Goal: Task Accomplishment & Management: Use online tool/utility

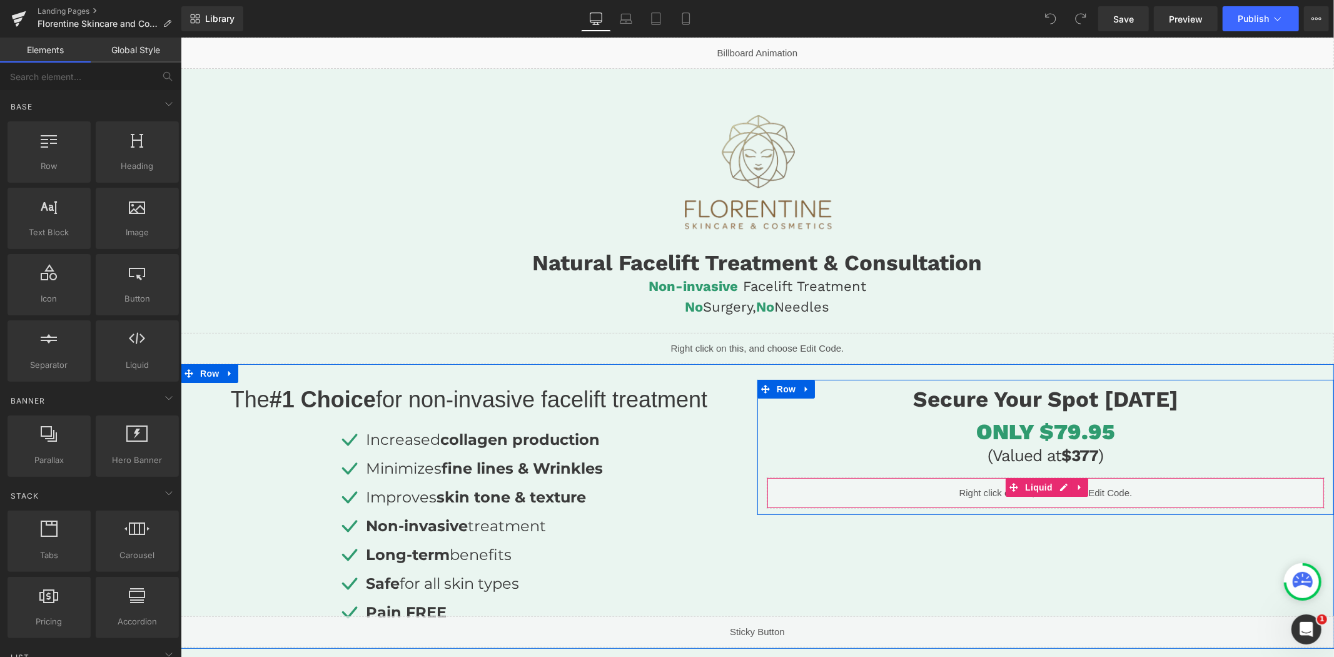
click at [1059, 487] on div "Liquid" at bounding box center [1045, 492] width 558 height 31
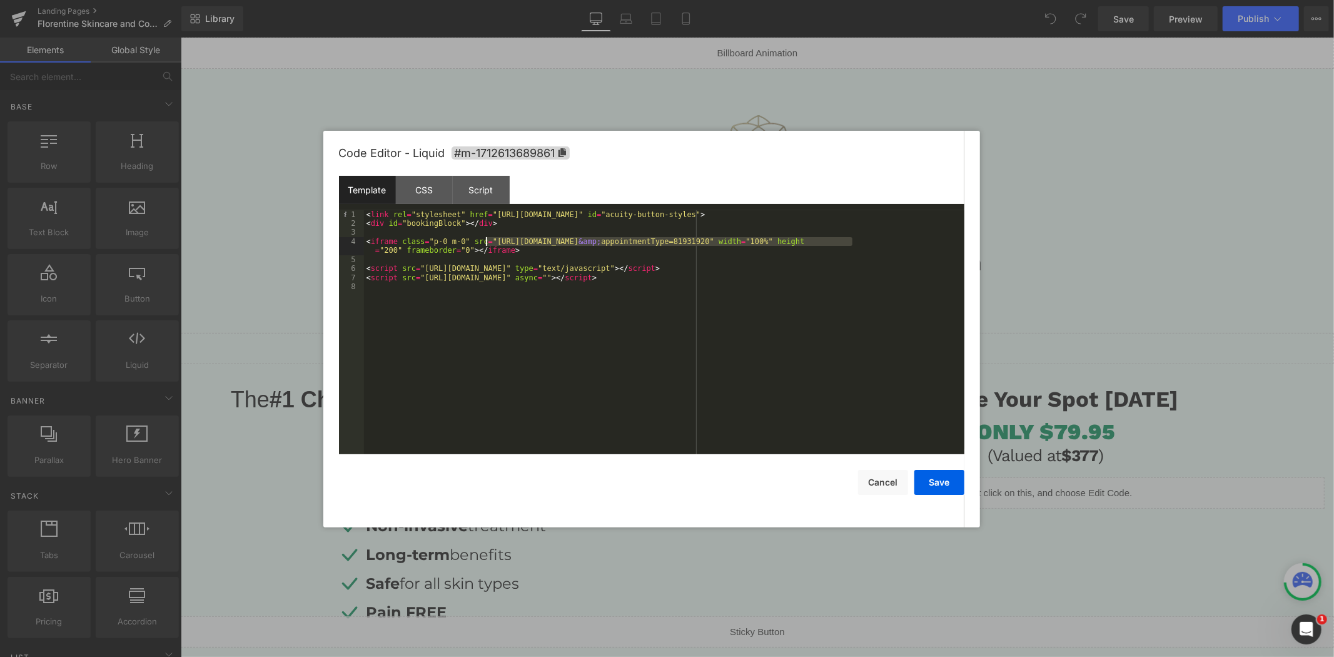
drag, startPoint x: 852, startPoint y: 241, endPoint x: 487, endPoint y: 244, distance: 365.9
click at [487, 244] on div "< link rel = "stylesheet" href = "[URL][DOMAIN_NAME]" id = "acuity-button-style…" at bounding box center [664, 341] width 600 height 262
click at [936, 485] on button "Save" at bounding box center [939, 482] width 50 height 25
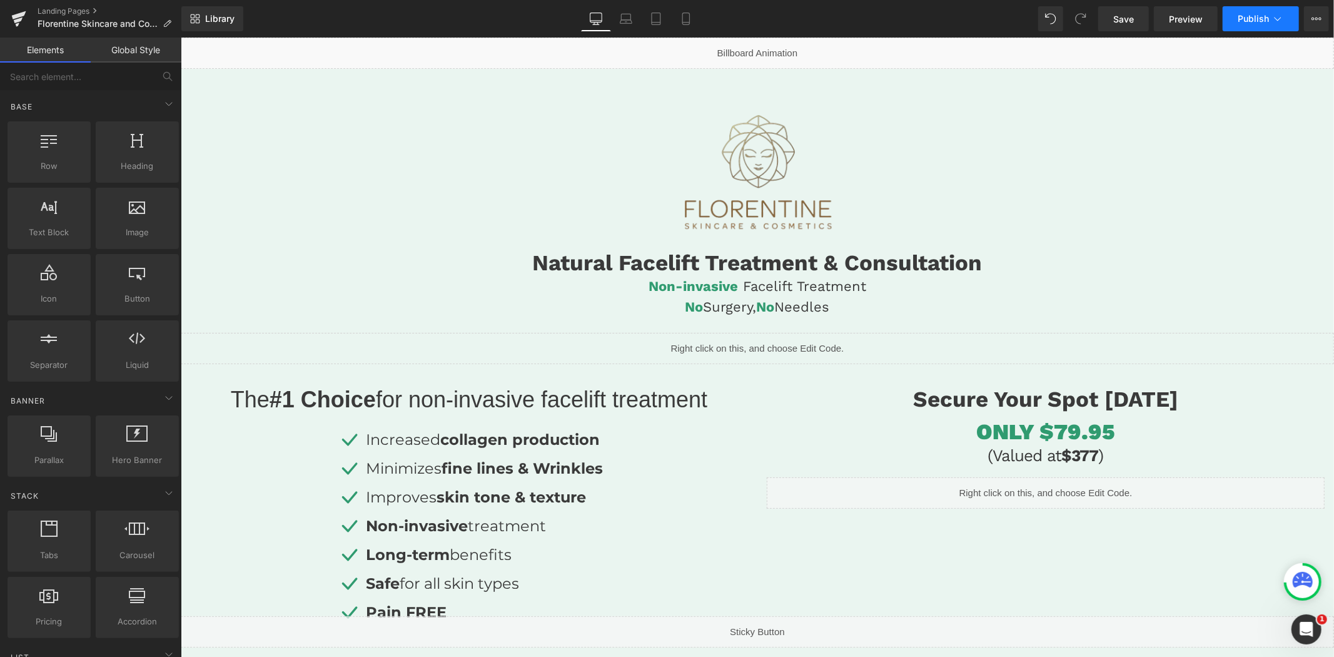
click at [1246, 25] on button "Publish" at bounding box center [1261, 18] width 76 height 25
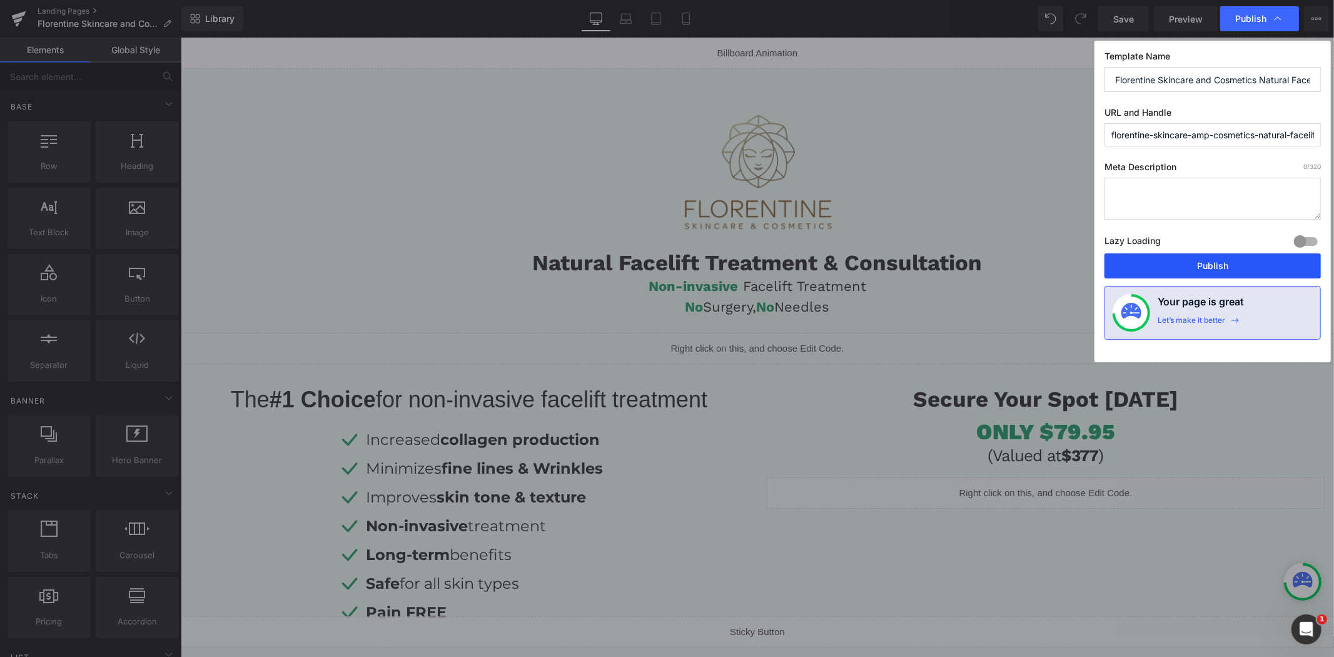
click at [1184, 271] on button "Publish" at bounding box center [1212, 265] width 216 height 25
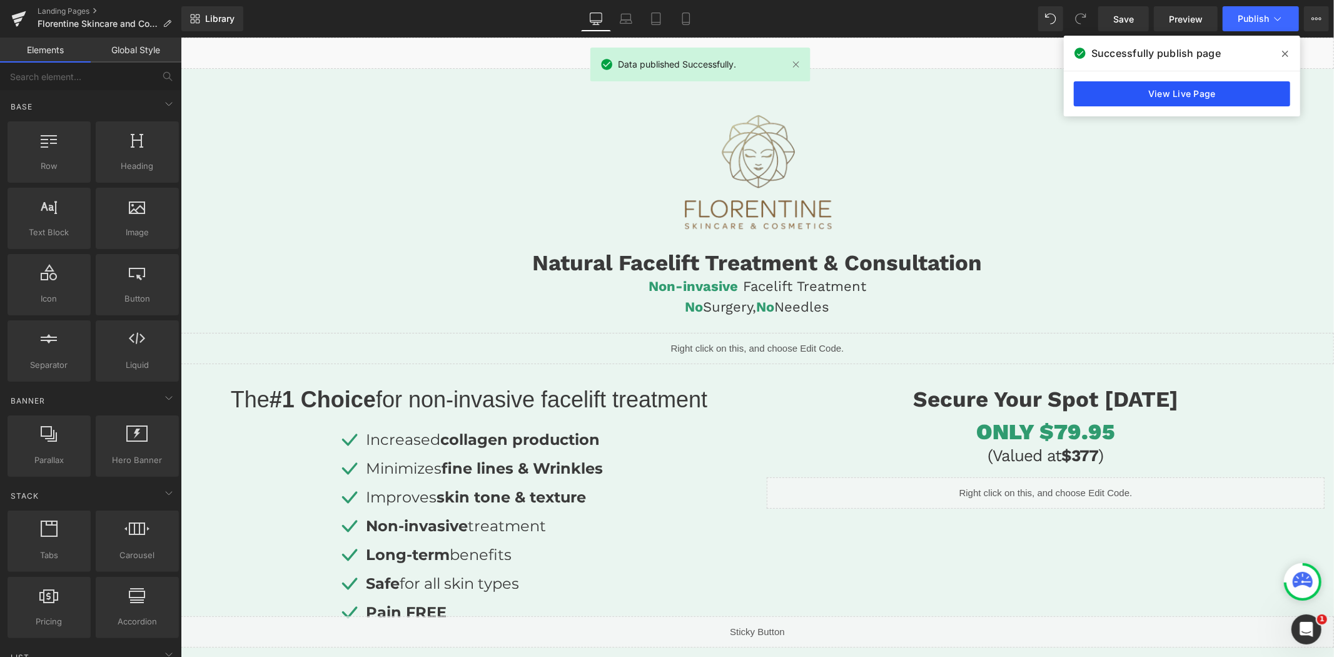
click at [1193, 90] on link "View Live Page" at bounding box center [1182, 93] width 216 height 25
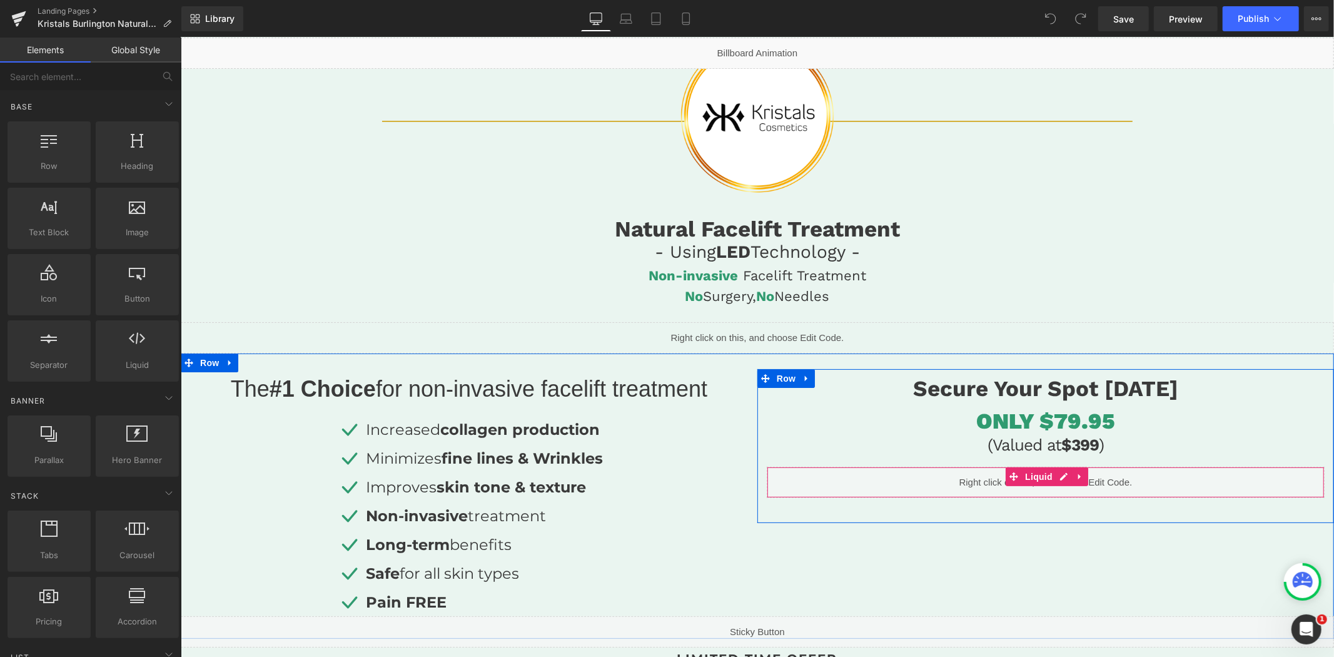
scroll to position [208, 0]
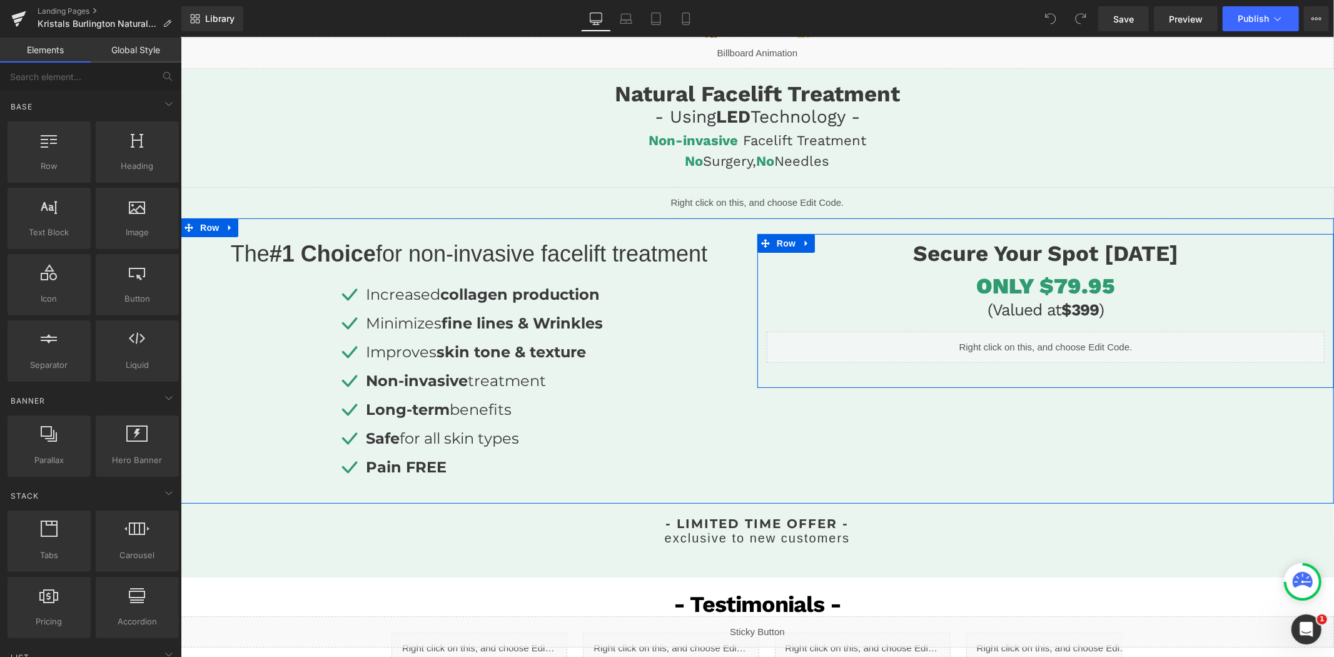
click at [1056, 339] on div "Liquid" at bounding box center [1045, 346] width 558 height 31
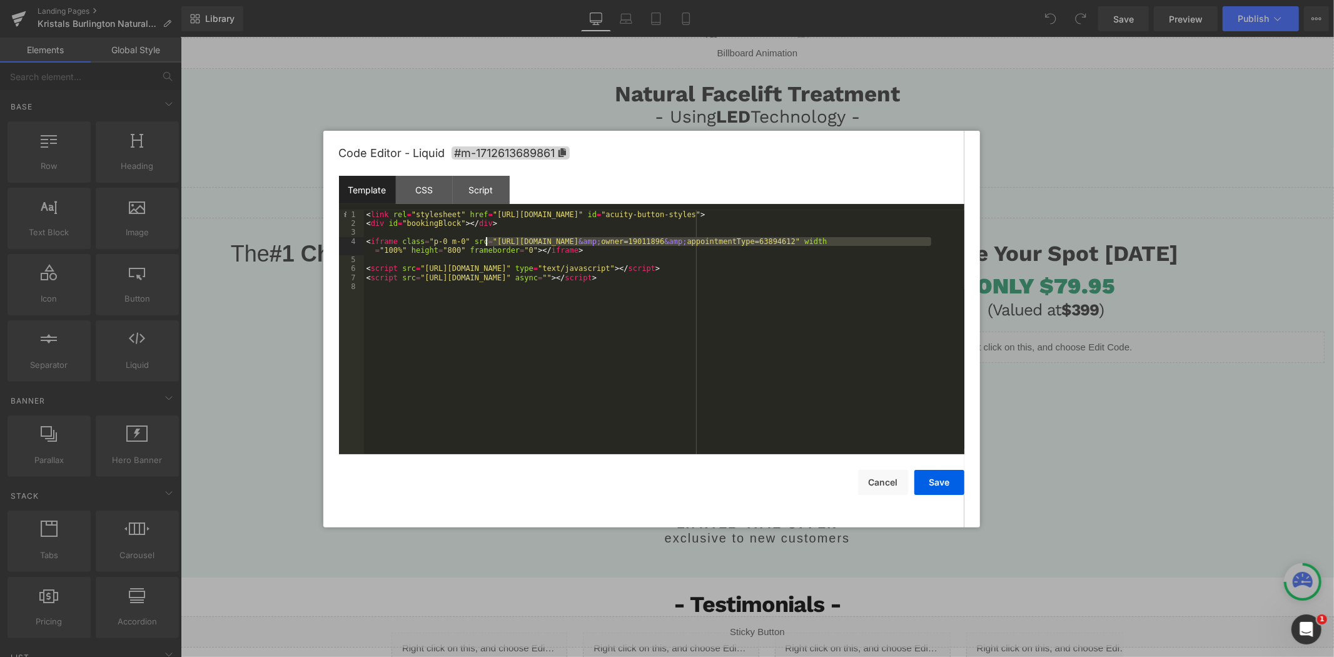
drag, startPoint x: 929, startPoint y: 245, endPoint x: 486, endPoint y: 239, distance: 443.5
click at [486, 239] on div "< link rel = "stylesheet" href = "https://embed.acuityscheduling.com/embed/butt…" at bounding box center [664, 341] width 600 height 262
drag, startPoint x: 946, startPoint y: 482, endPoint x: 959, endPoint y: 470, distance: 18.1
click at [946, 482] on button "Save" at bounding box center [939, 482] width 50 height 25
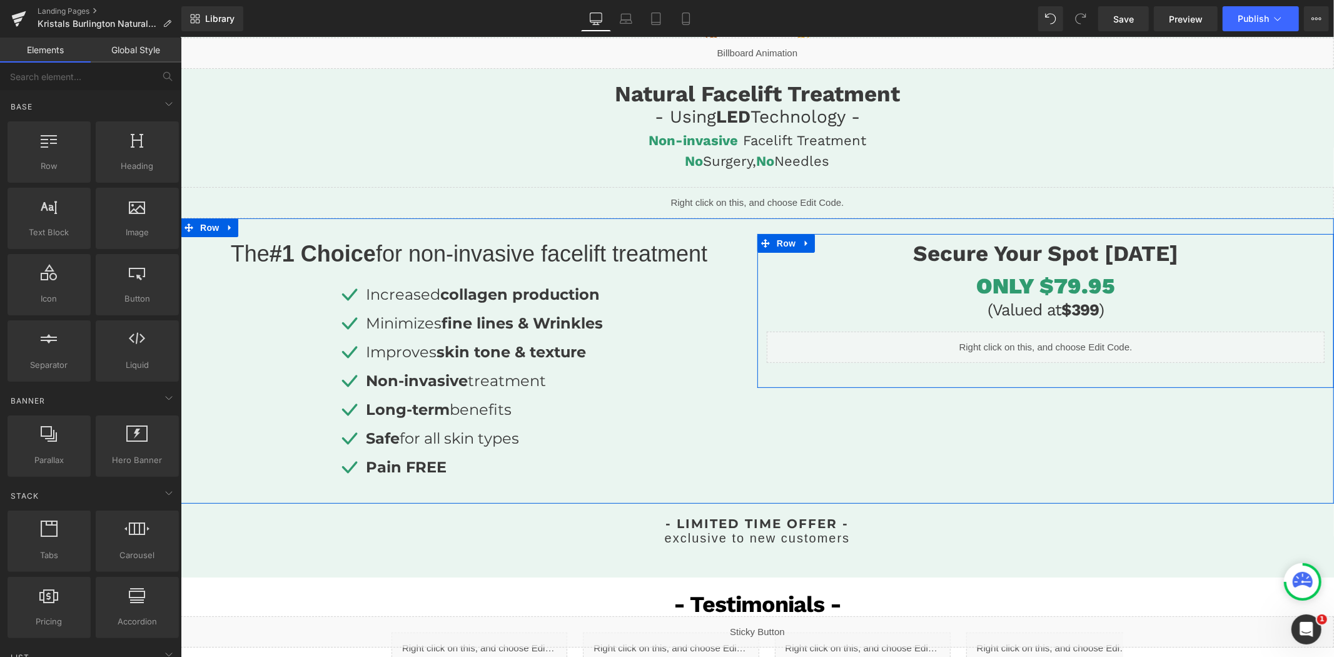
click at [1135, 285] on h1 "ONLY $79.95" at bounding box center [1045, 285] width 558 height 26
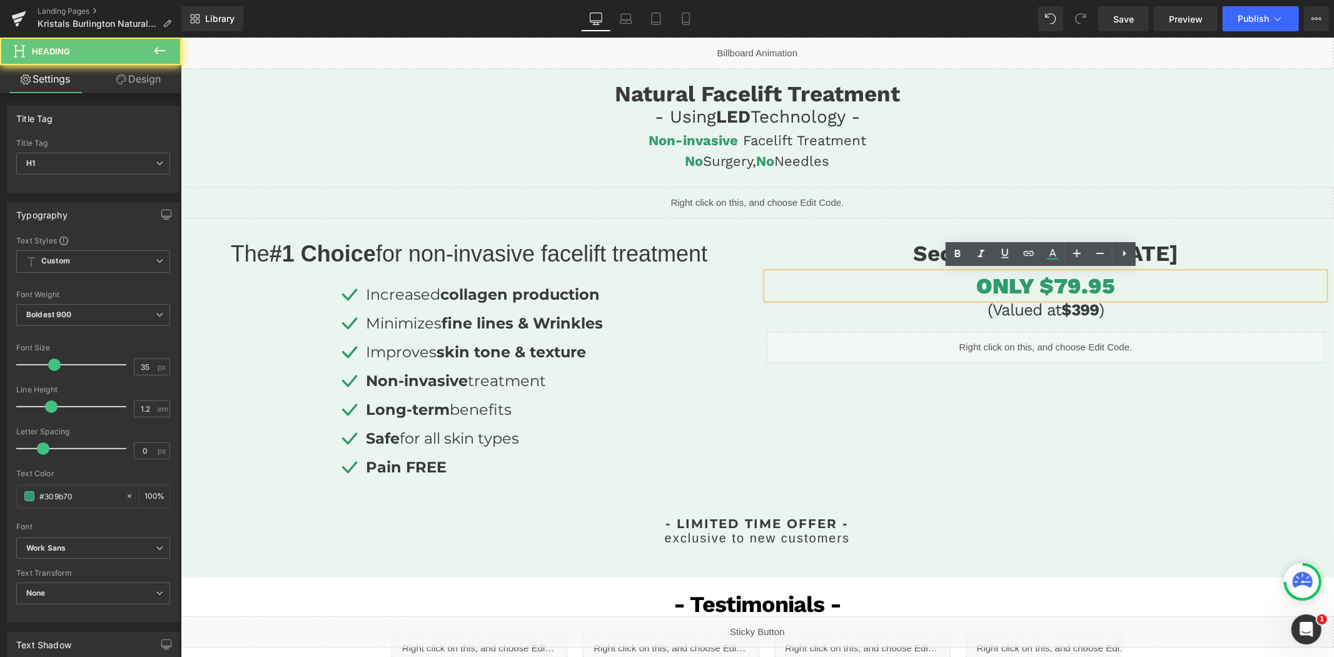
click at [1065, 286] on h1 "ONLY $79.95" at bounding box center [1045, 285] width 558 height 26
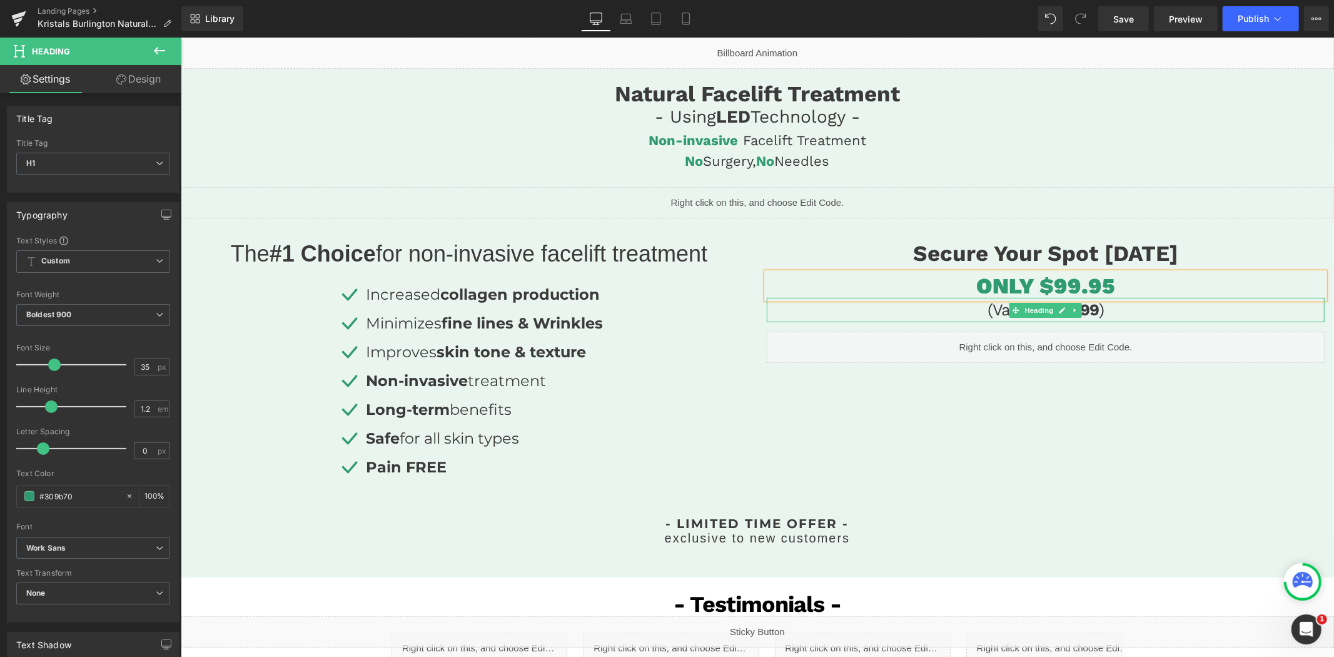
click at [1098, 308] on span ")" at bounding box center [1100, 309] width 5 height 19
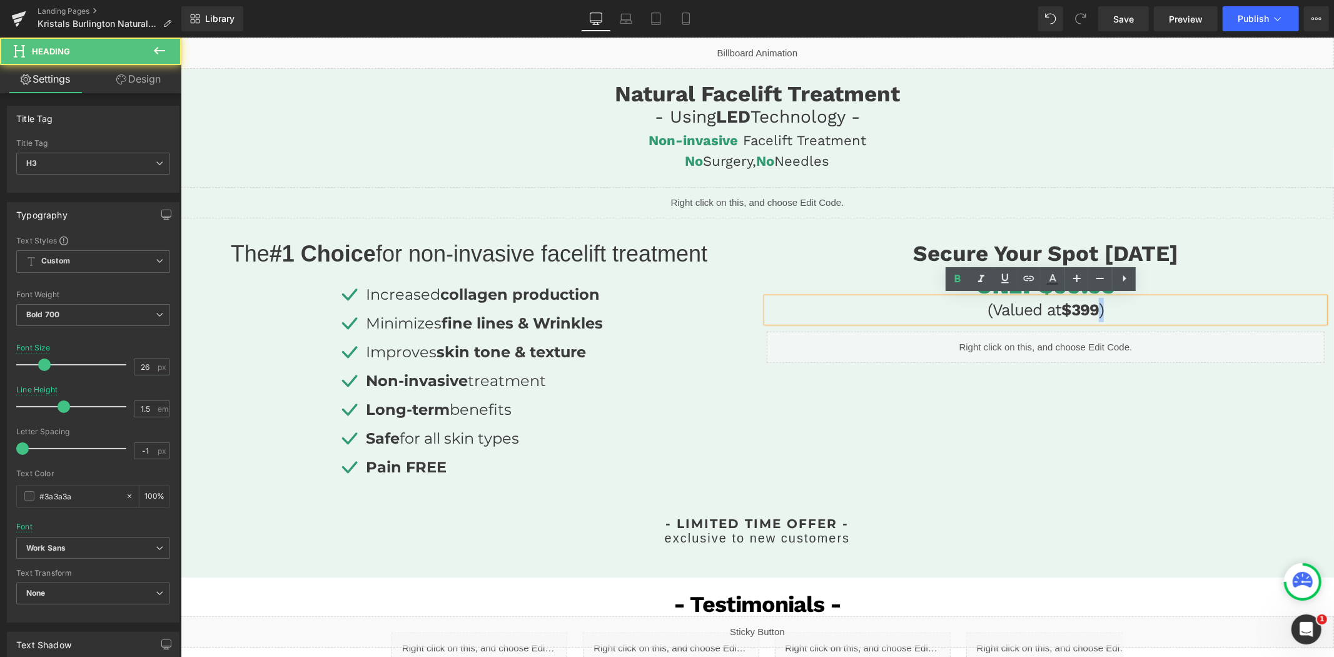
click at [1098, 308] on span ")" at bounding box center [1100, 309] width 5 height 19
click at [1092, 310] on h3 "(Valued at $399 )" at bounding box center [1045, 309] width 558 height 24
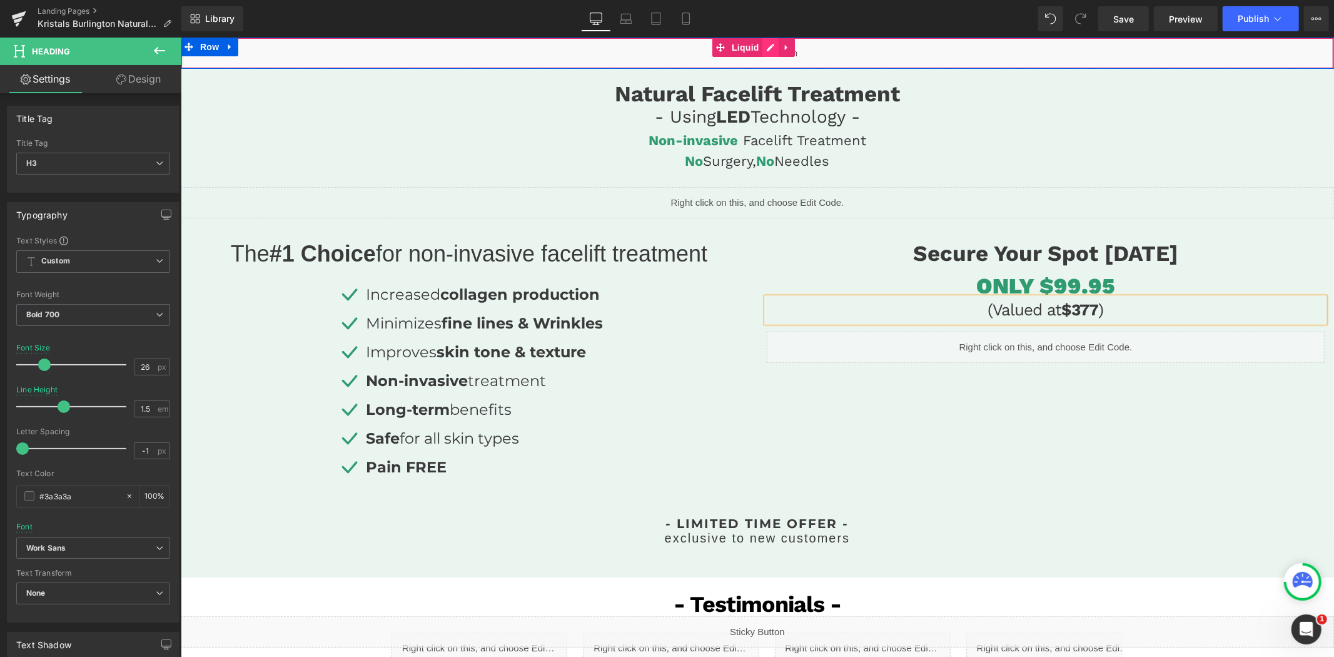
click at [769, 49] on div "Liquid" at bounding box center [756, 52] width 1153 height 31
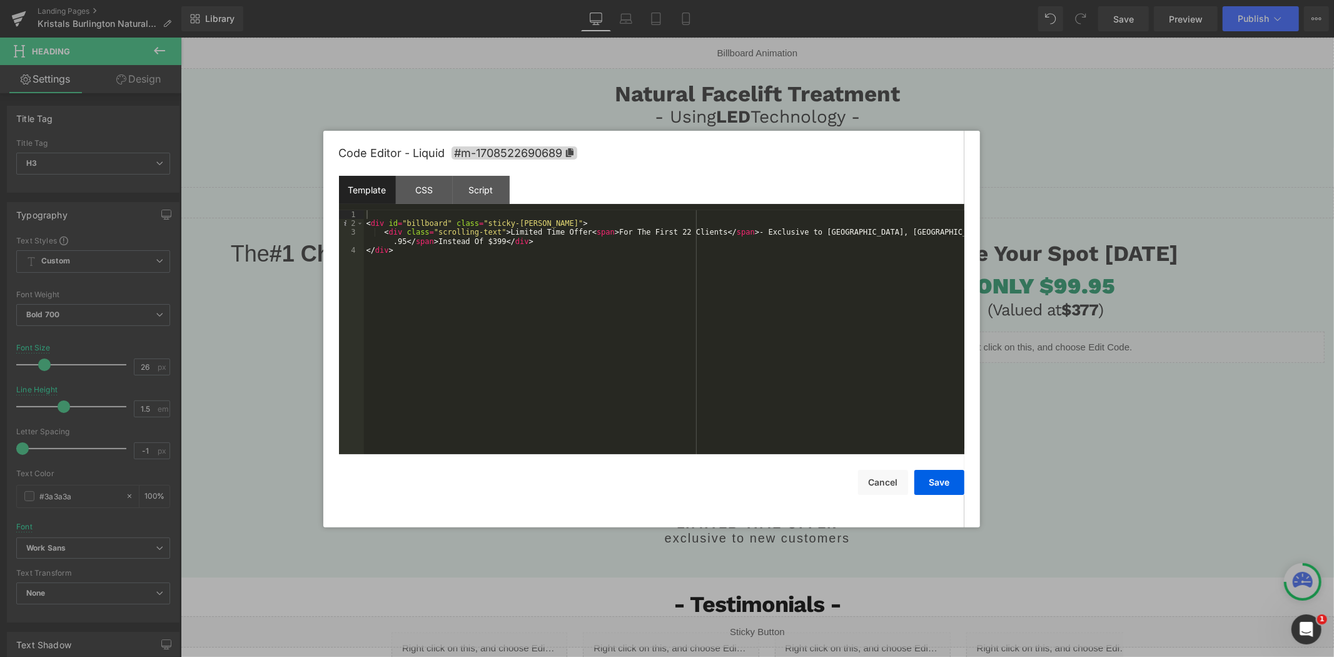
drag, startPoint x: 497, startPoint y: 243, endPoint x: 501, endPoint y: 263, distance: 20.5
click at [497, 242] on div "< div id = "billboard" class = "sticky-barOne" > < div class = "scrolling-text"…" at bounding box center [664, 341] width 600 height 262
click at [954, 234] on div "< div id = "billboard" class = "sticky-barOne" > < div class = "scrolling-text"…" at bounding box center [664, 341] width 600 height 262
click at [952, 489] on button "Save" at bounding box center [939, 482] width 50 height 25
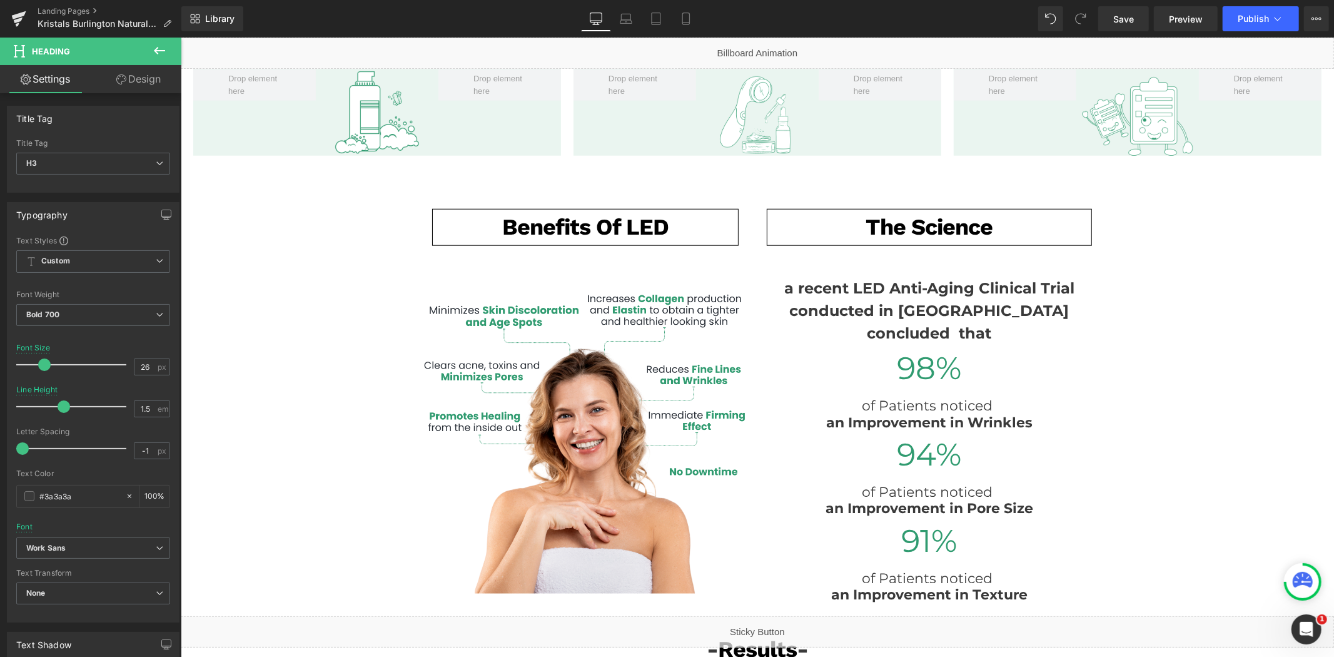
scroll to position [973, 0]
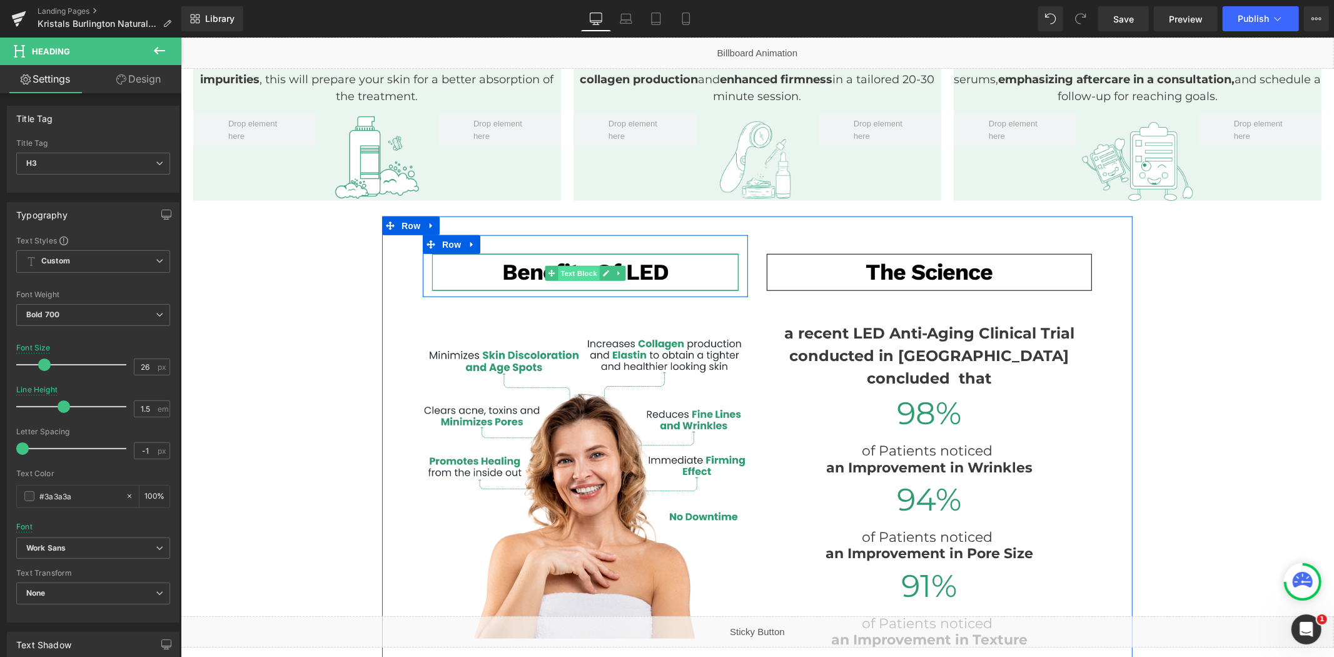
click at [568, 265] on span "Text Block" at bounding box center [577, 272] width 41 height 15
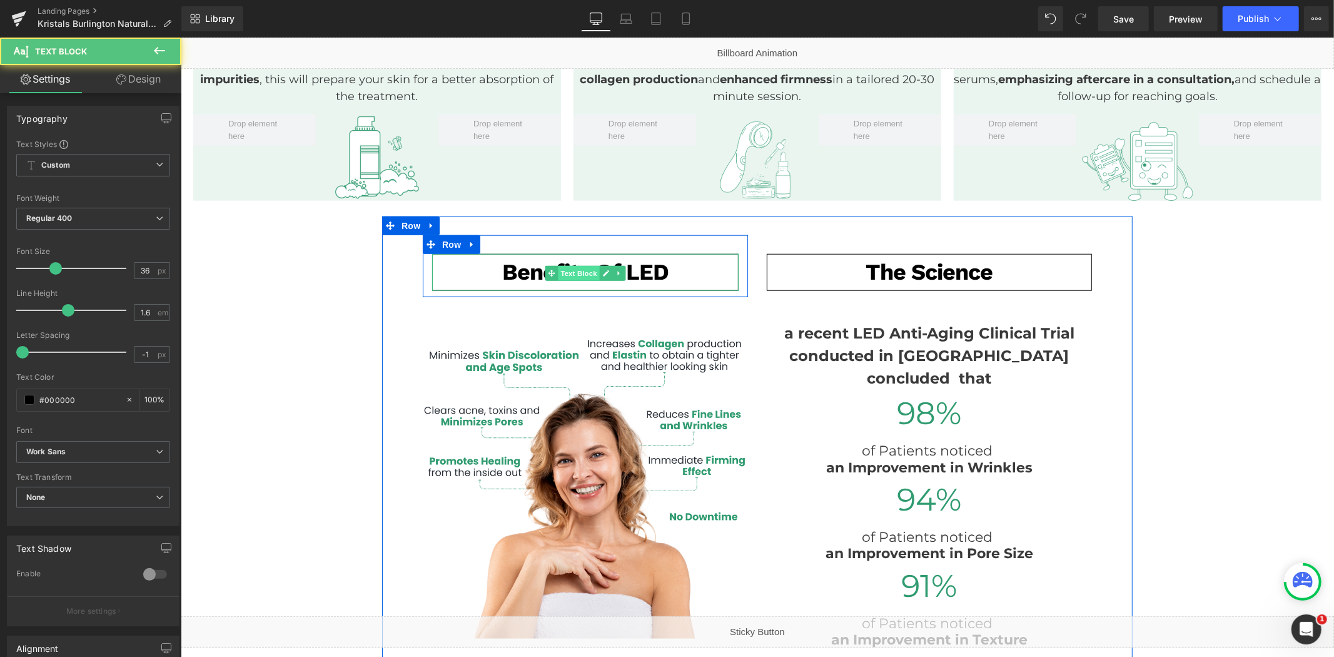
click at [568, 265] on span "Text Block" at bounding box center [577, 272] width 41 height 15
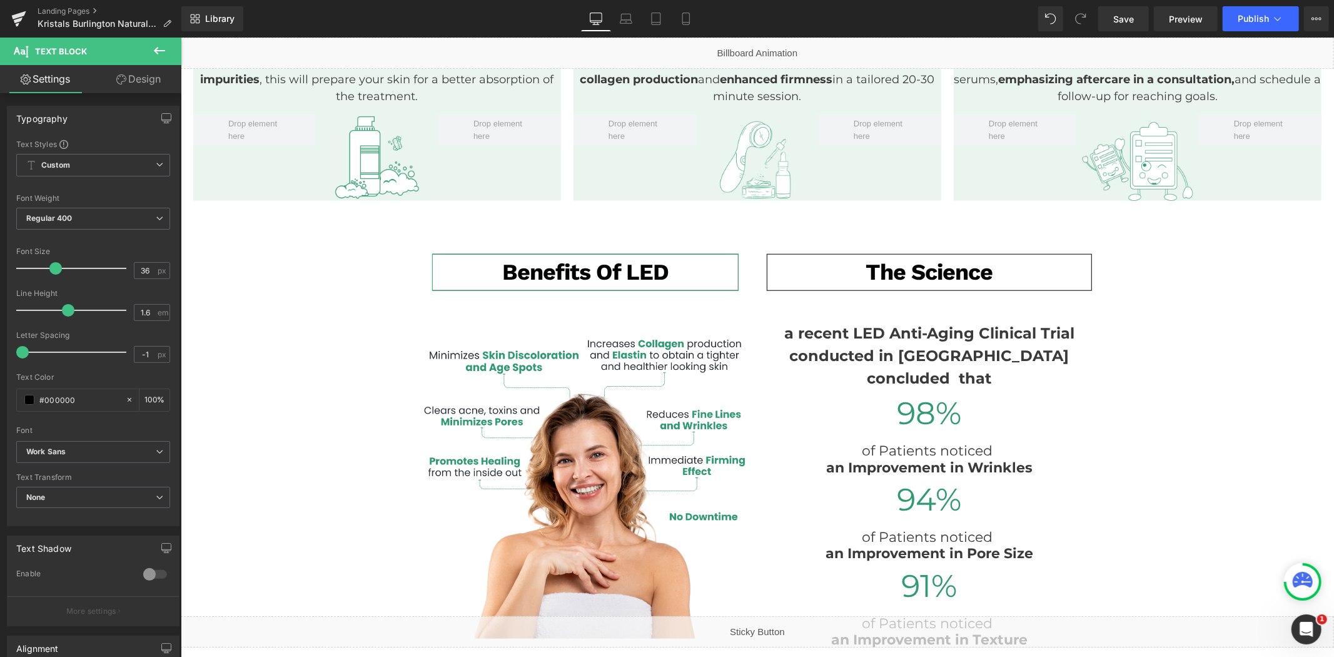
click at [153, 81] on link "Design" at bounding box center [138, 79] width 91 height 28
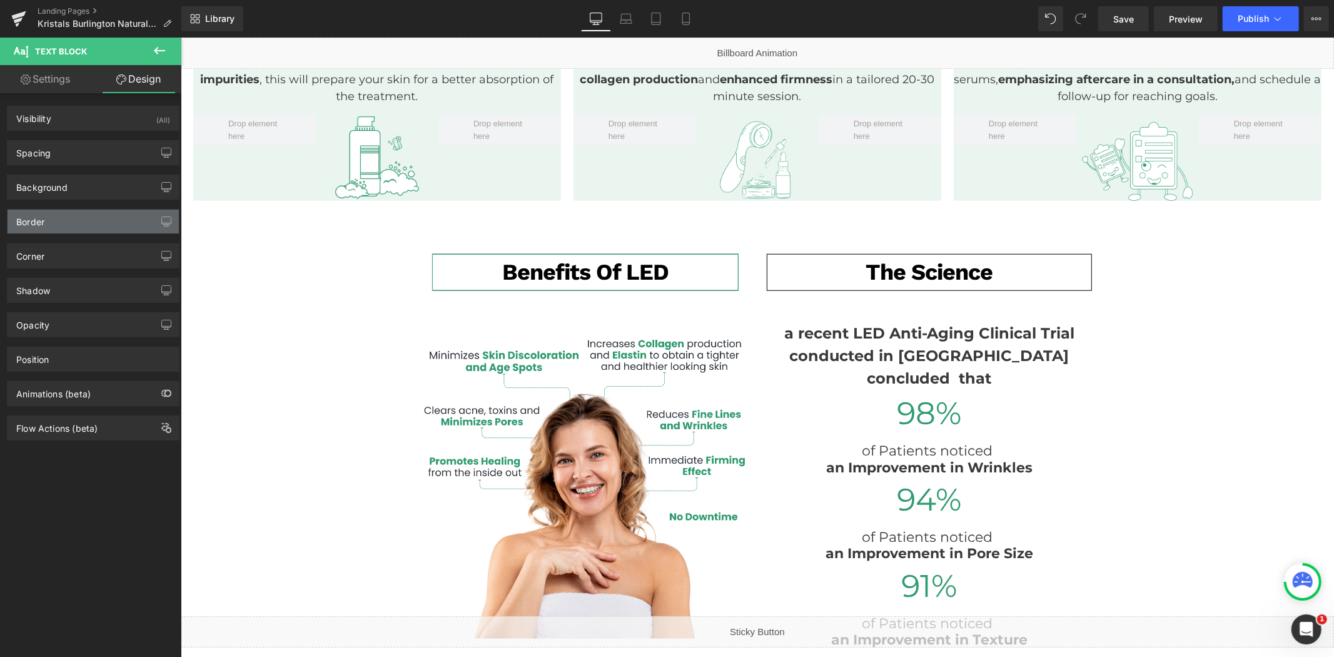
click at [61, 220] on div "Border" at bounding box center [93, 222] width 171 height 24
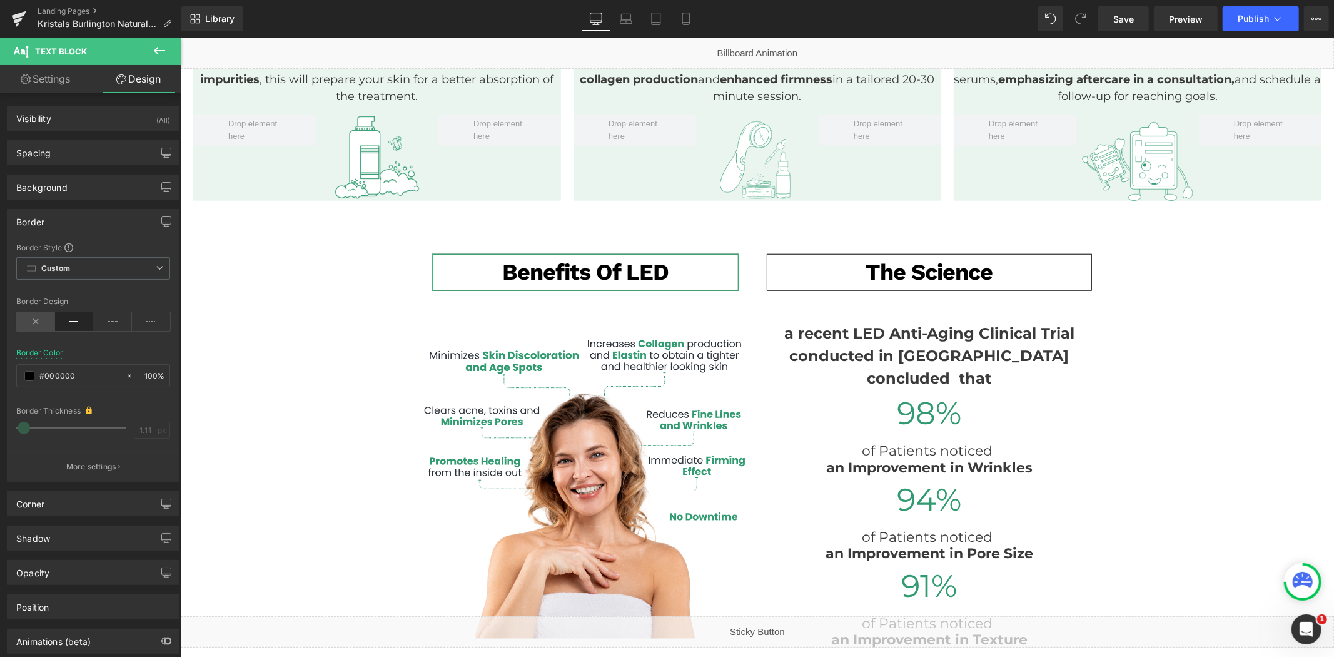
click at [46, 318] on icon at bounding box center [35, 321] width 39 height 19
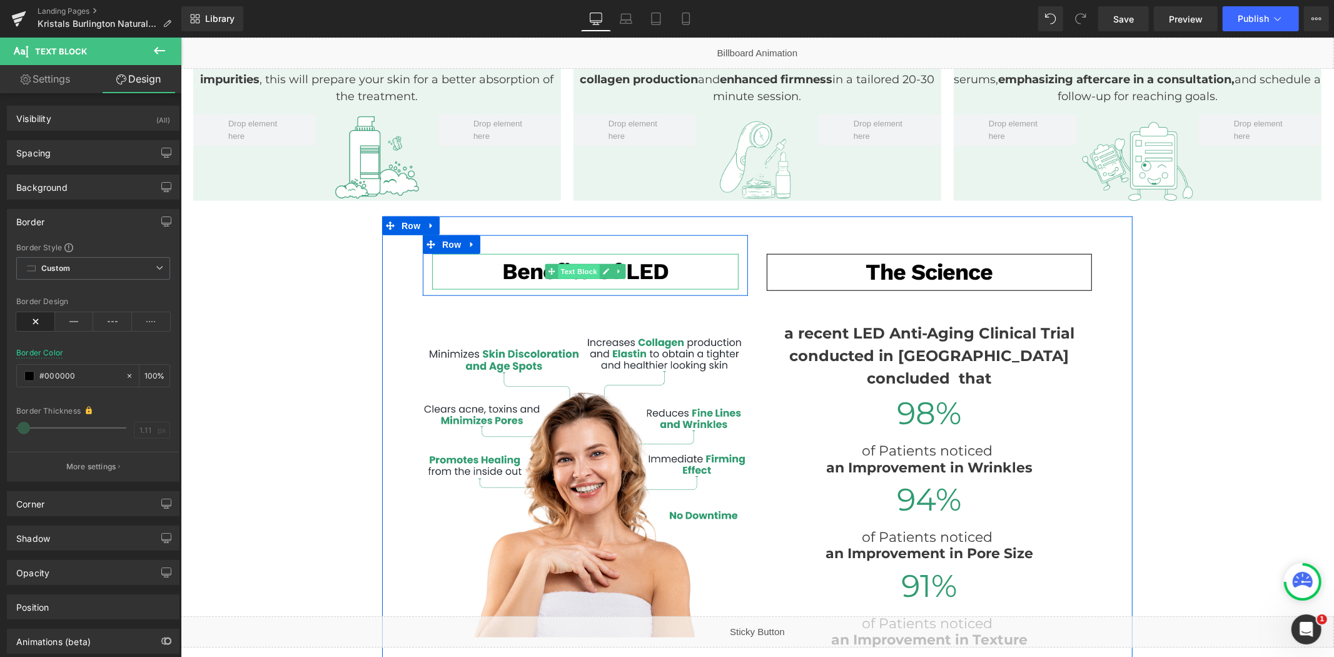
click at [577, 264] on span "Text Block" at bounding box center [577, 271] width 41 height 15
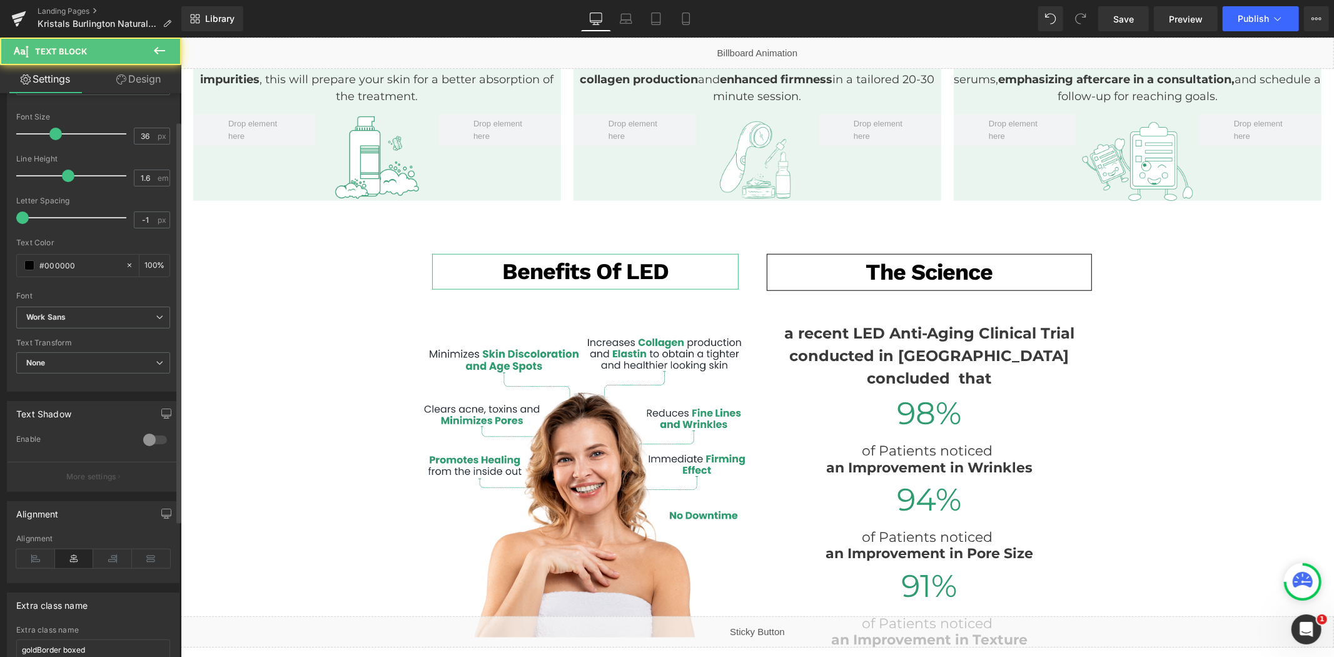
scroll to position [230, 0]
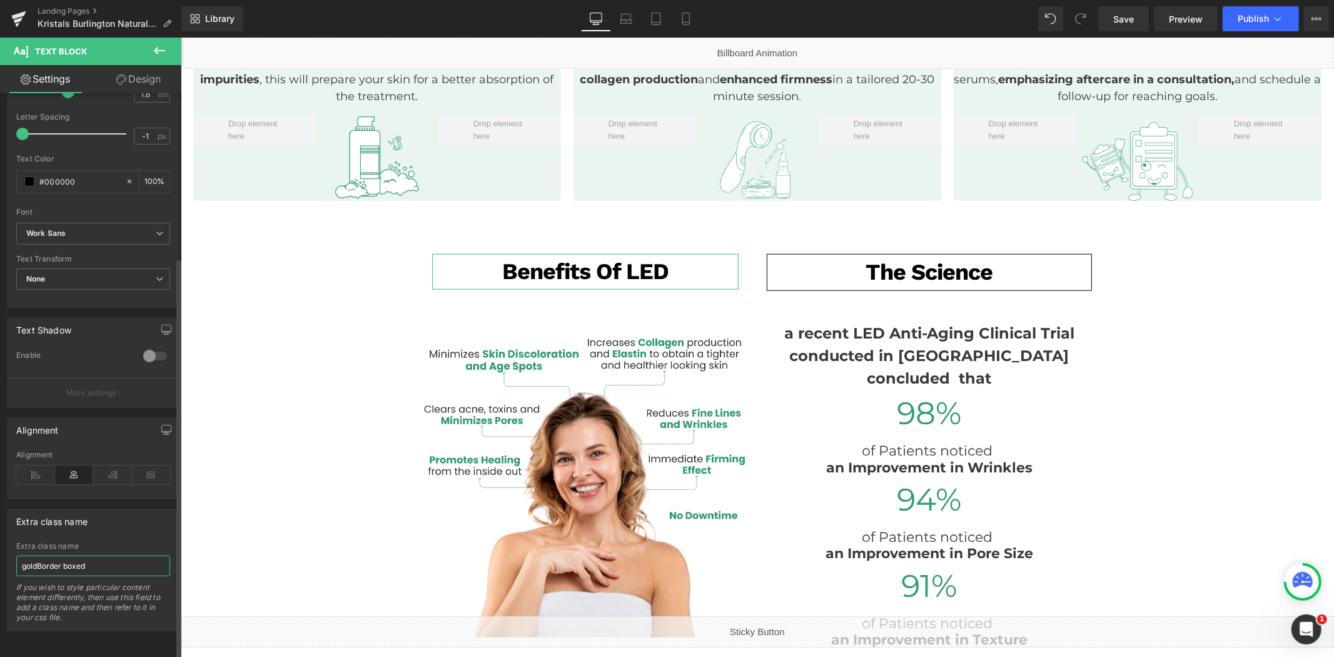
click at [114, 555] on input "goldBorder boxed" at bounding box center [93, 565] width 154 height 21
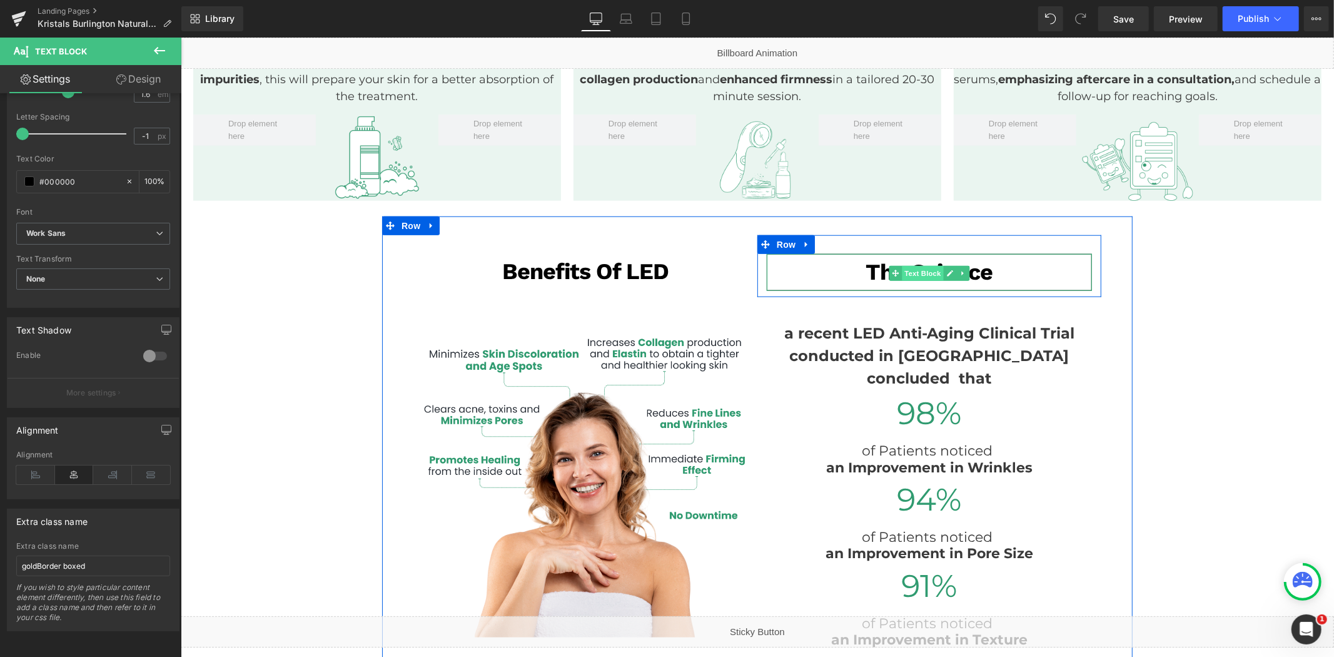
click at [916, 265] on span "Text Block" at bounding box center [921, 272] width 41 height 15
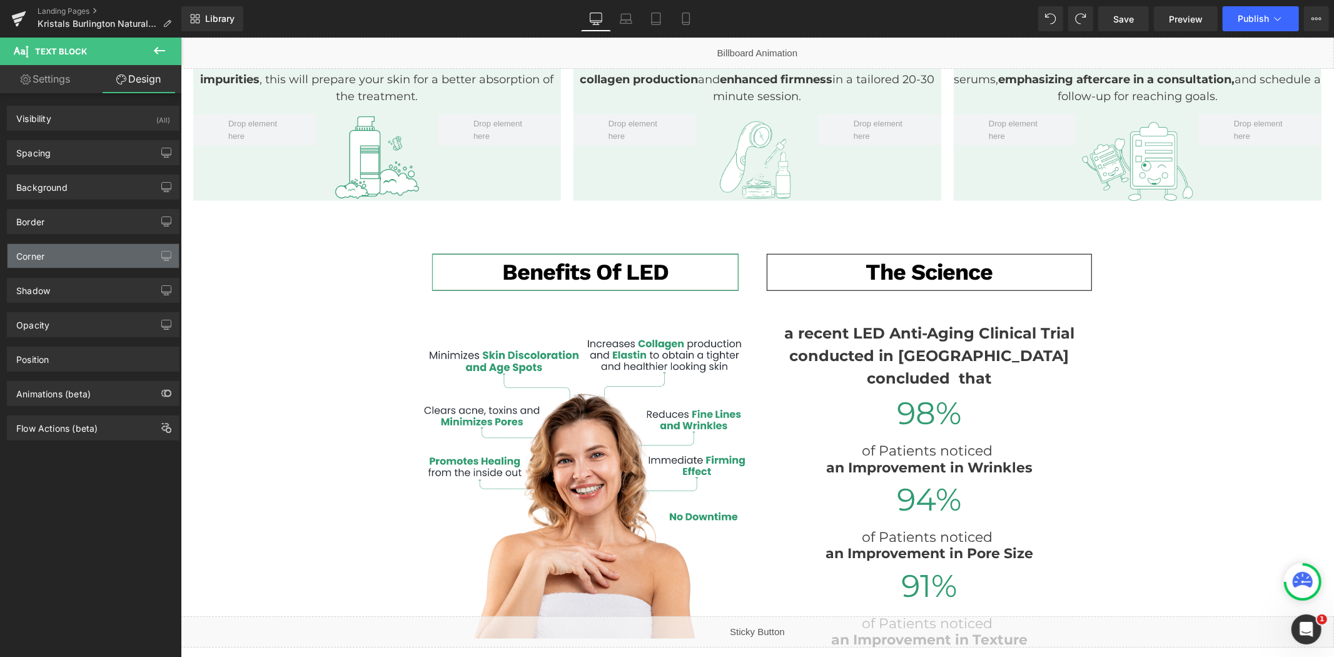
click at [67, 247] on div "Corner" at bounding box center [93, 256] width 171 height 24
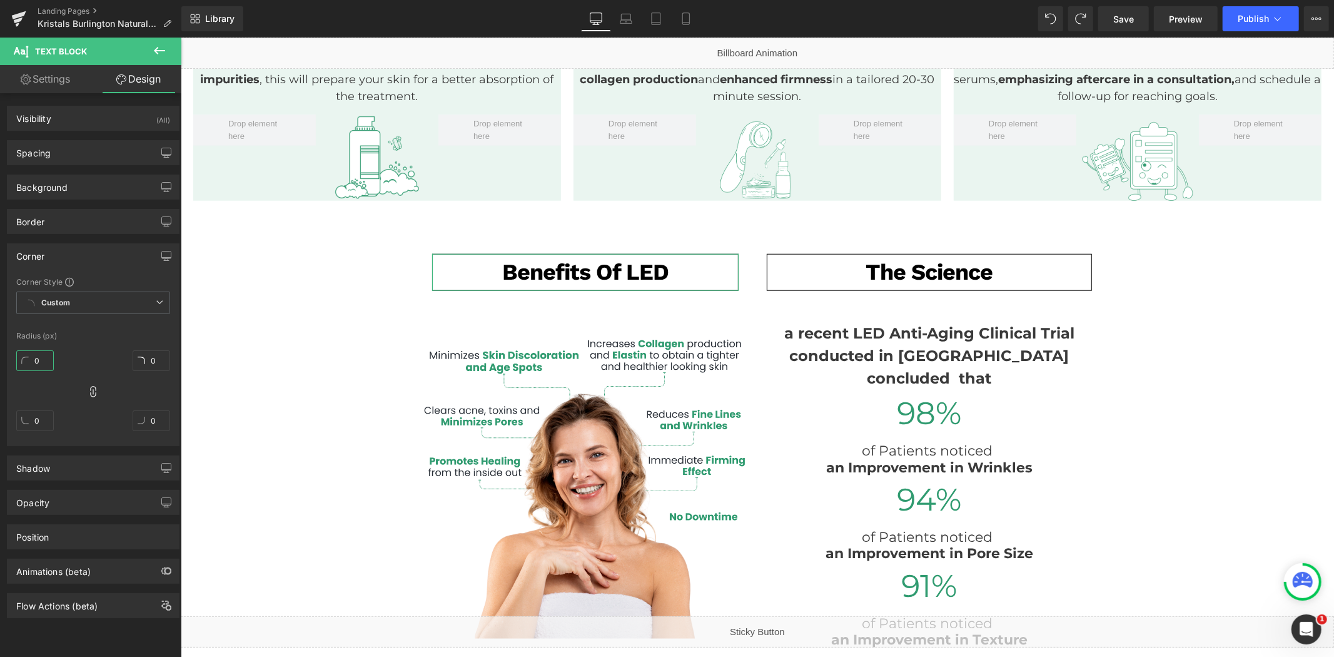
click at [42, 365] on input "0" at bounding box center [35, 360] width 38 height 21
type input "15"
click at [91, 392] on icon at bounding box center [93, 391] width 13 height 13
click at [43, 427] on input "0" at bounding box center [35, 420] width 38 height 21
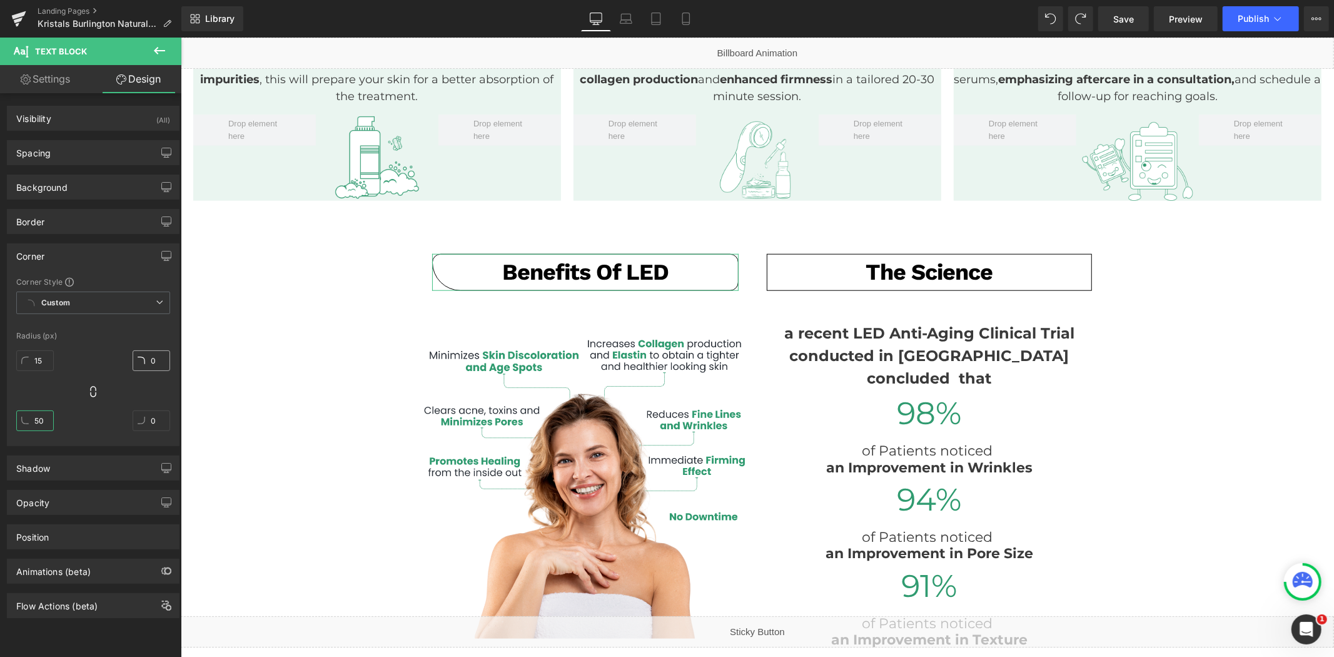
type input "50"
click at [159, 358] on input "0" at bounding box center [152, 360] width 38 height 21
type input "50"
click at [146, 424] on input "0" at bounding box center [152, 420] width 38 height 21
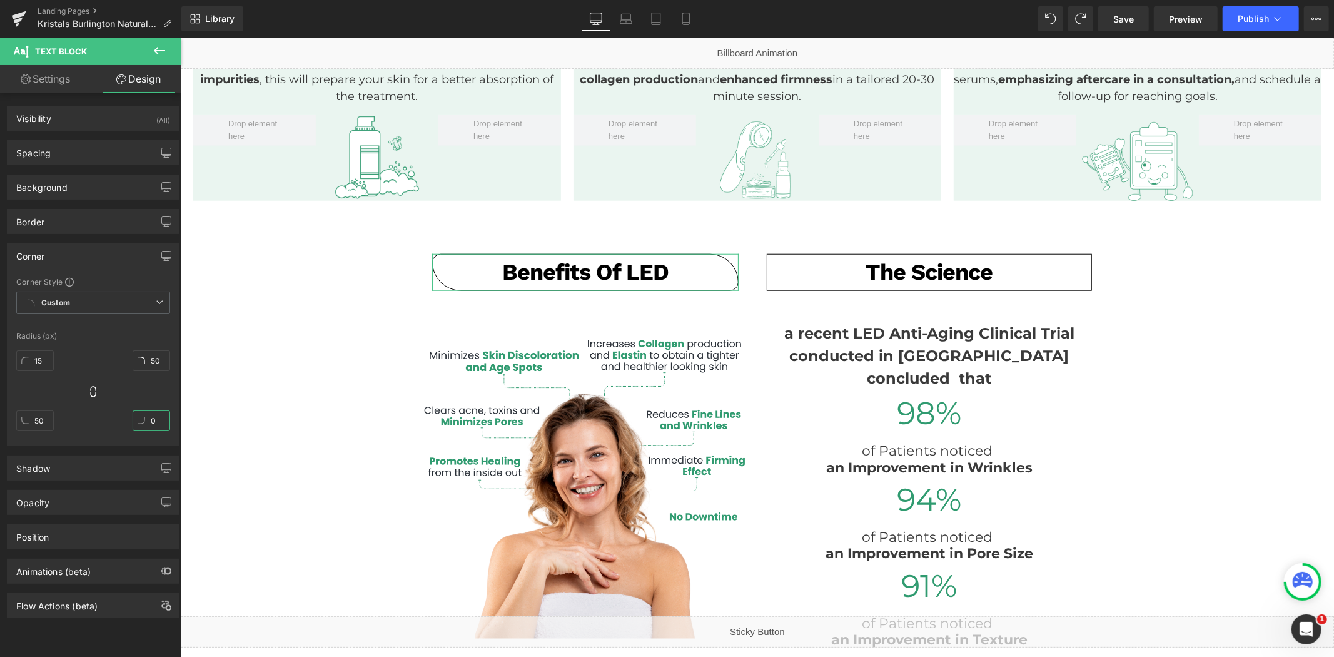
click at [146, 424] on input "0" at bounding box center [152, 420] width 38 height 21
type input "30"
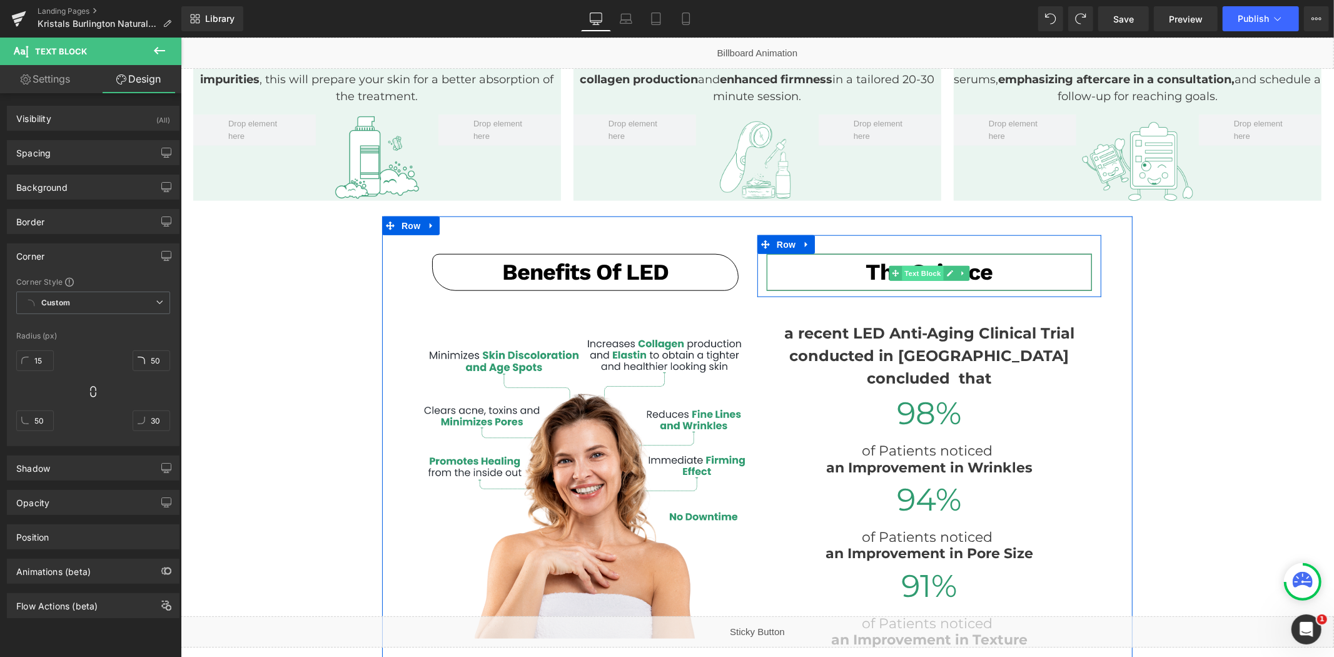
click at [922, 265] on span "Text Block" at bounding box center [921, 272] width 41 height 15
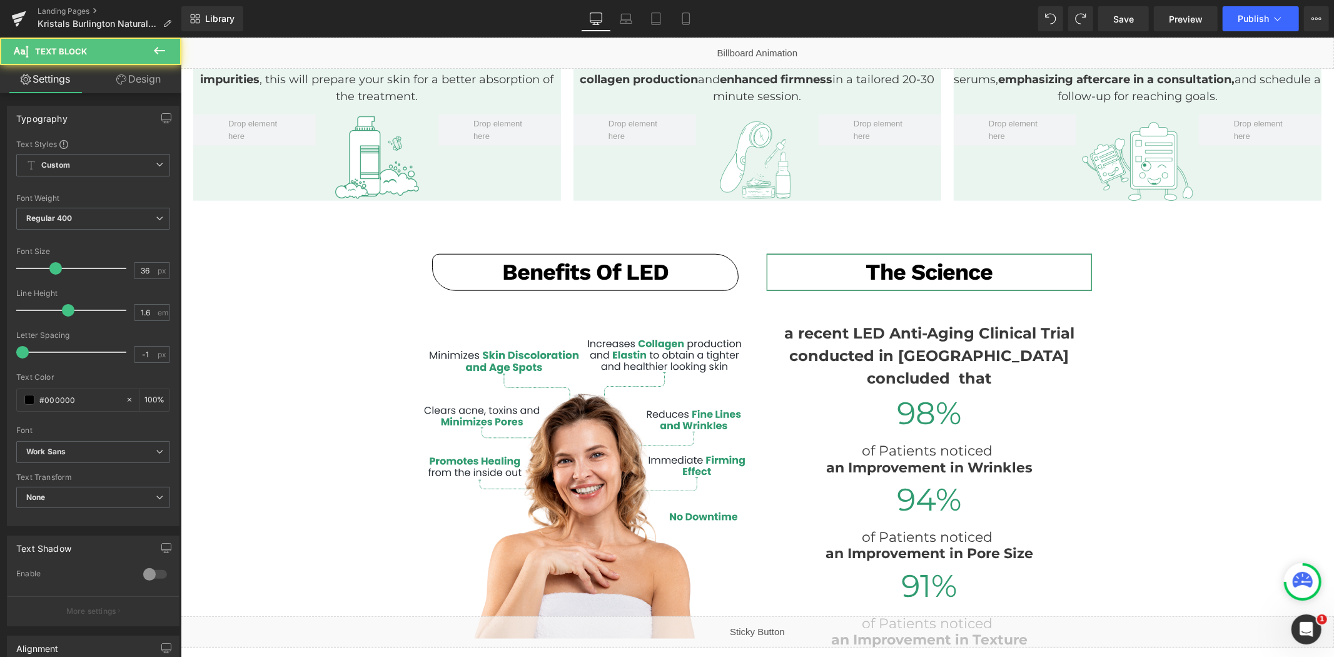
click at [146, 83] on link "Design" at bounding box center [138, 79] width 91 height 28
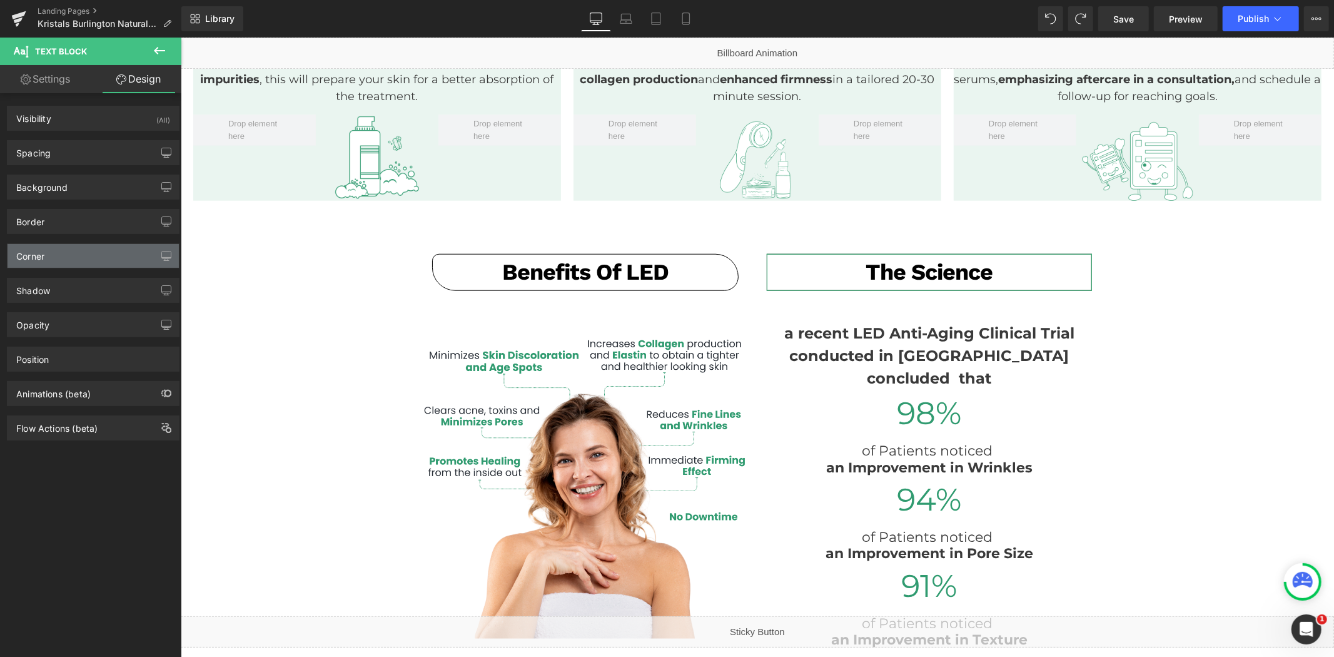
click at [67, 260] on div "Corner" at bounding box center [93, 256] width 171 height 24
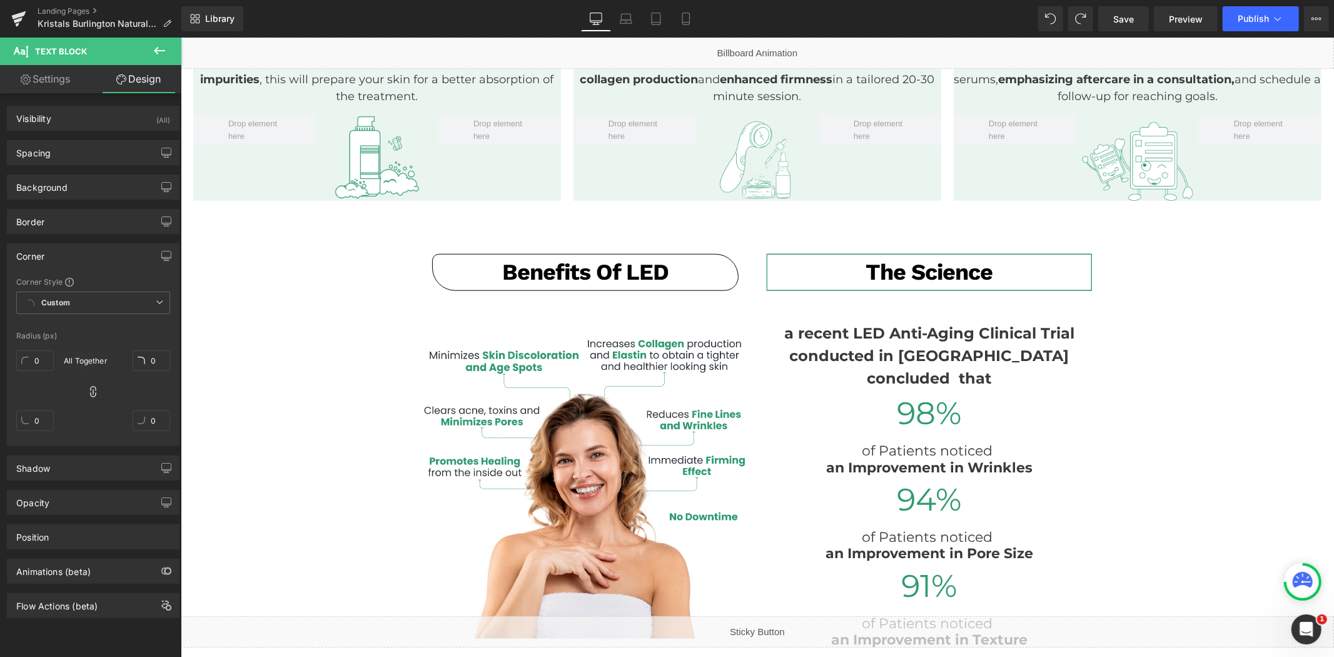
click at [88, 392] on icon at bounding box center [93, 391] width 13 height 13
click at [36, 357] on input "0" at bounding box center [35, 360] width 38 height 21
type input "15"
click at [42, 420] on input "0" at bounding box center [35, 420] width 38 height 21
type input "50"
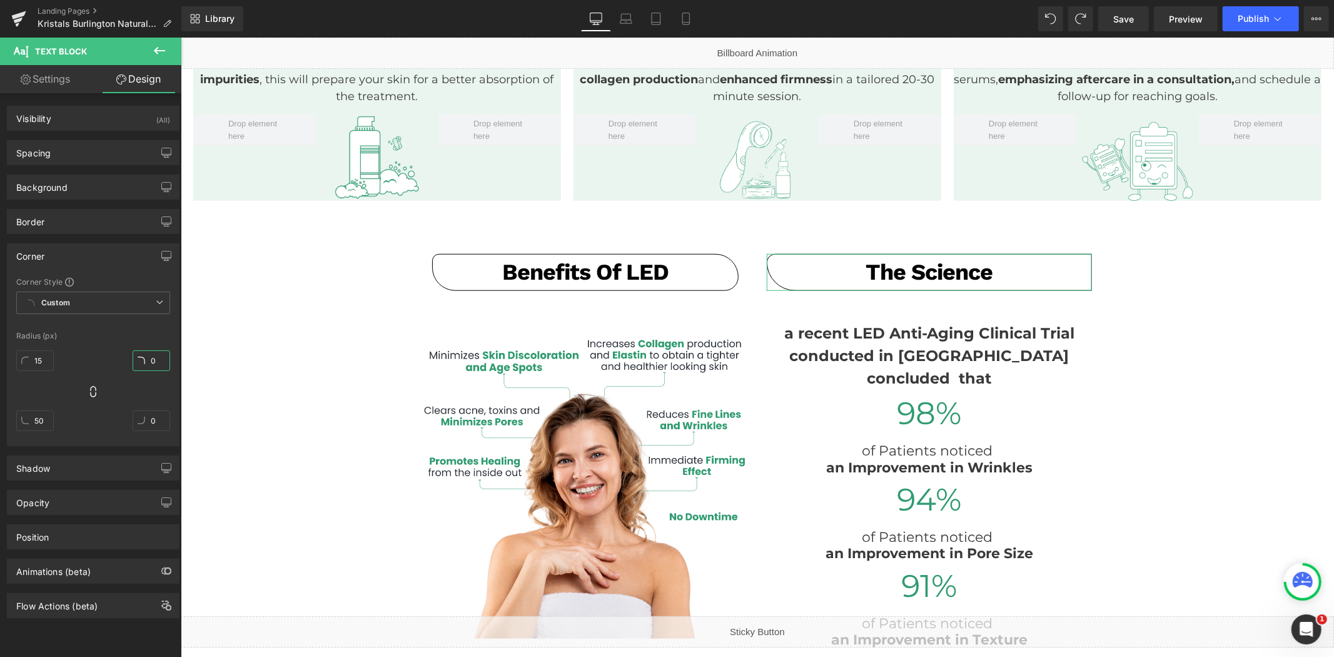
click at [153, 363] on input "0" at bounding box center [152, 360] width 38 height 21
type input "50"
click at [153, 422] on input "0" at bounding box center [152, 420] width 38 height 21
type input "30"
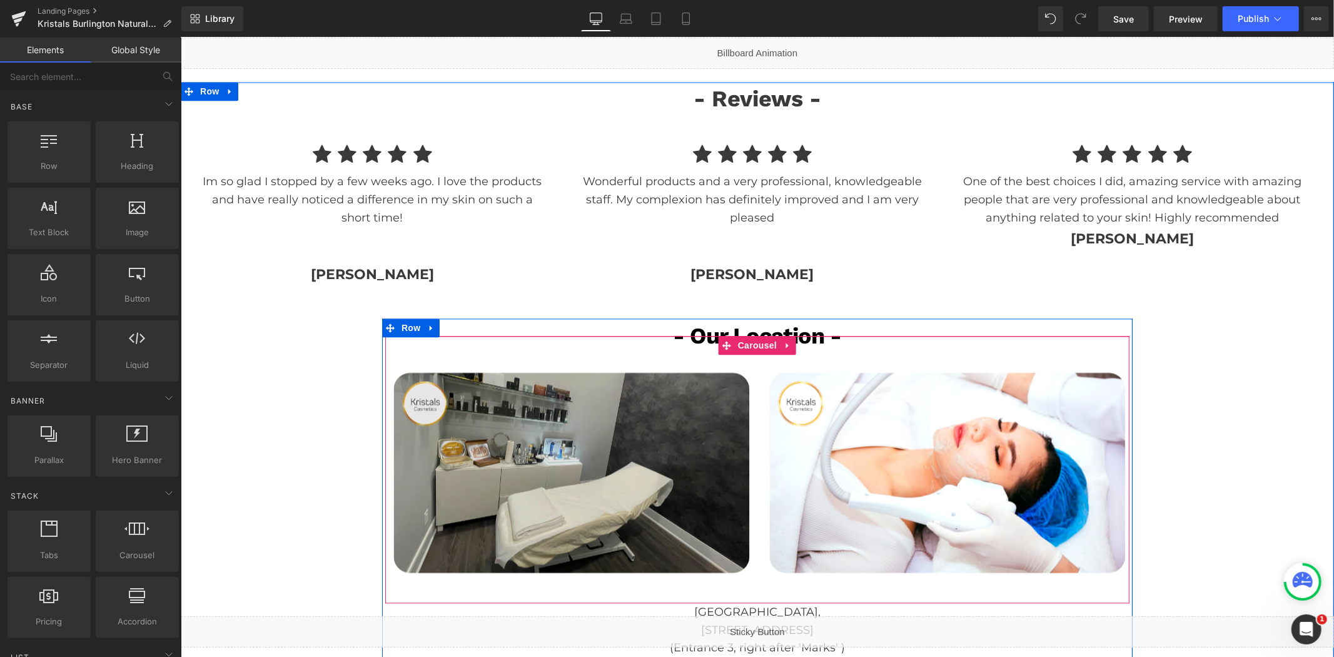
scroll to position [2015, 0]
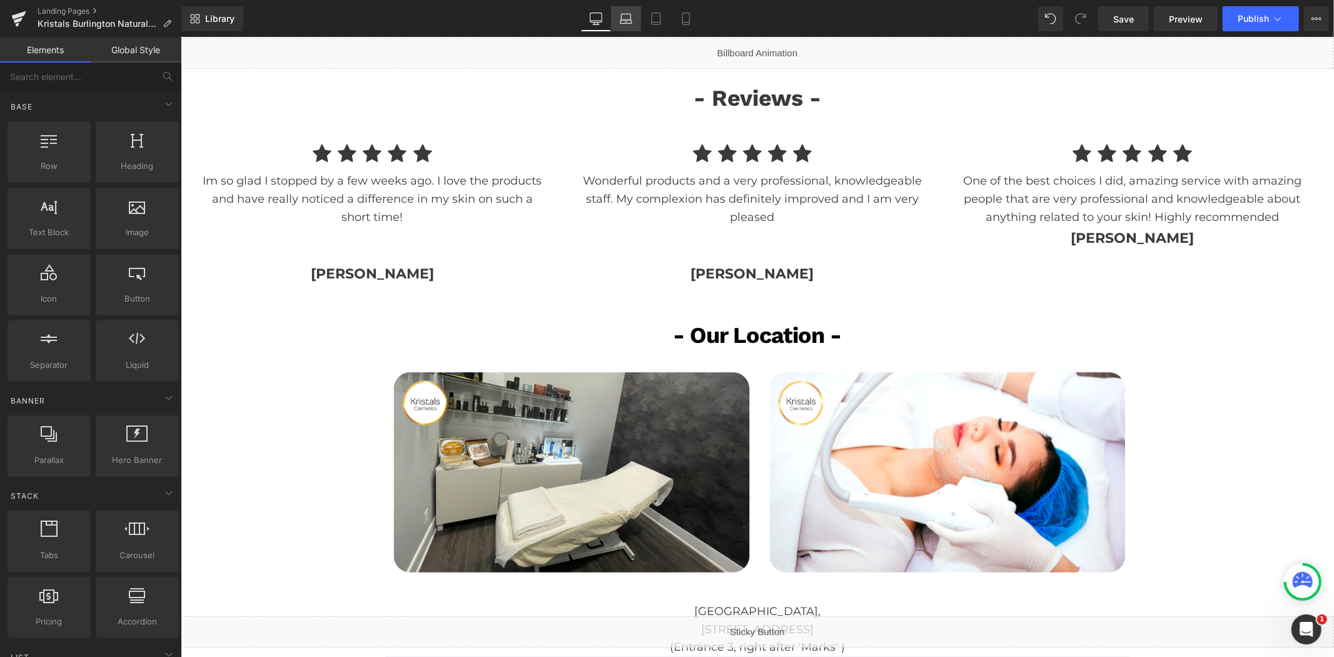
click at [634, 27] on link "Laptop" at bounding box center [626, 18] width 30 height 25
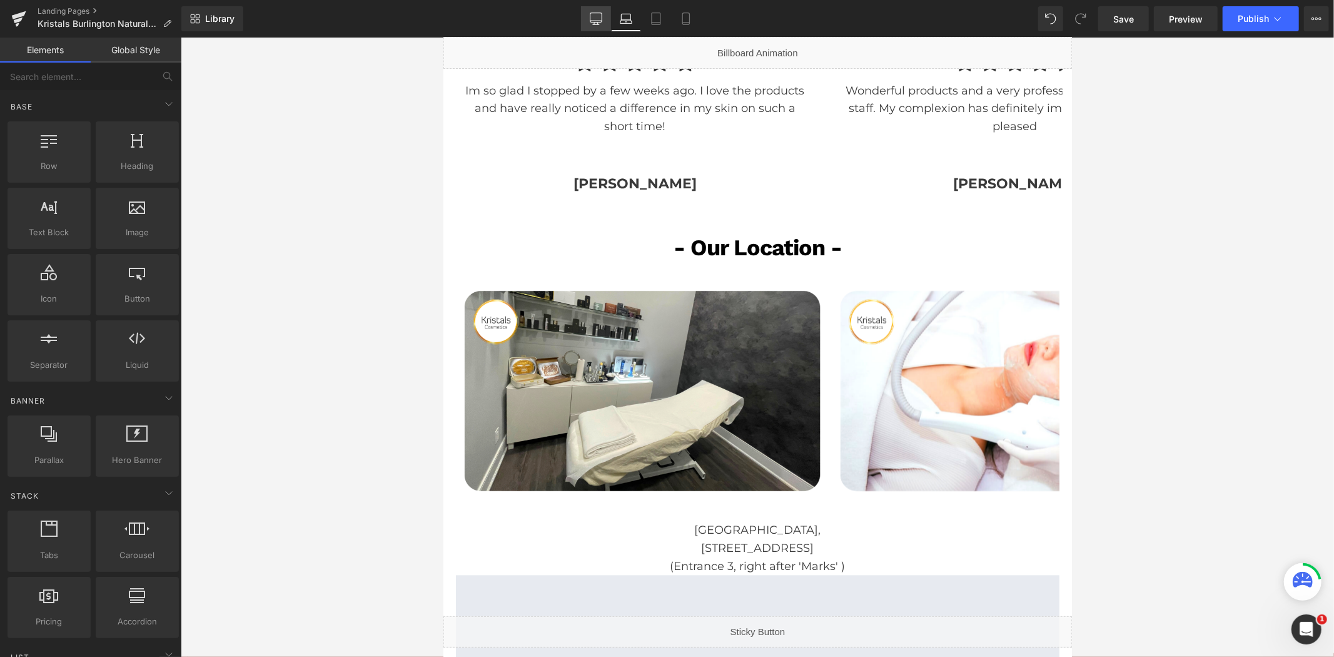
click at [605, 21] on link "Desktop" at bounding box center [596, 18] width 30 height 25
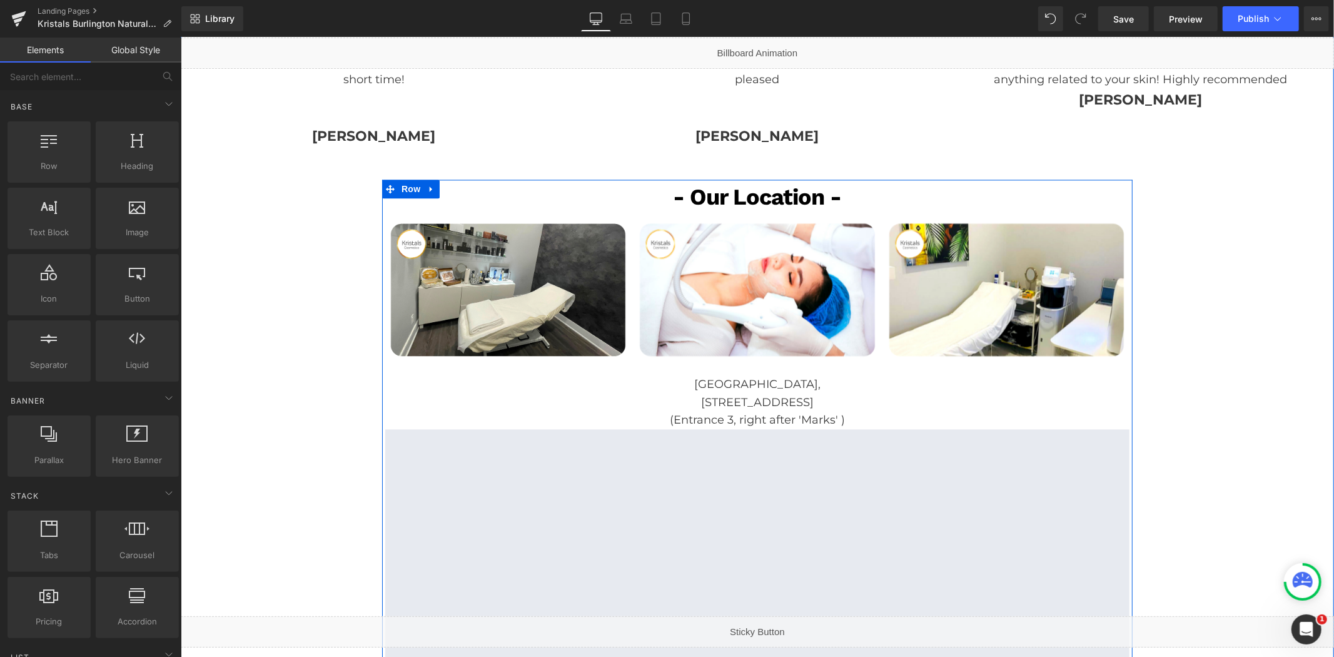
scroll to position [2571, 0]
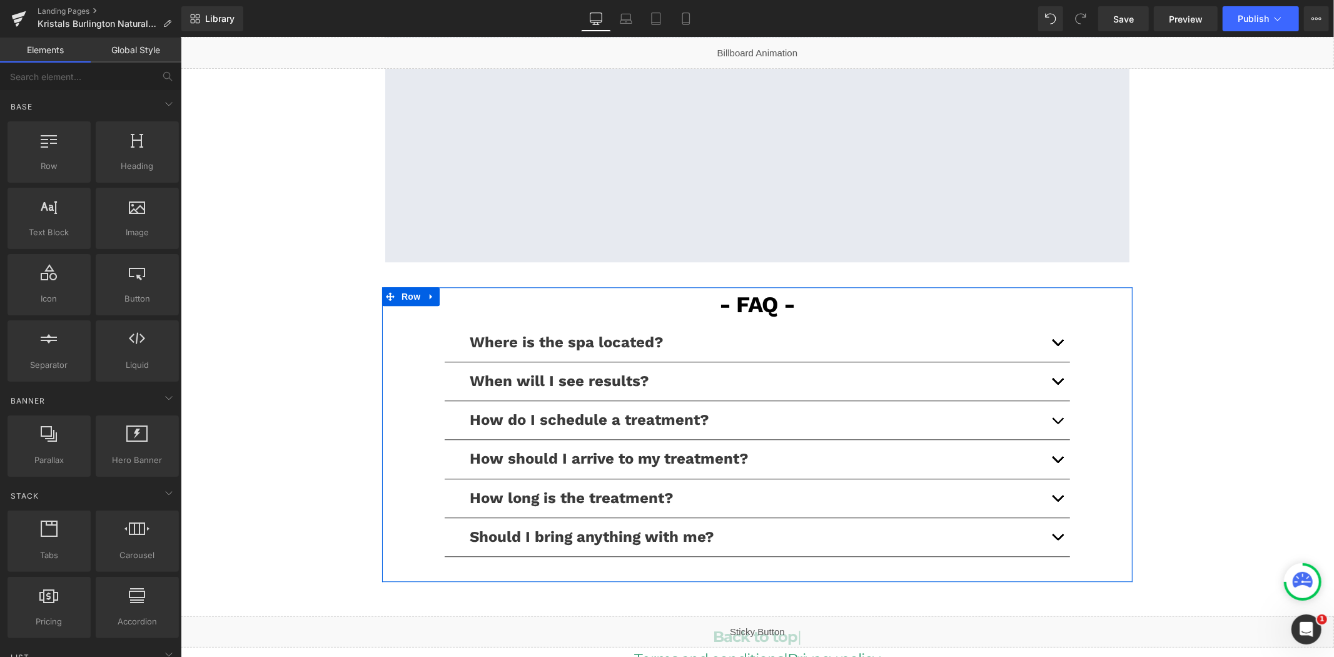
click at [1056, 402] on button "button" at bounding box center [1056, 419] width 25 height 38
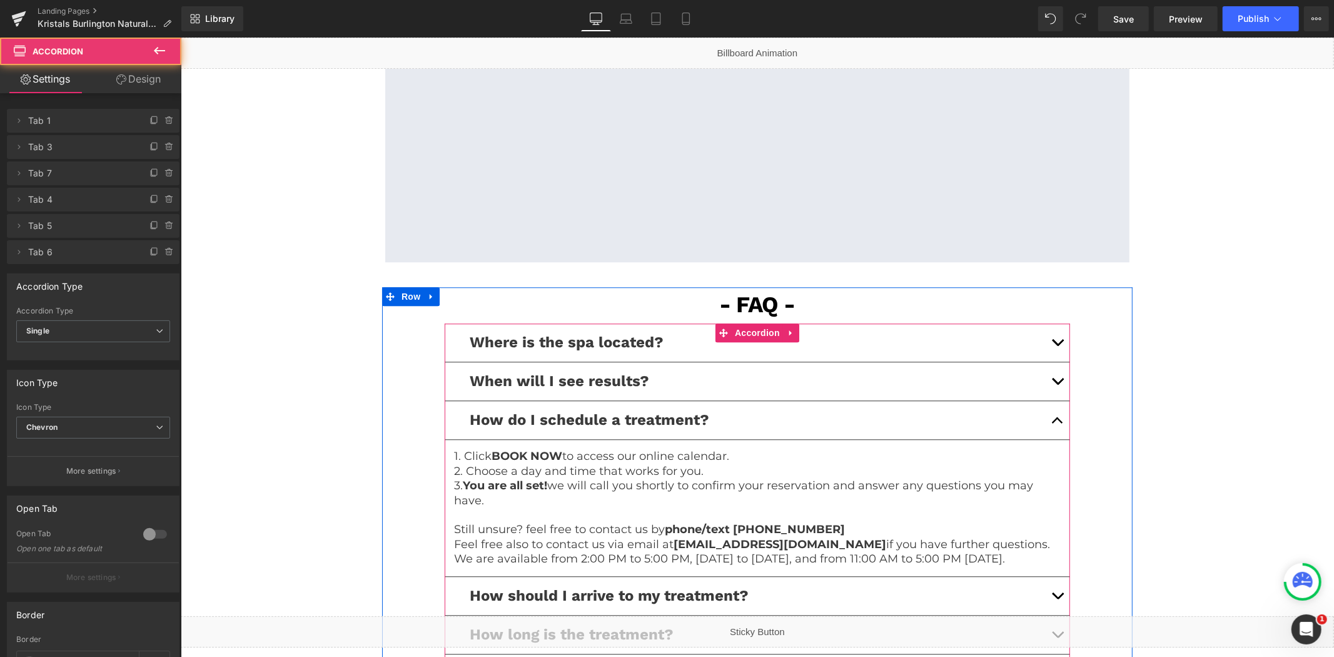
click at [1057, 423] on span "button" at bounding box center [1057, 423] width 0 height 0
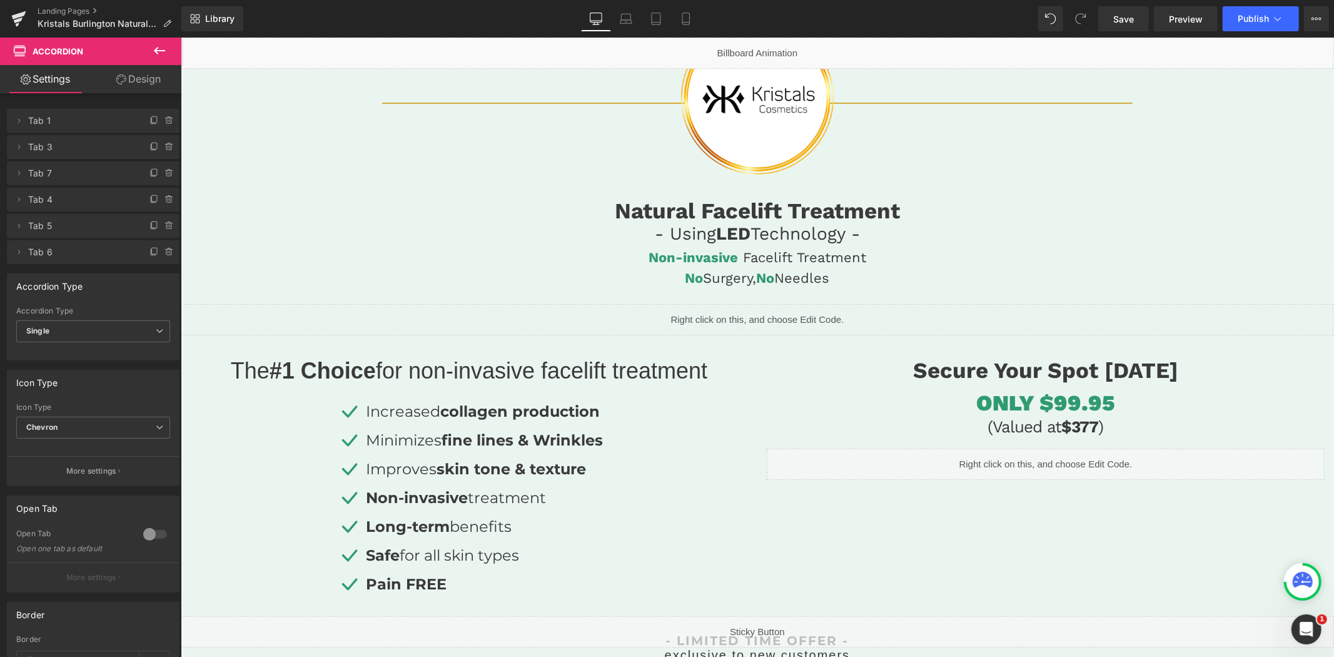
scroll to position [0, 0]
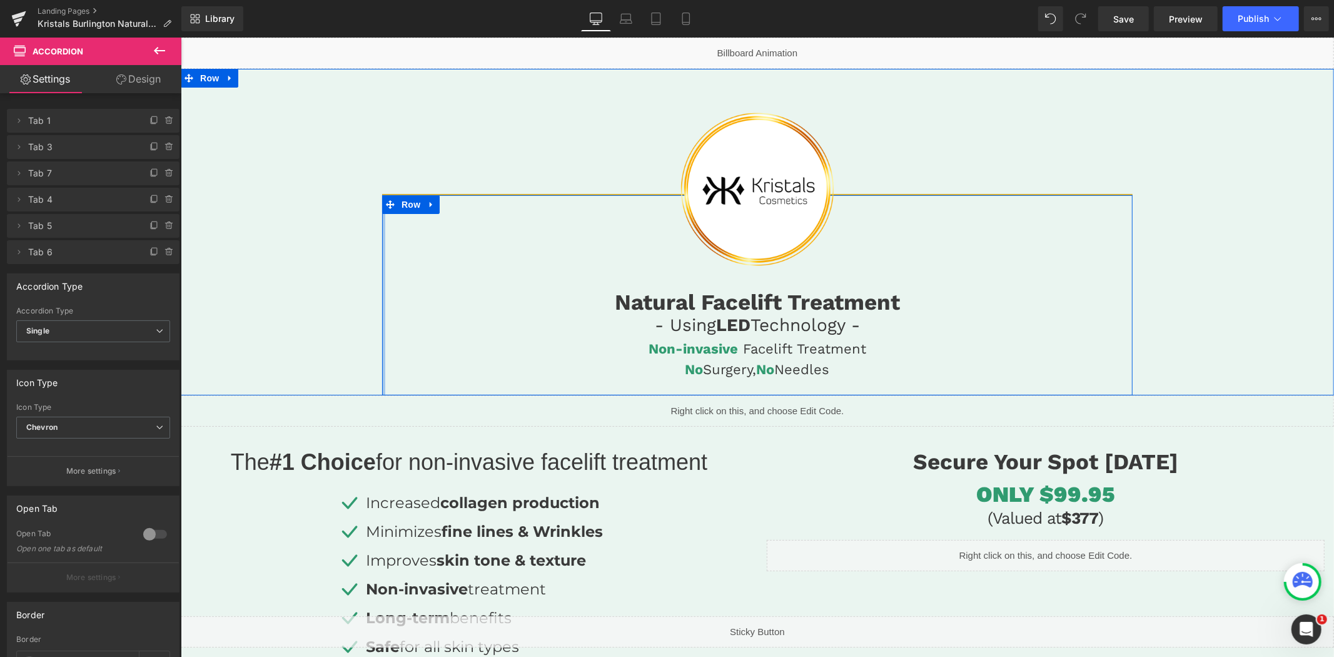
click at [382, 342] on div "Natural Facelift Treatment Heading - Using LED Technology - Heading Non-invasiv…" at bounding box center [757, 293] width 751 height 201
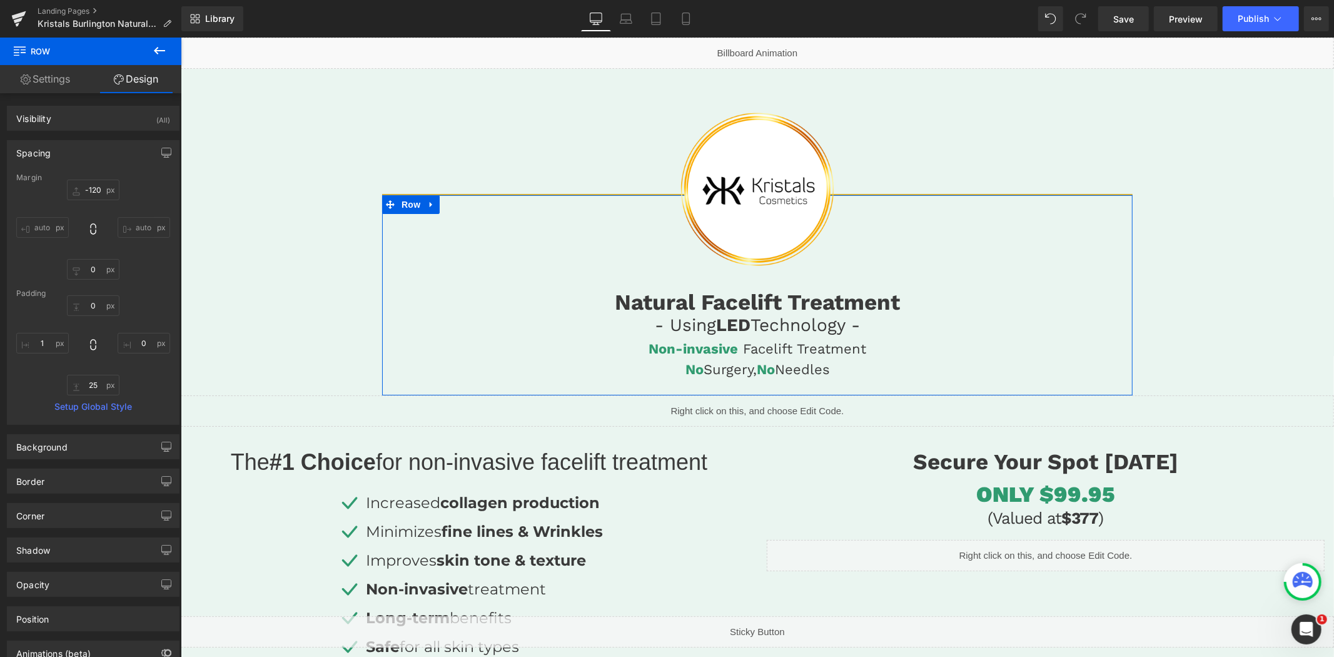
click at [72, 84] on link "Settings" at bounding box center [45, 79] width 91 height 28
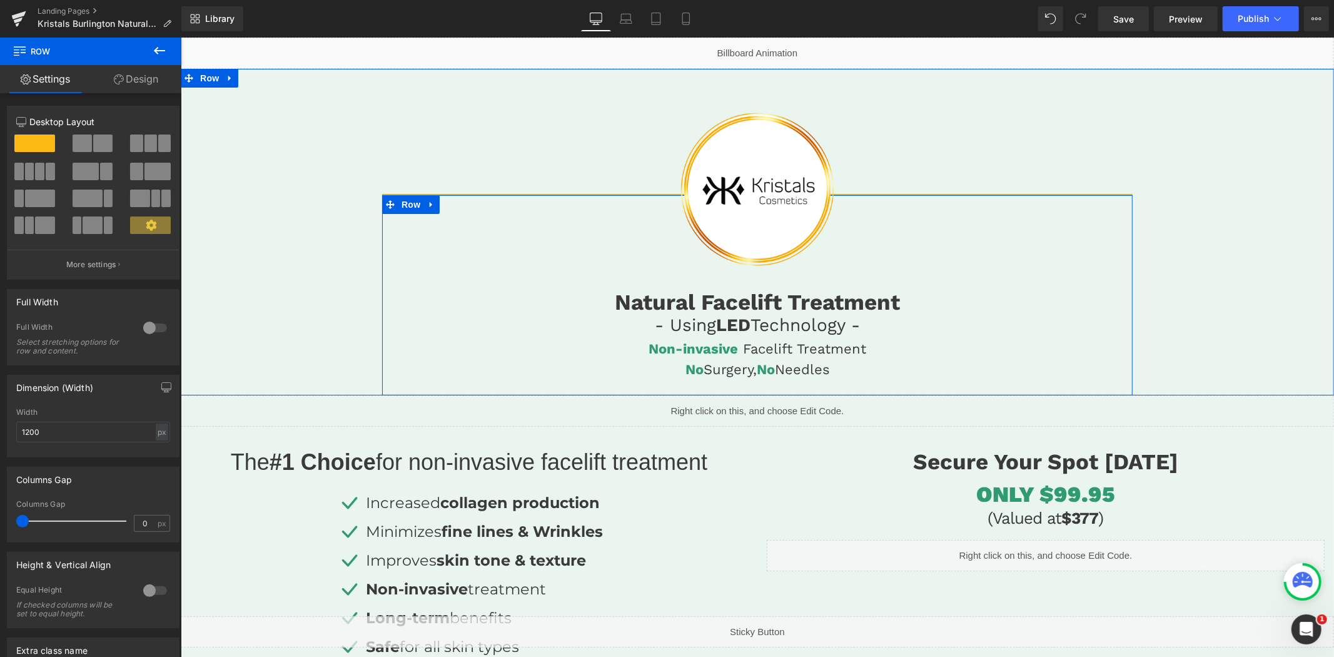
click at [382, 339] on div at bounding box center [382, 295] width 1 height 200
click at [136, 83] on link "Design" at bounding box center [136, 79] width 91 height 28
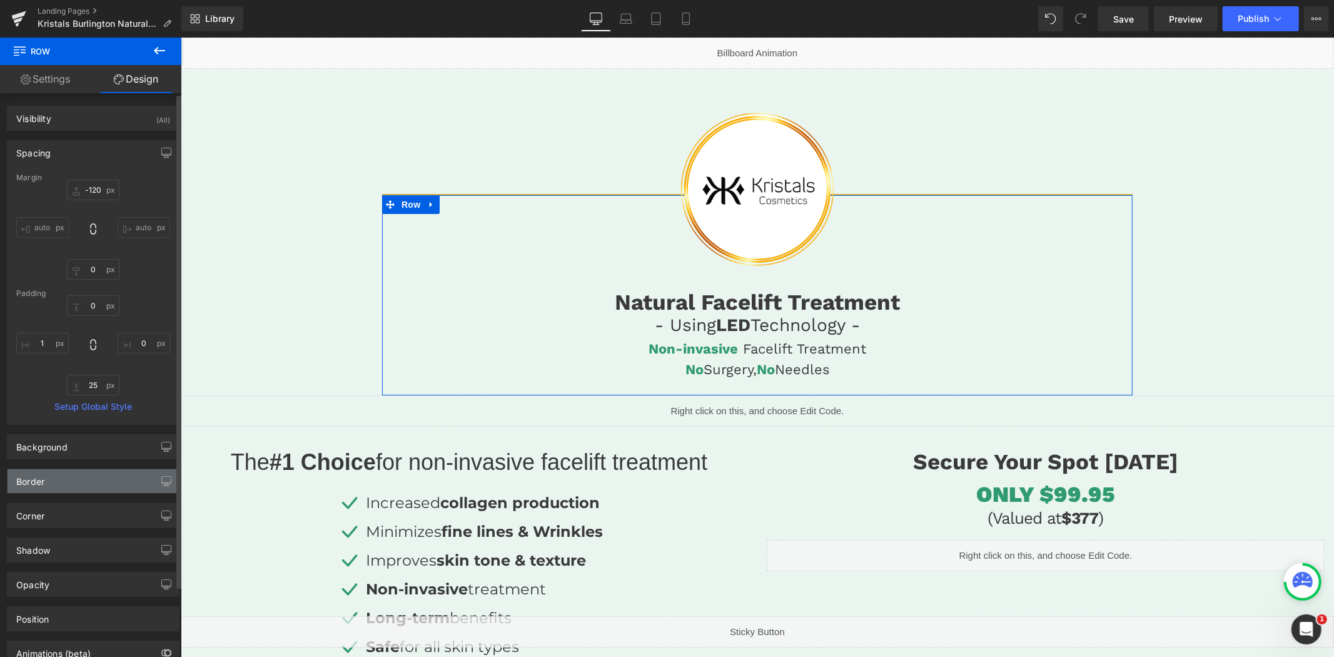
click at [58, 482] on div "Border" at bounding box center [93, 481] width 171 height 24
click at [33, 574] on icon at bounding box center [35, 581] width 39 height 19
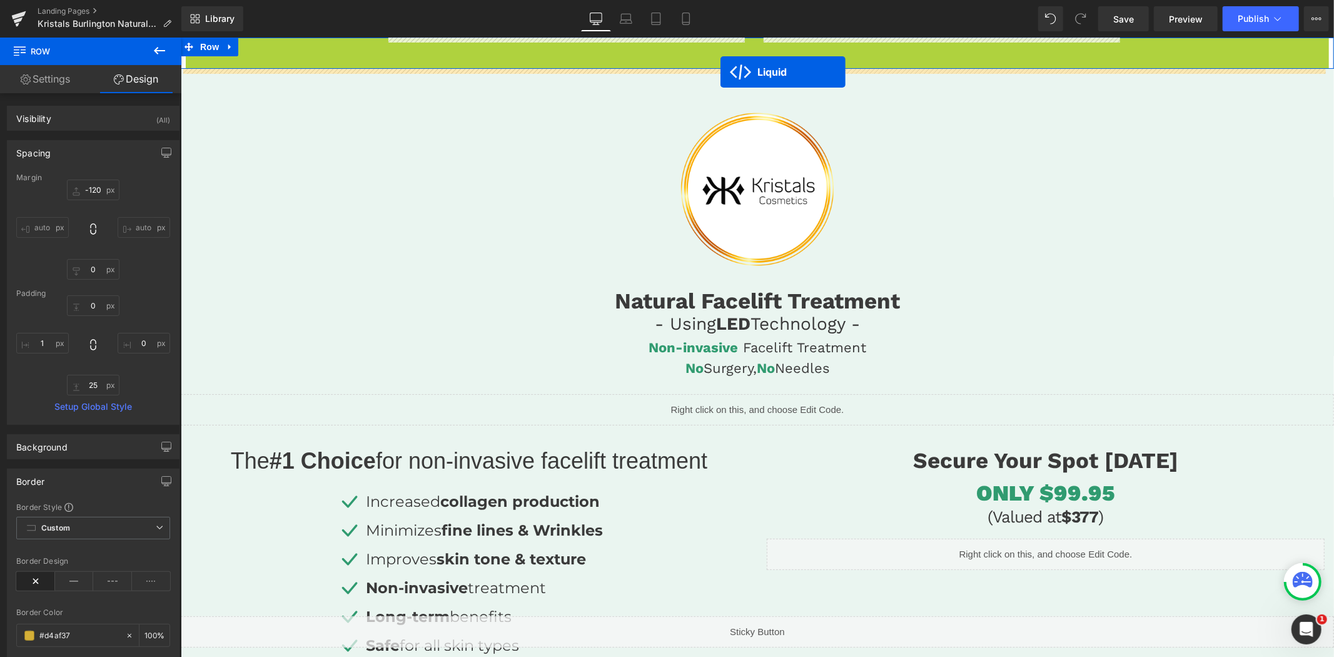
drag, startPoint x: 719, startPoint y: 44, endPoint x: 720, endPoint y: 71, distance: 26.9
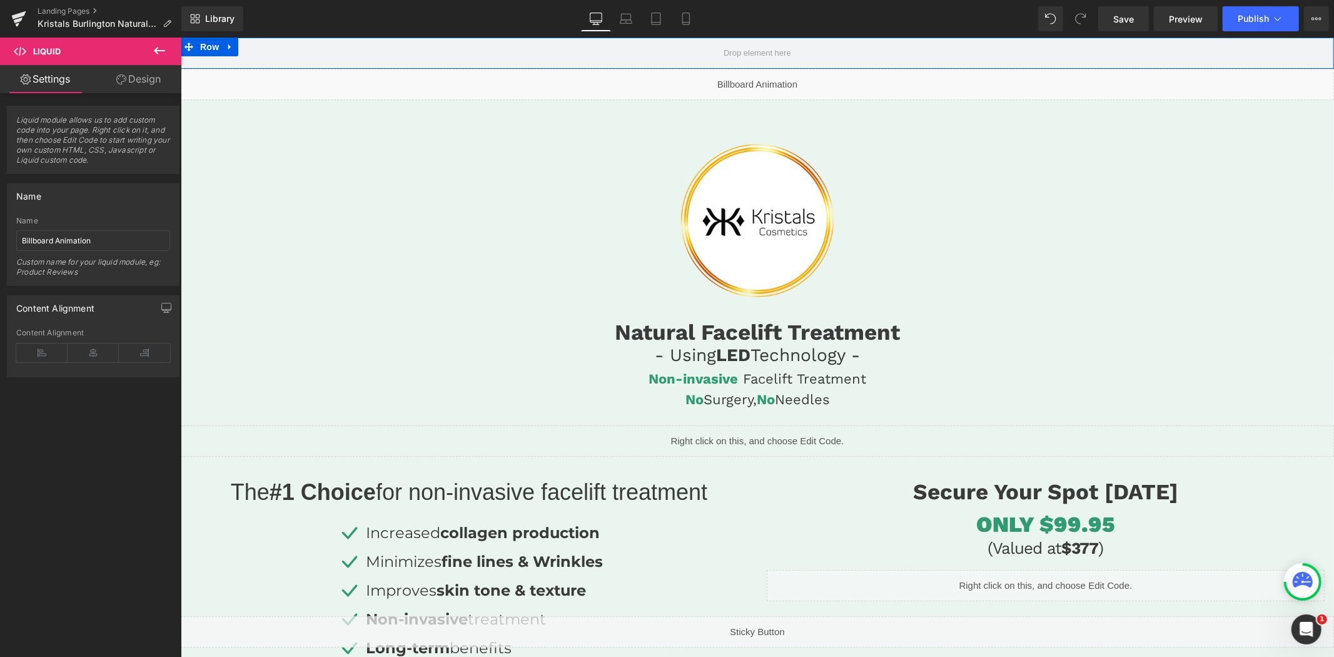
drag, startPoint x: 230, startPoint y: 47, endPoint x: 250, endPoint y: 47, distance: 20.0
click at [231, 47] on icon at bounding box center [229, 46] width 9 height 9
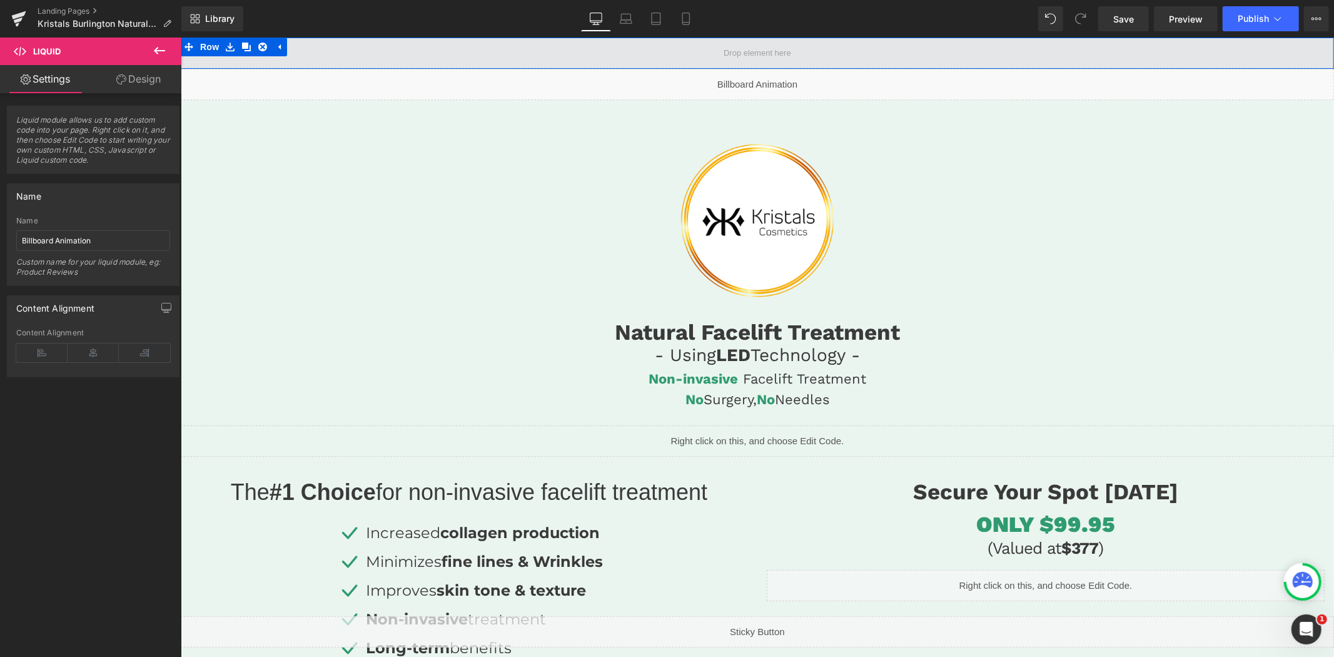
drag, startPoint x: 257, startPoint y: 47, endPoint x: 312, endPoint y: 56, distance: 55.8
click at [258, 47] on icon at bounding box center [262, 46] width 9 height 9
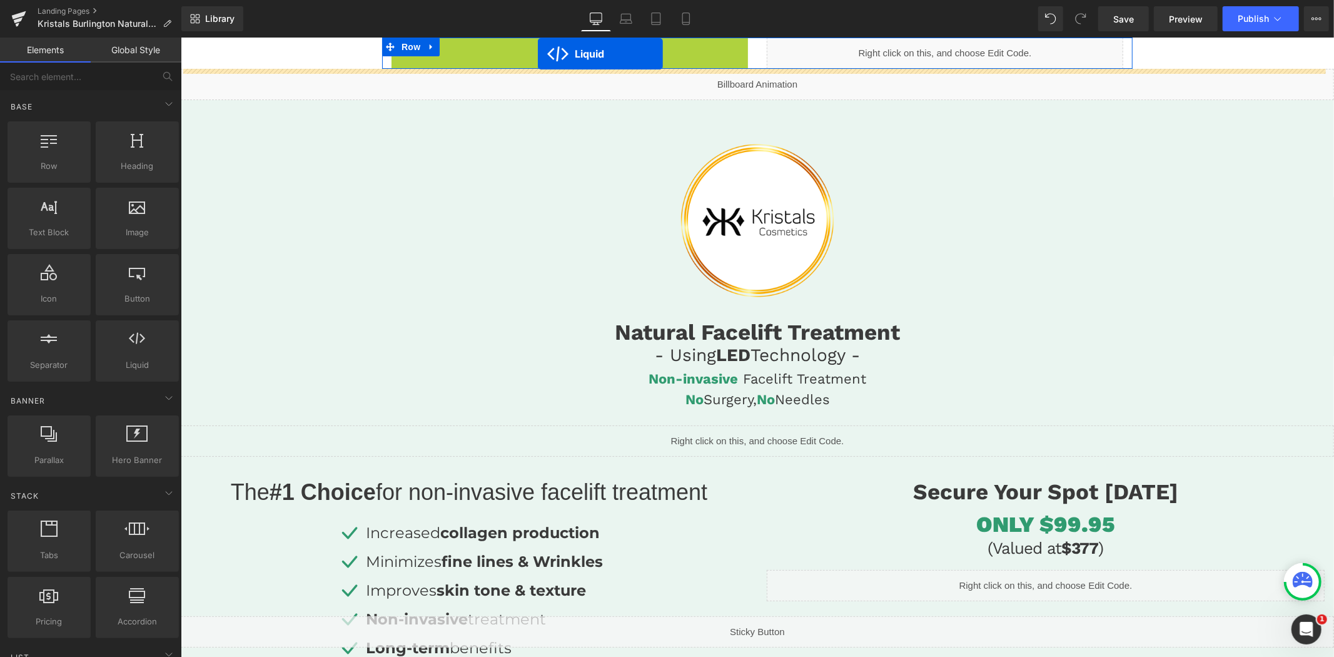
drag, startPoint x: 532, startPoint y: 44, endPoint x: 536, endPoint y: 50, distance: 6.8
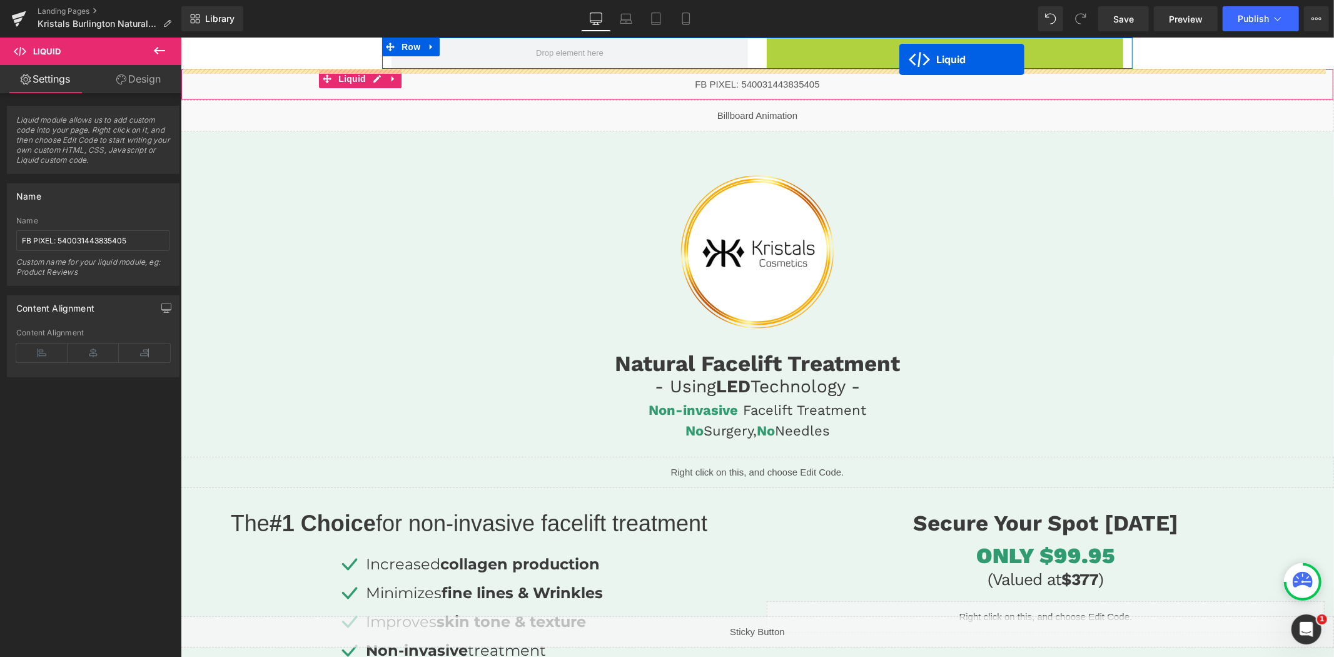
drag, startPoint x: 904, startPoint y: 47, endPoint x: 901, endPoint y: 54, distance: 8.1
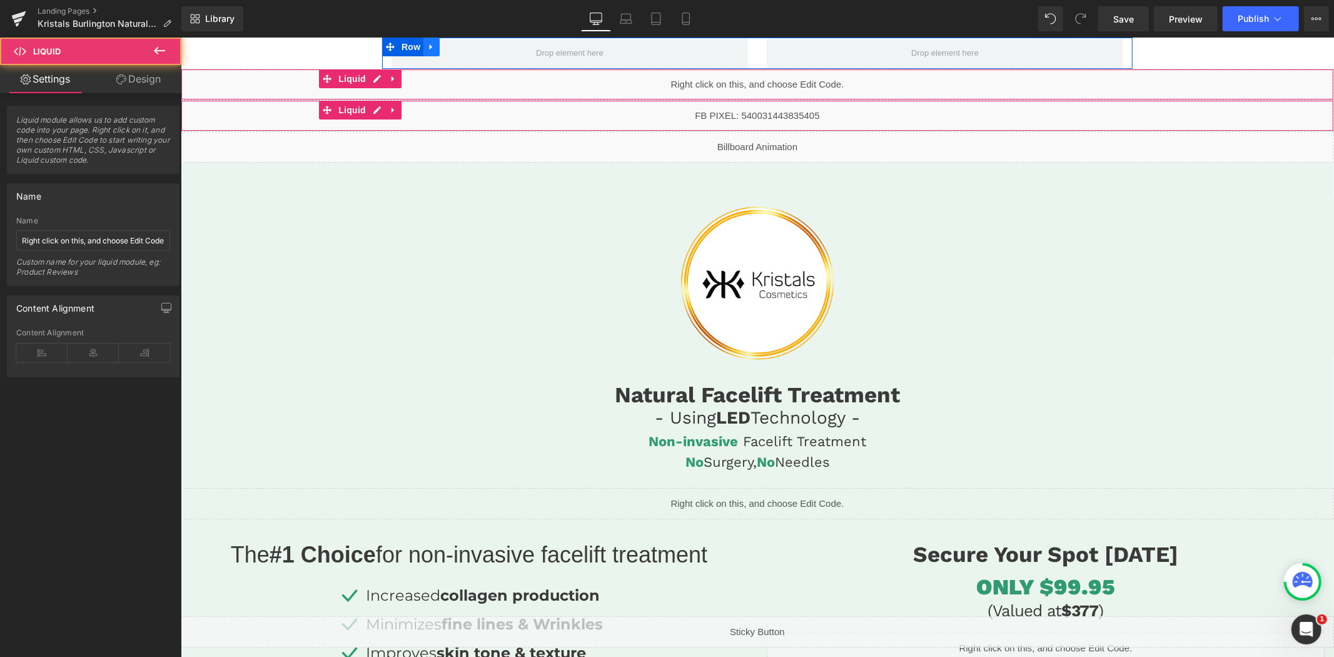
click at [428, 48] on icon at bounding box center [431, 46] width 9 height 9
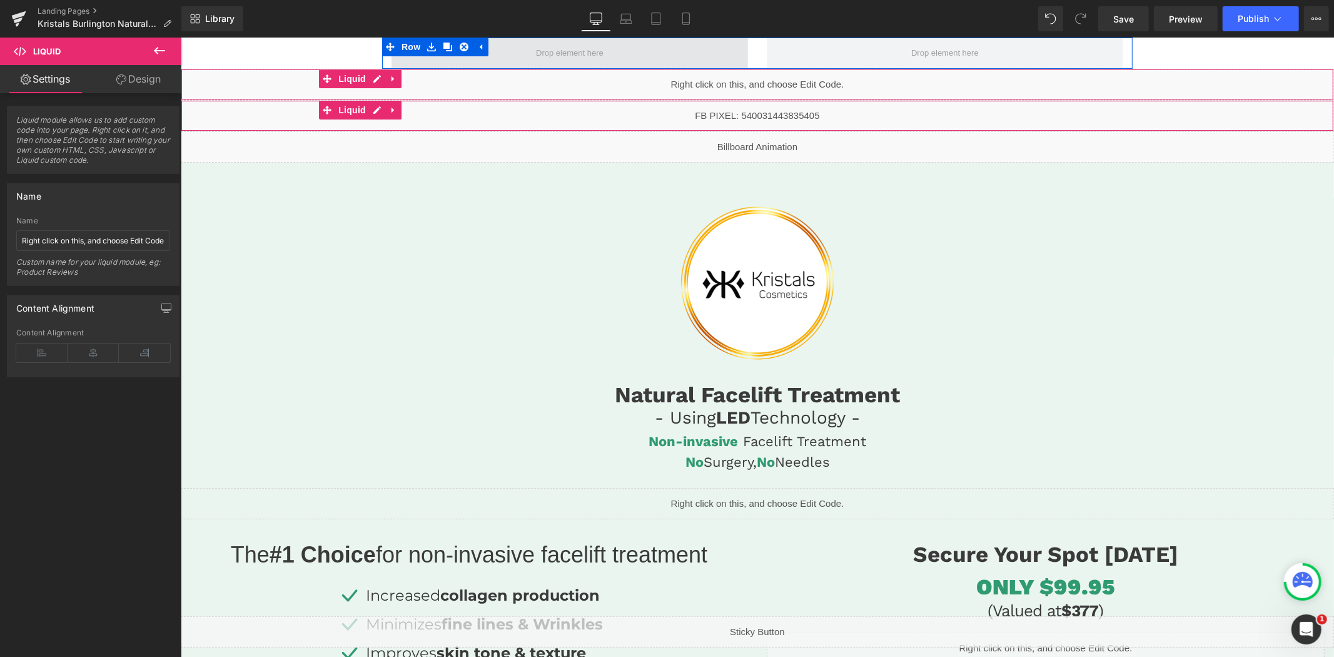
drag, startPoint x: 457, startPoint y: 46, endPoint x: 660, endPoint y: 59, distance: 204.3
click at [459, 46] on icon at bounding box center [463, 46] width 9 height 9
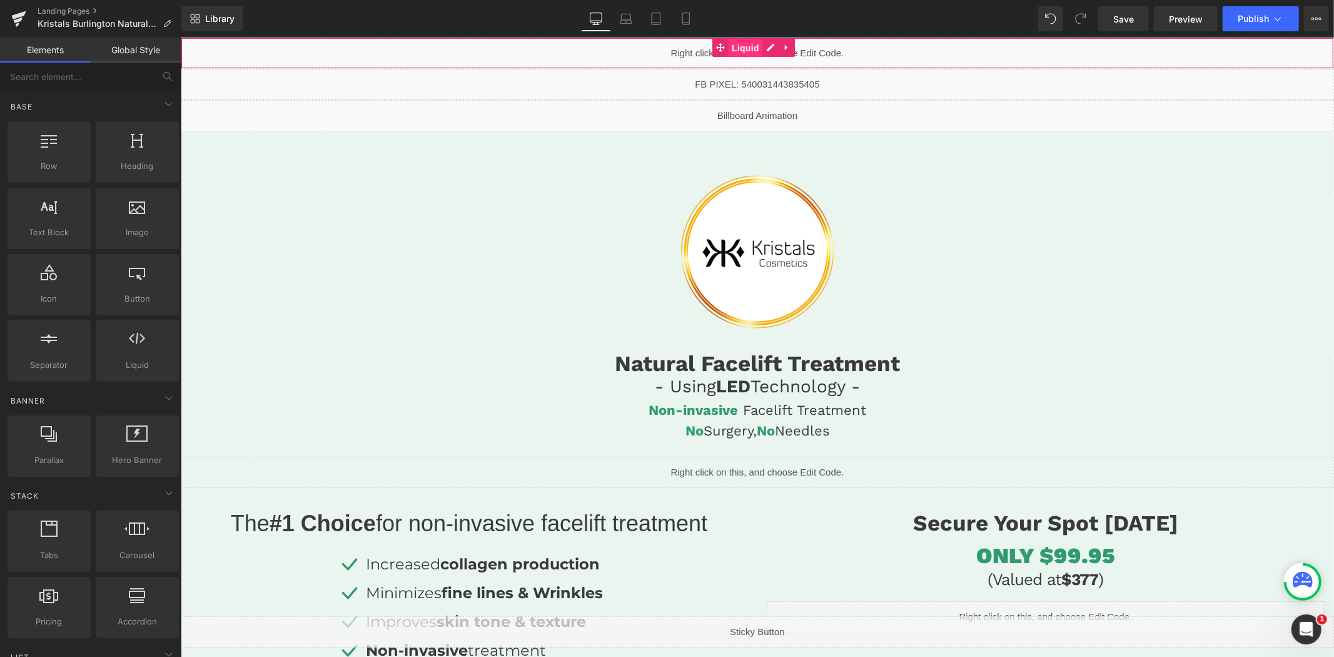
click at [744, 51] on span "Liquid" at bounding box center [745, 47] width 34 height 19
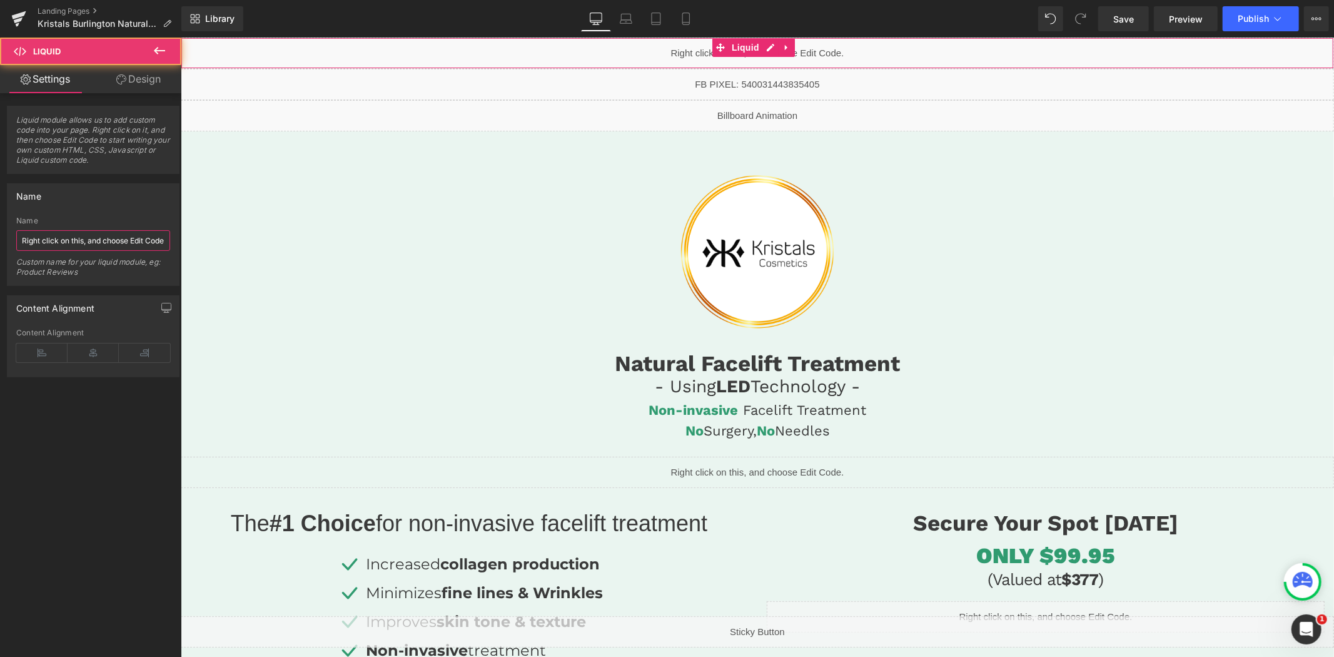
click at [123, 246] on input "Right click on this, and choose Edit Code." at bounding box center [93, 240] width 154 height 21
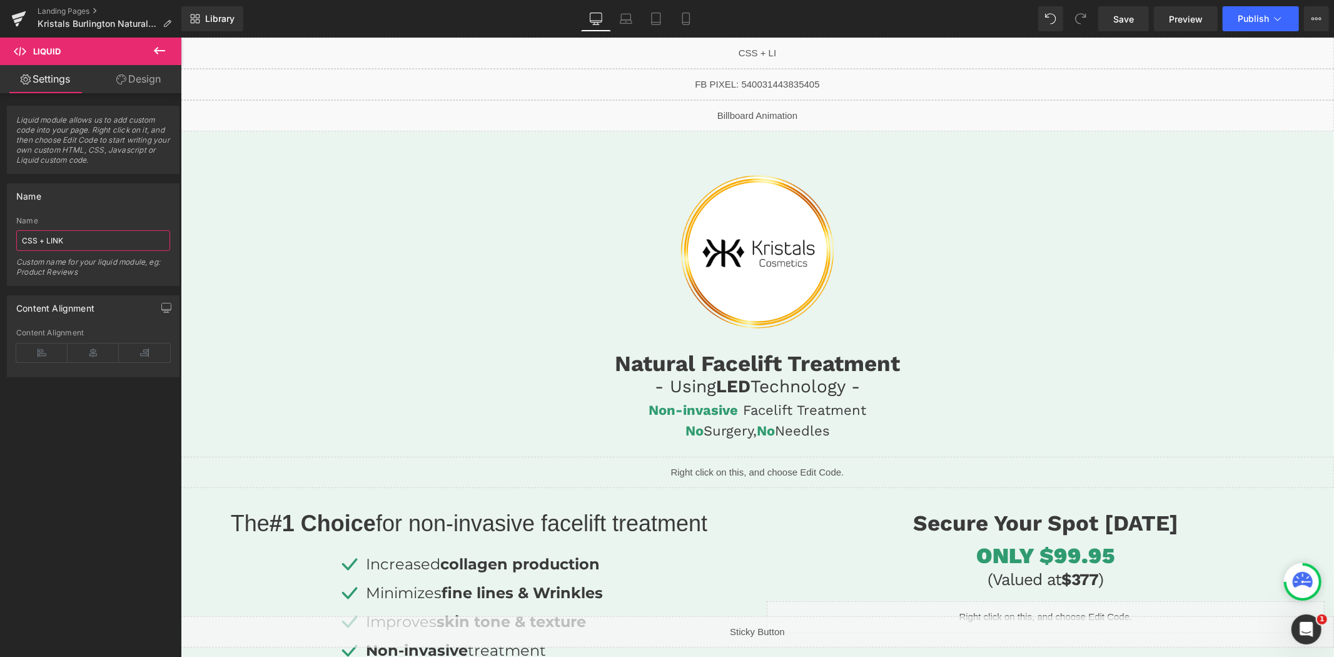
type input "CSS + LINKS"
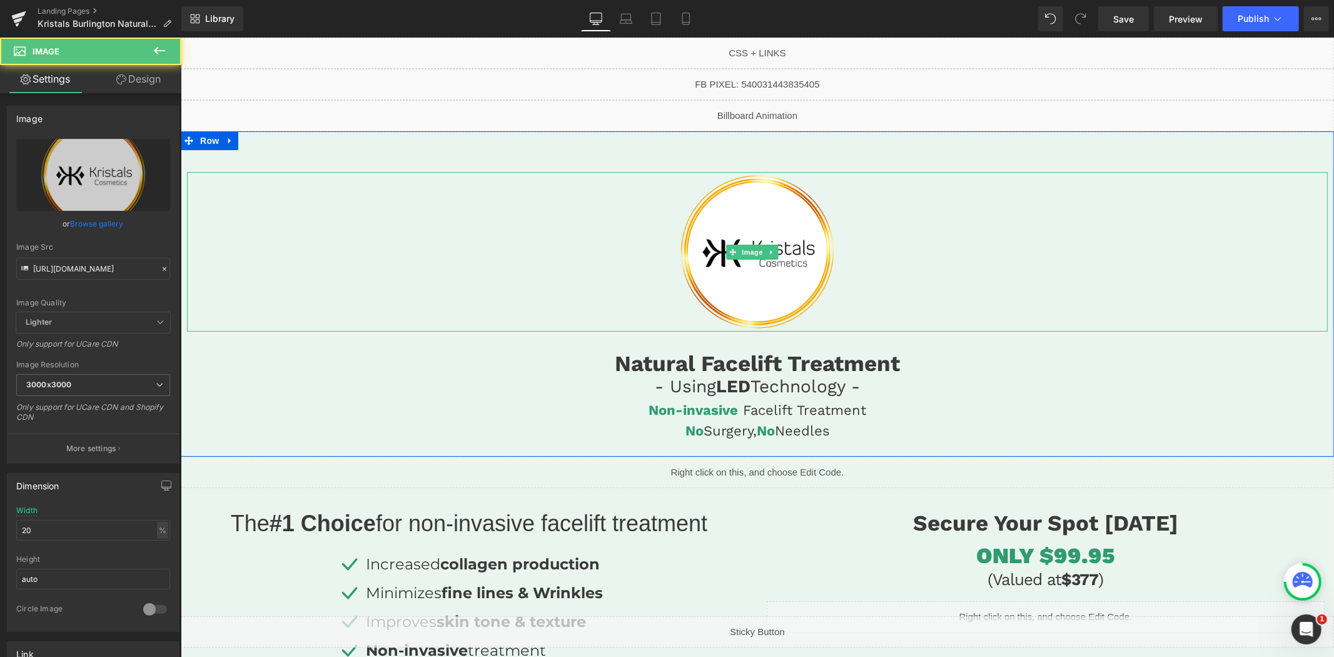
click at [460, 245] on div at bounding box center [756, 250] width 1141 height 159
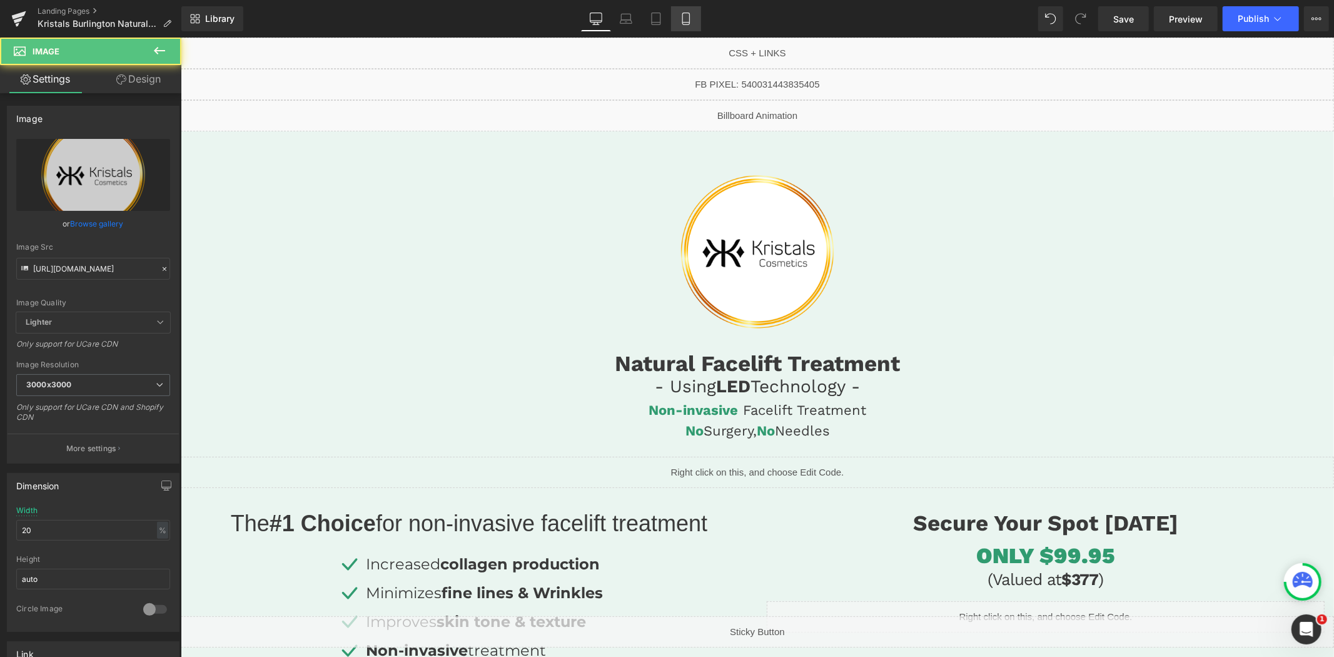
click at [682, 23] on icon at bounding box center [685, 23] width 7 height 0
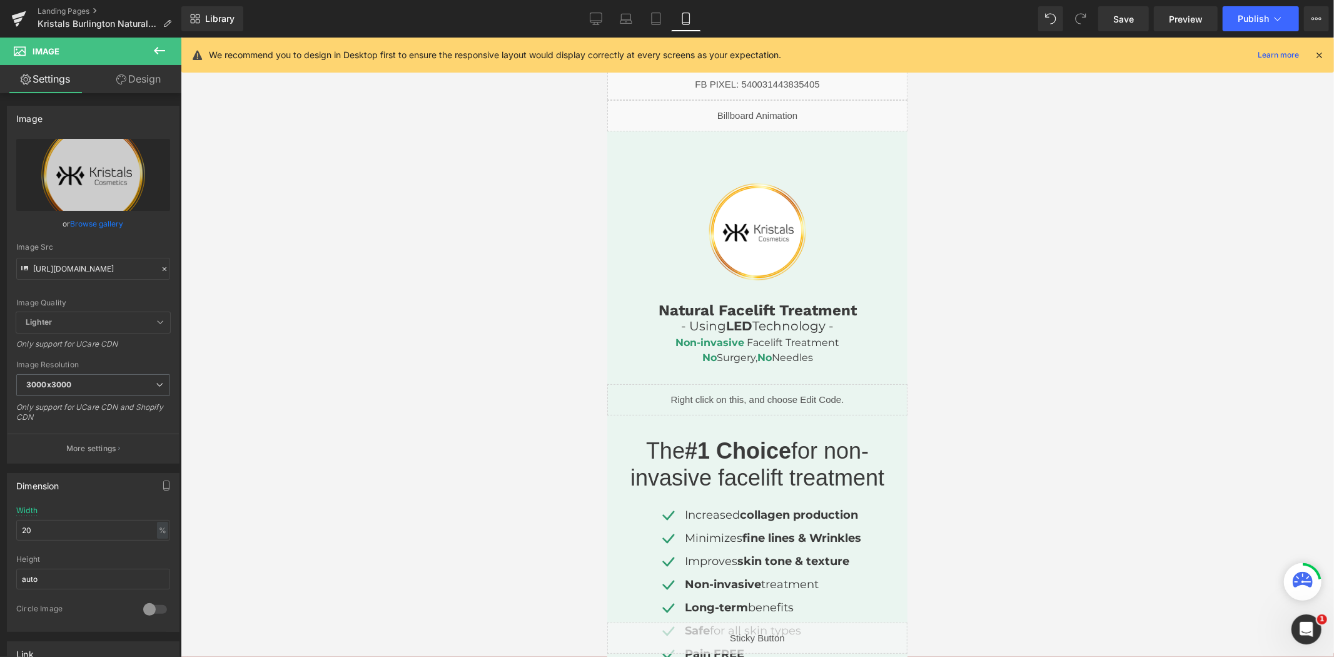
scroll to position [9, 0]
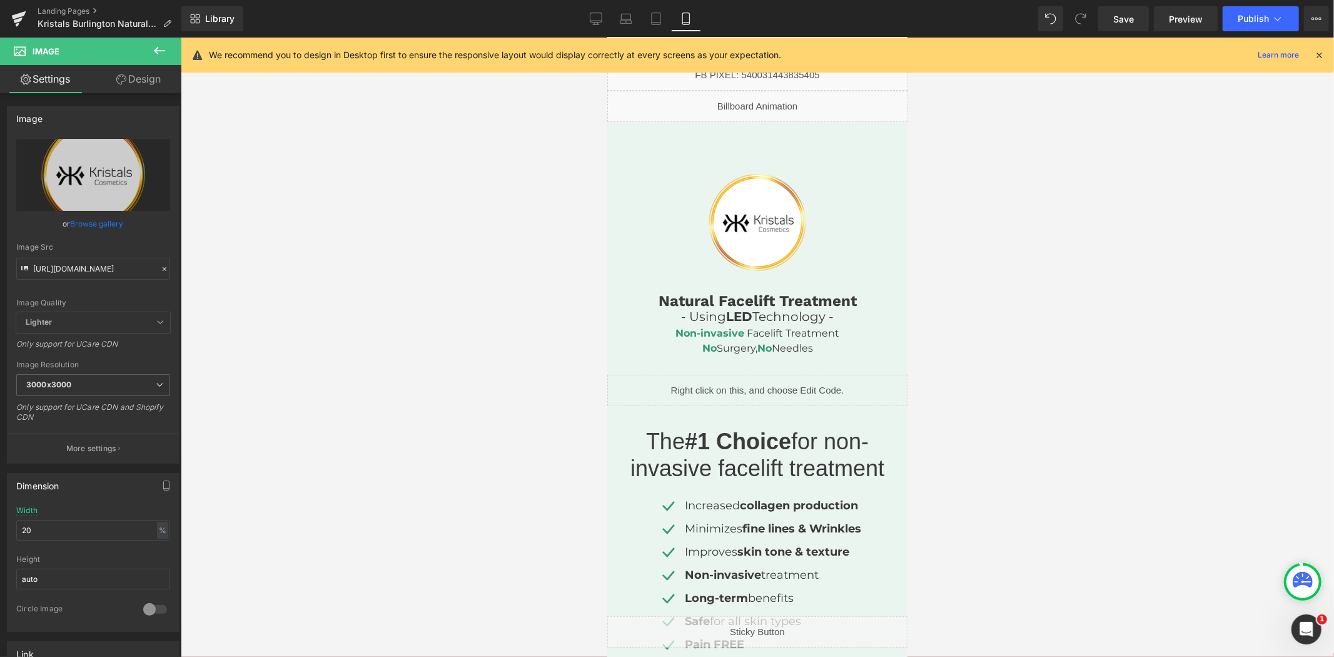
click at [1312, 59] on div "We recommend you to design in Desktop first to ensure the responsive layout wou…" at bounding box center [761, 55] width 1105 height 15
click at [1322, 53] on icon at bounding box center [1318, 54] width 11 height 11
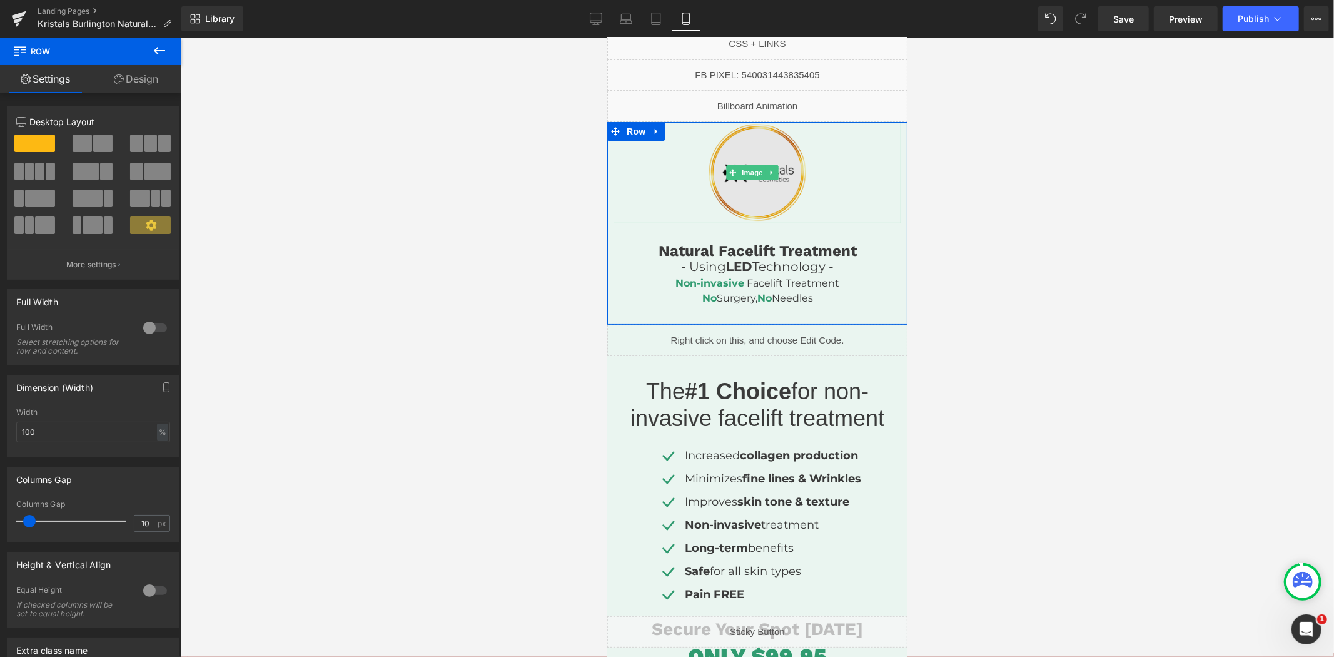
drag, startPoint x: 772, startPoint y: 153, endPoint x: 818, endPoint y: 134, distance: 49.4
click at [809, 139] on div "Image Natural Facelift Treatment Heading - Using LED Technology - Heading Non-i…" at bounding box center [757, 222] width 300 height 203
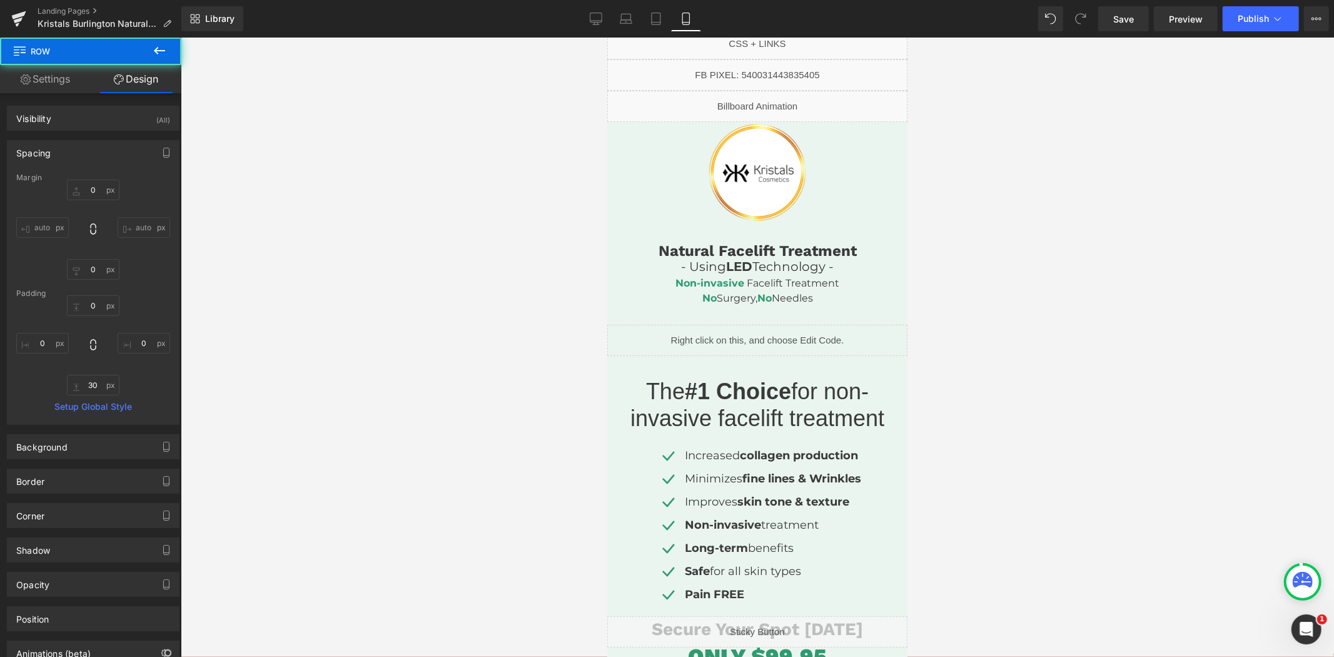
scroll to position [0, 0]
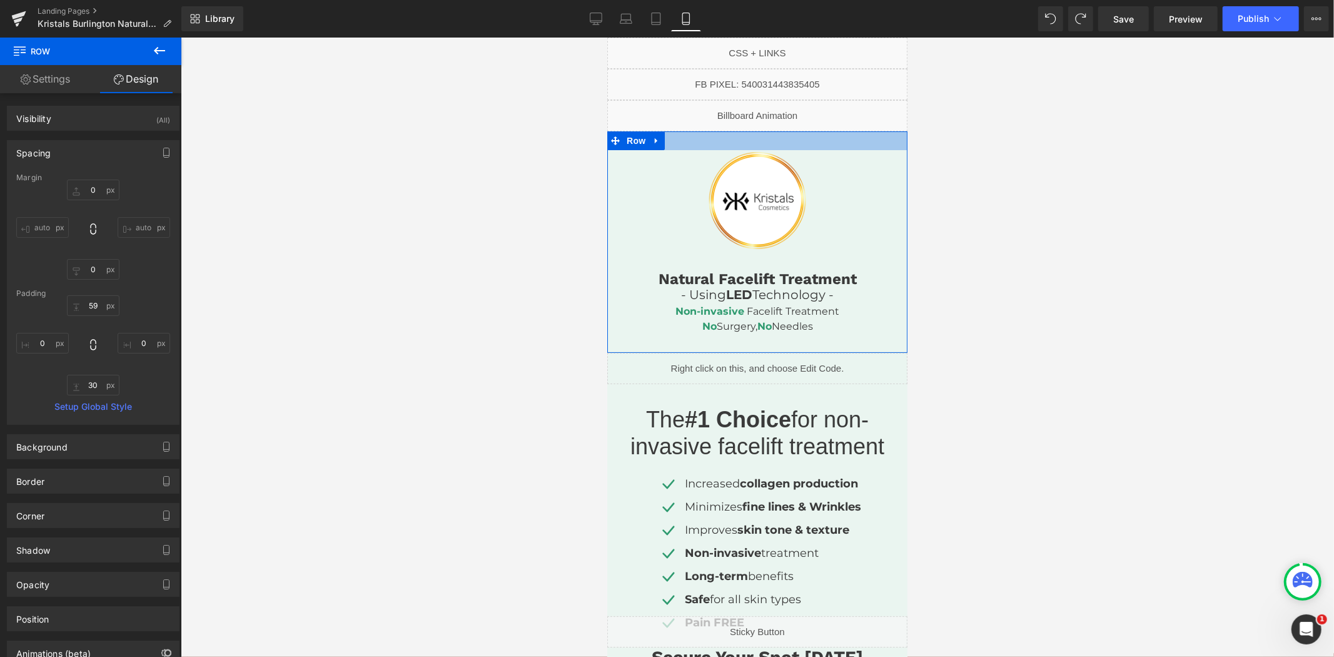
drag, startPoint x: 835, startPoint y: 156, endPoint x: 837, endPoint y: 138, distance: 18.3
click at [837, 138] on div at bounding box center [757, 140] width 300 height 19
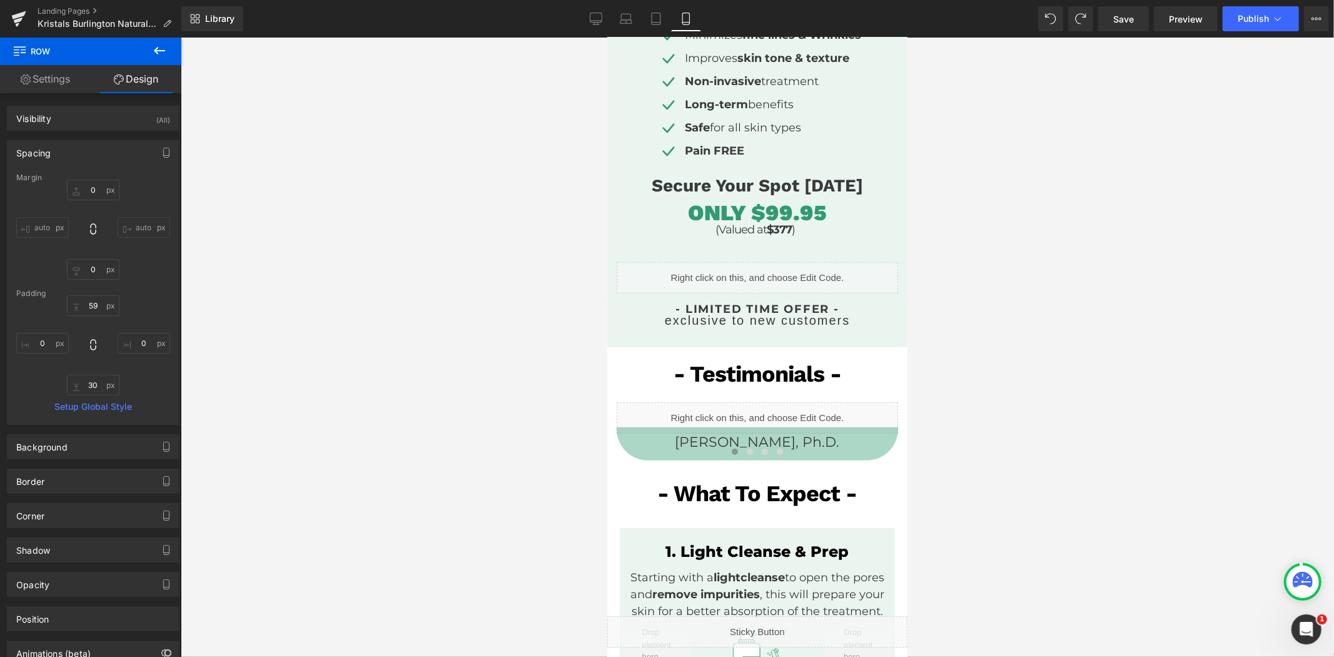
scroll to position [625, 0]
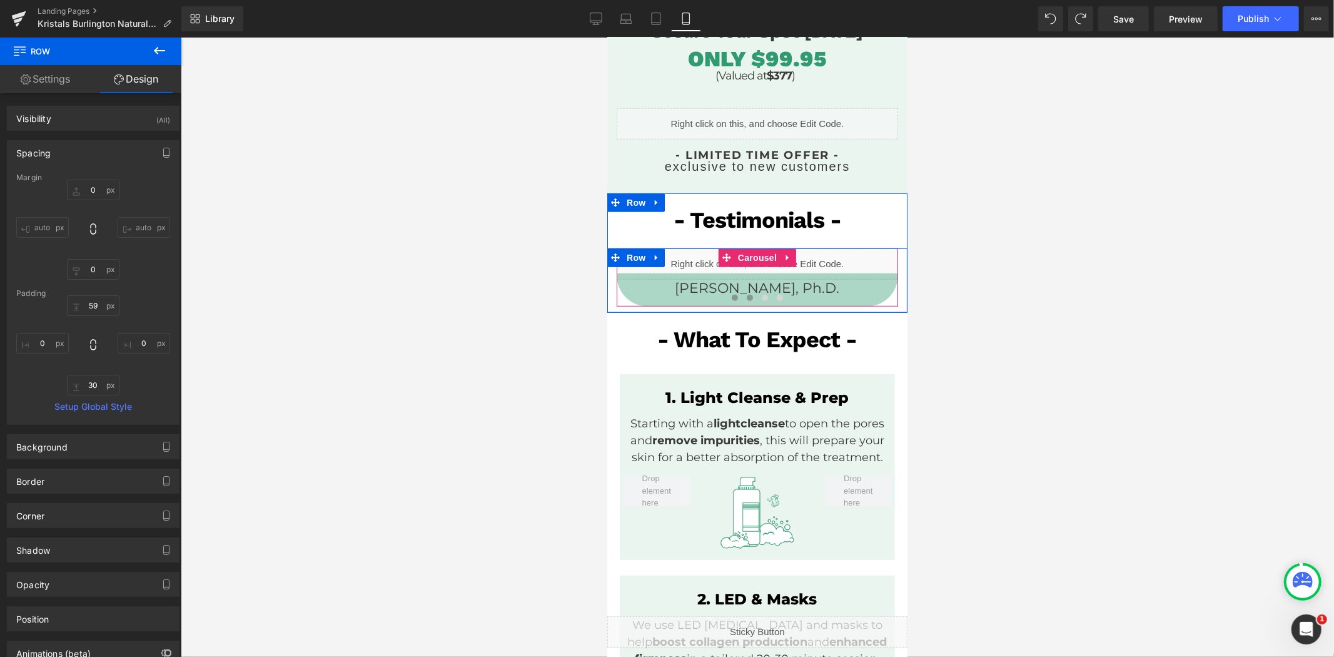
click at [742, 298] on button at bounding box center [749, 297] width 15 height 13
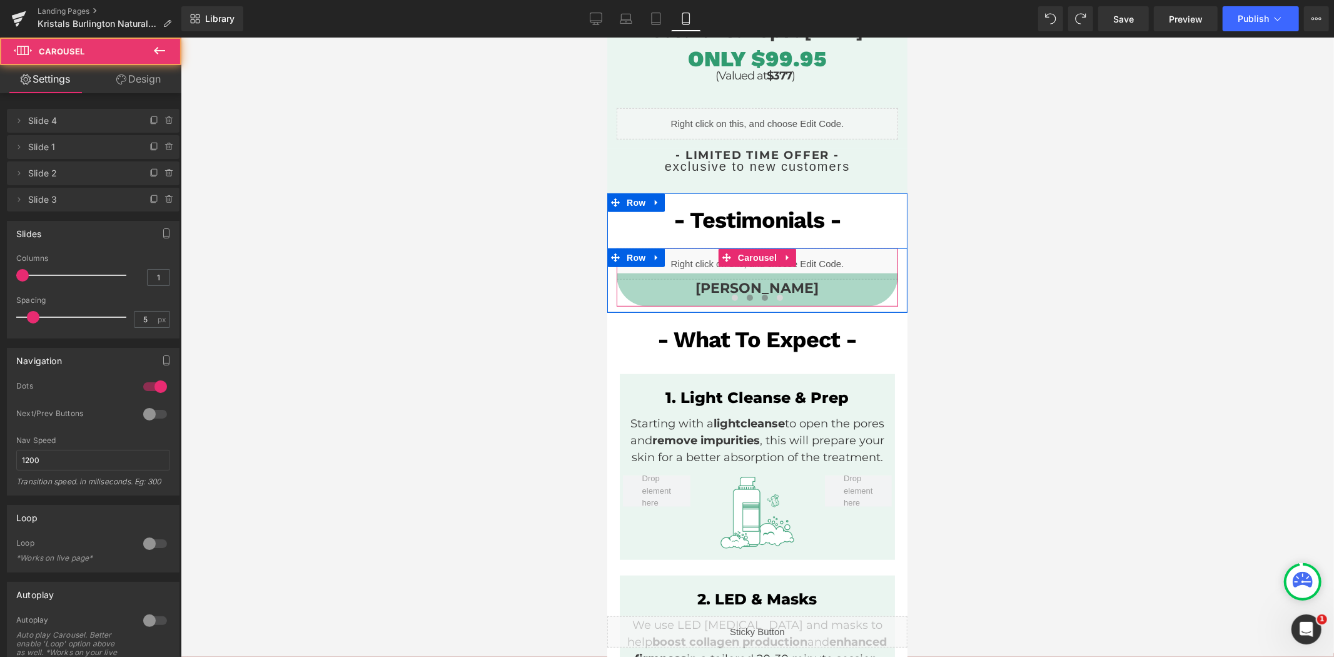
click at [761, 296] on span at bounding box center [764, 297] width 6 height 6
click at [776, 296] on span at bounding box center [779, 297] width 6 height 6
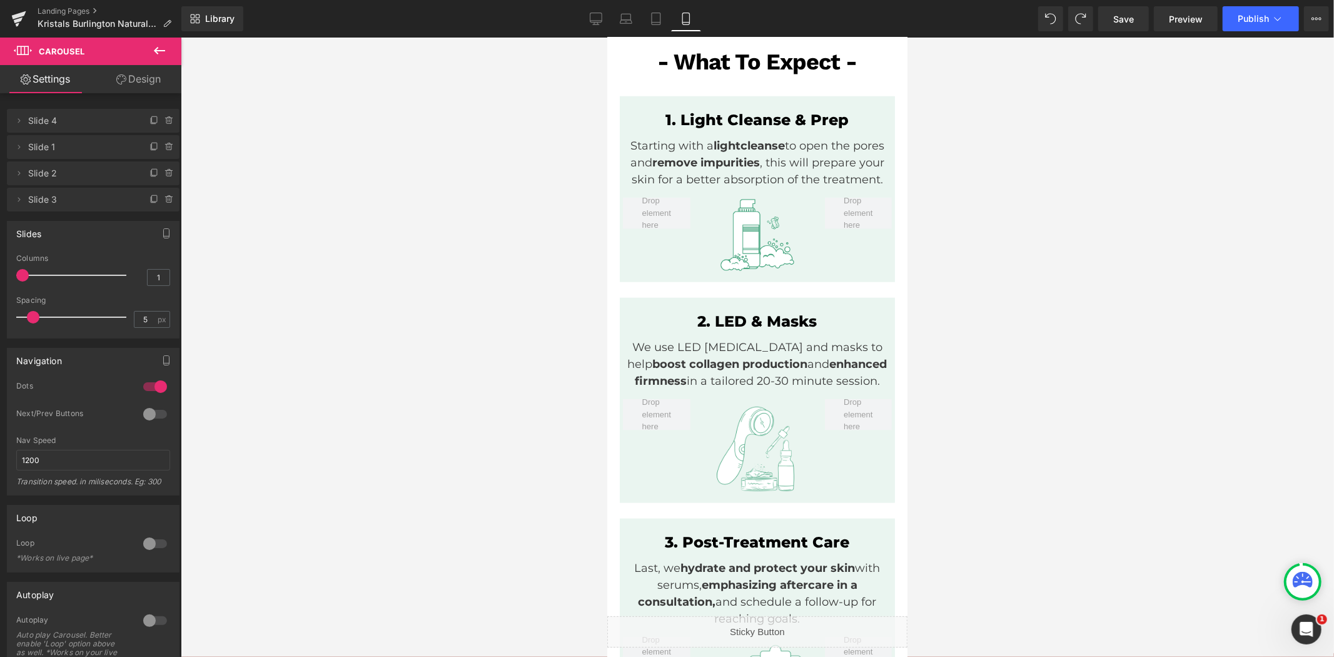
scroll to position [695, 0]
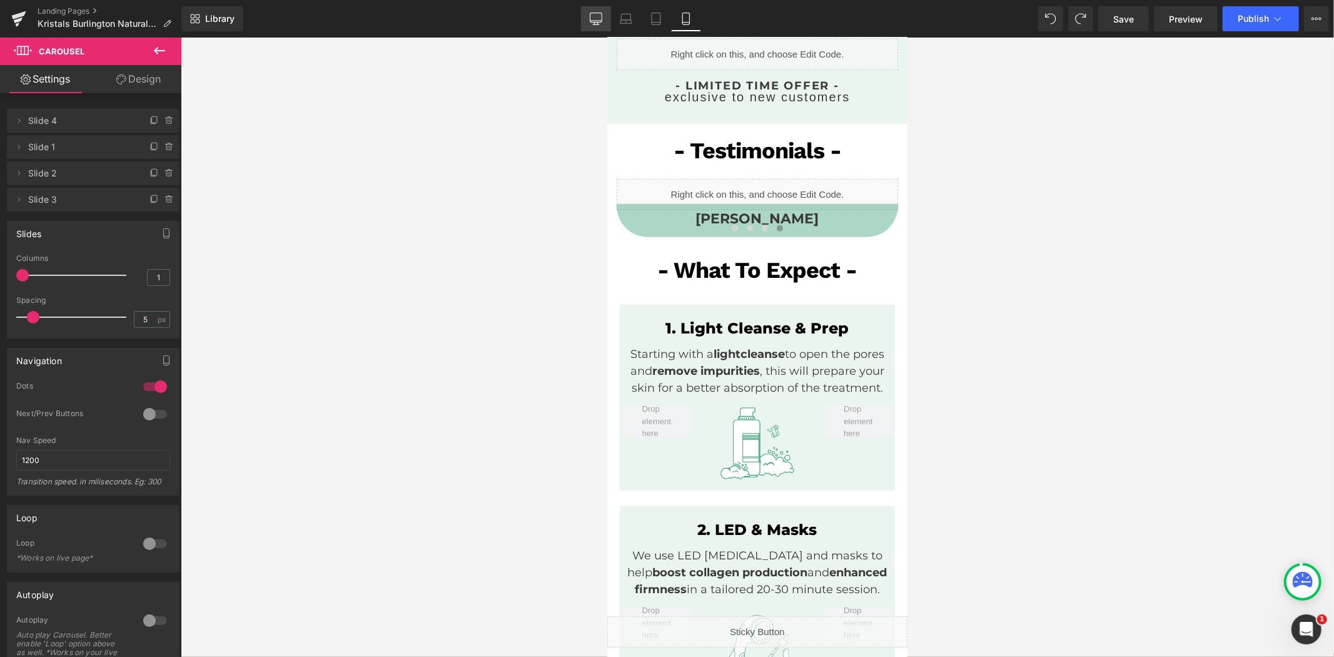
click at [598, 22] on icon at bounding box center [596, 17] width 12 height 9
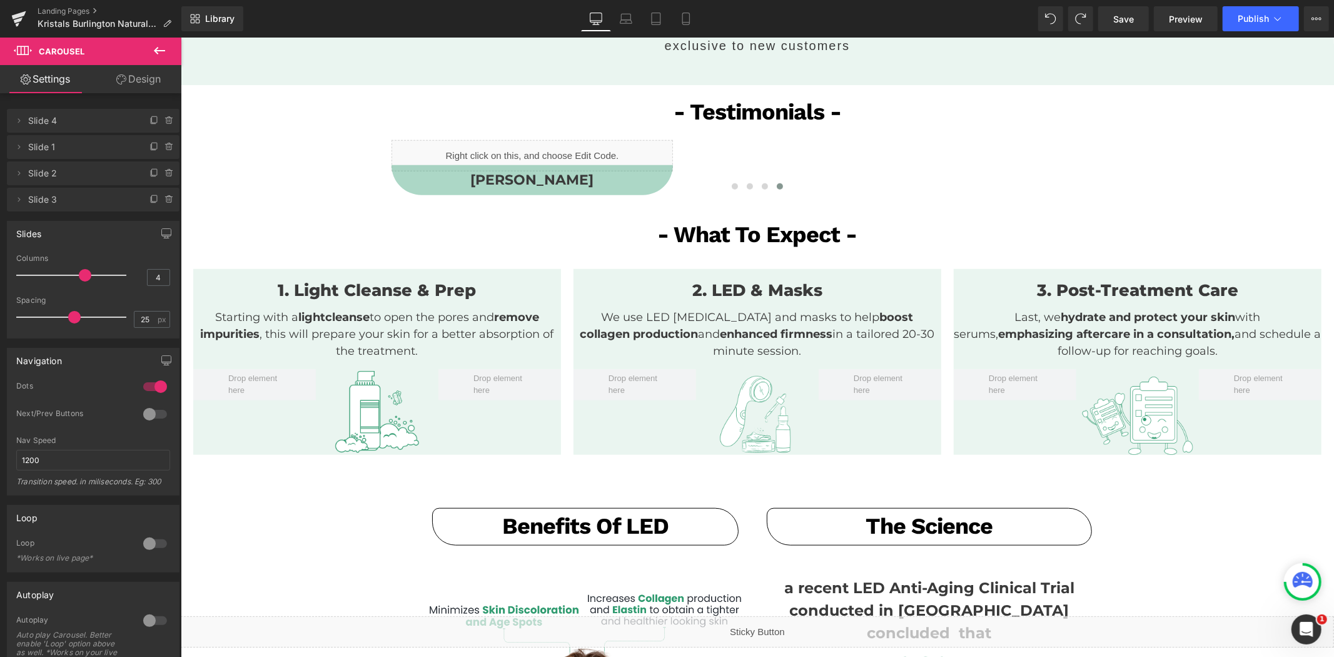
scroll to position [745, 0]
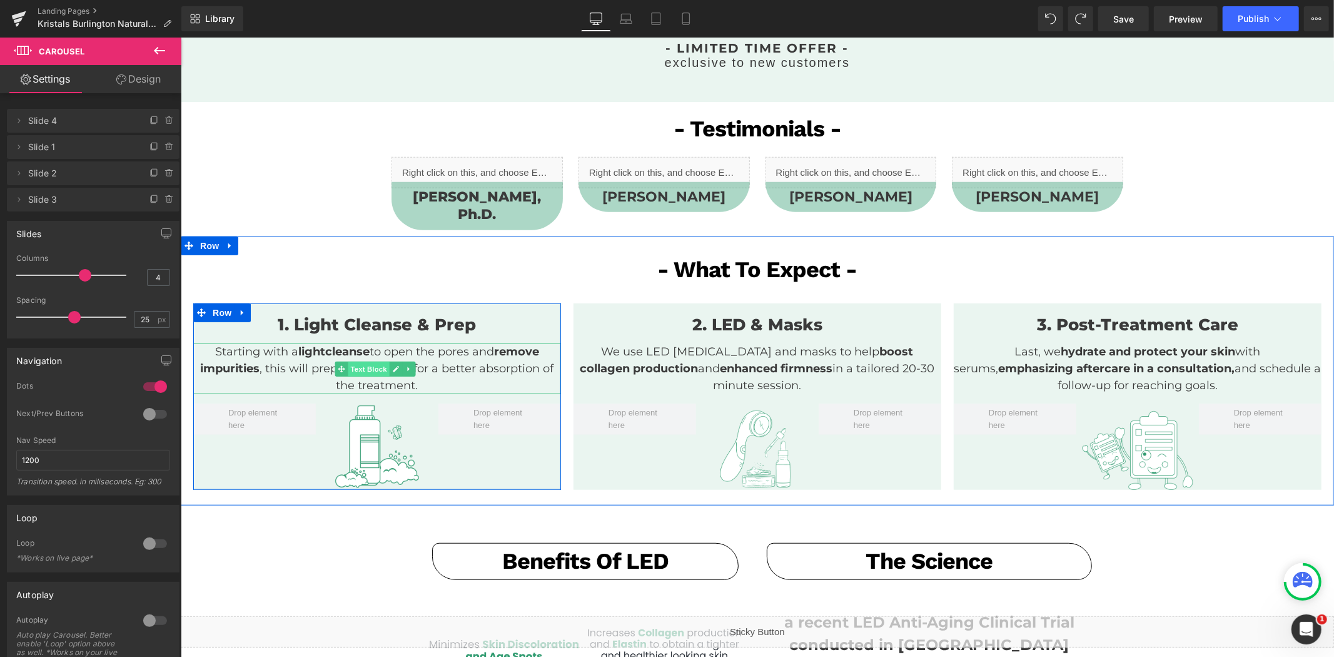
click at [363, 361] on span "Text Block" at bounding box center [368, 368] width 41 height 15
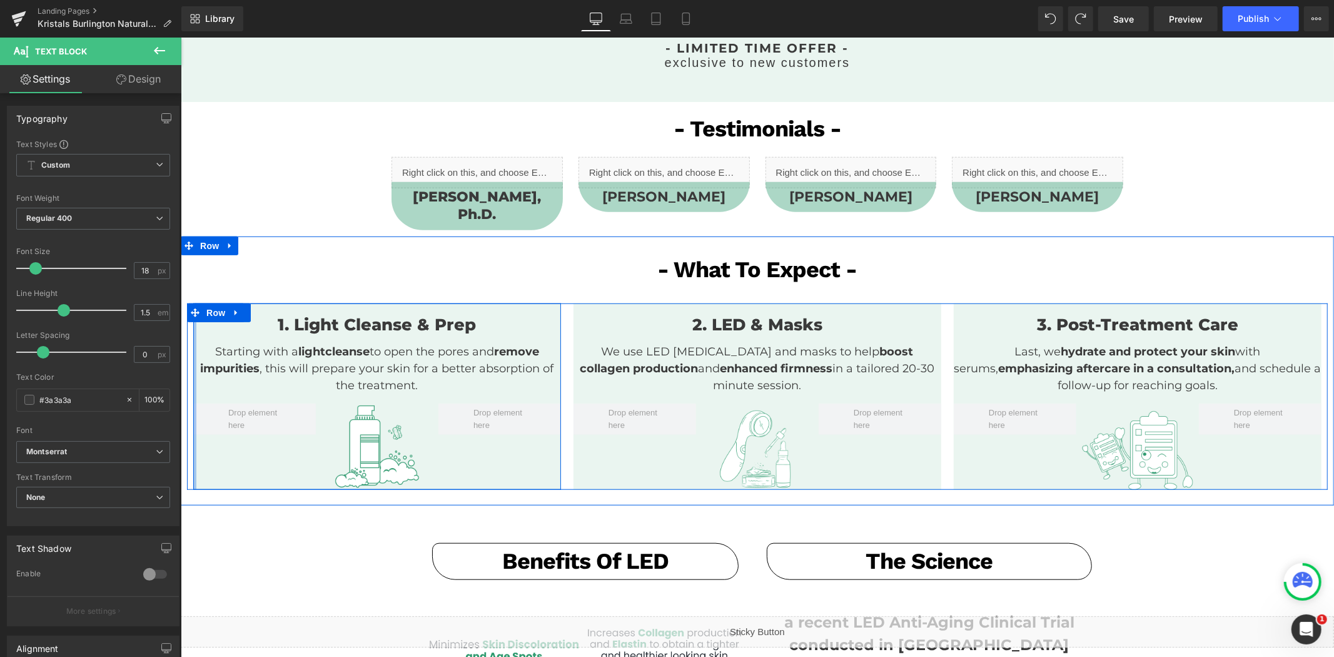
click at [193, 338] on div at bounding box center [194, 396] width 3 height 186
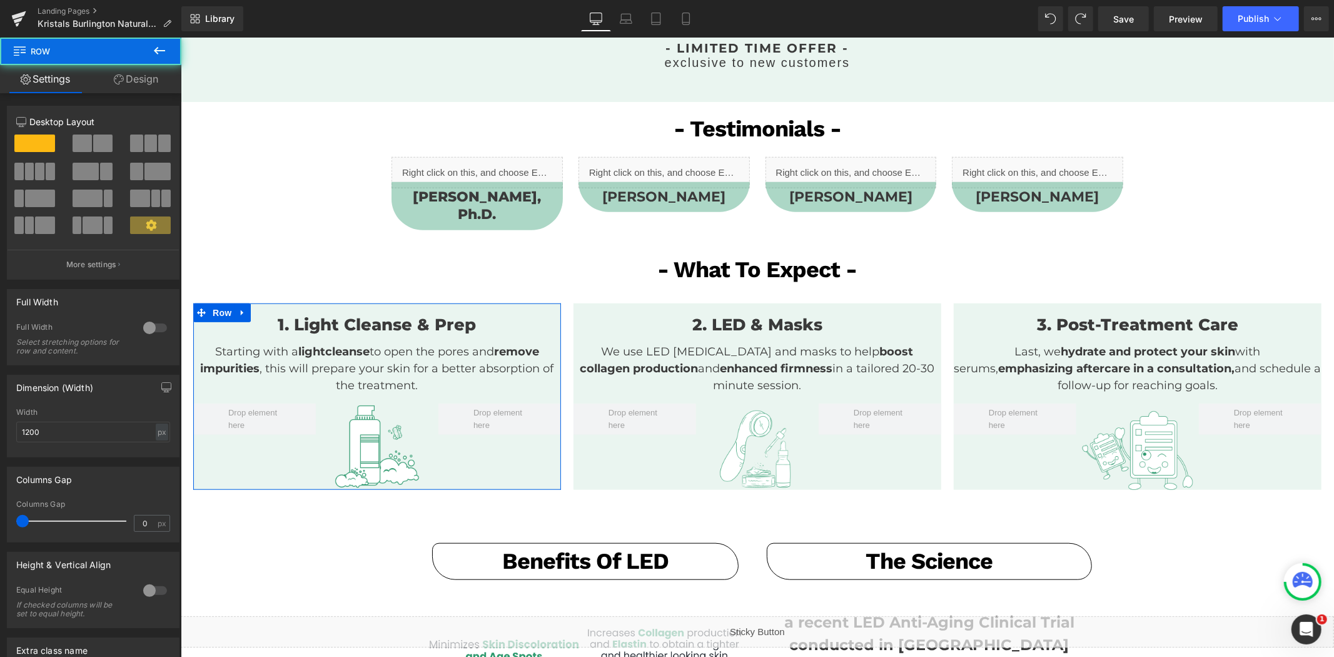
click at [123, 80] on link "Design" at bounding box center [136, 79] width 91 height 28
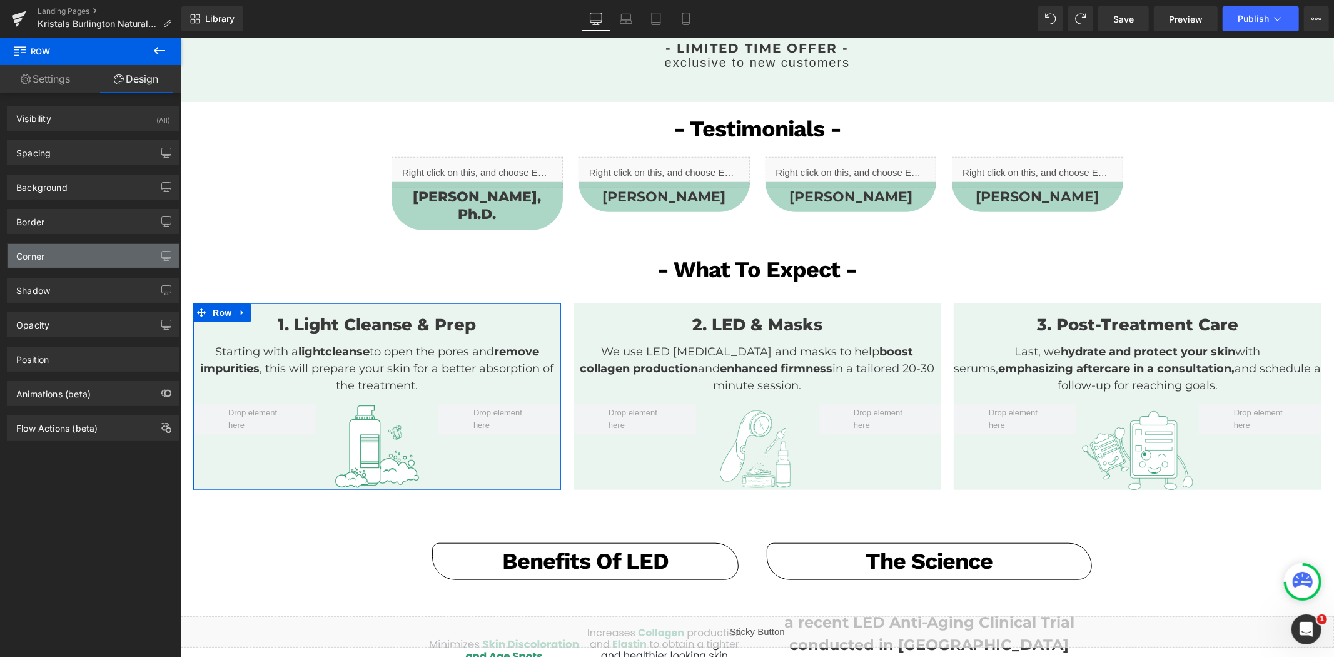
click at [63, 251] on div "Corner" at bounding box center [93, 256] width 171 height 24
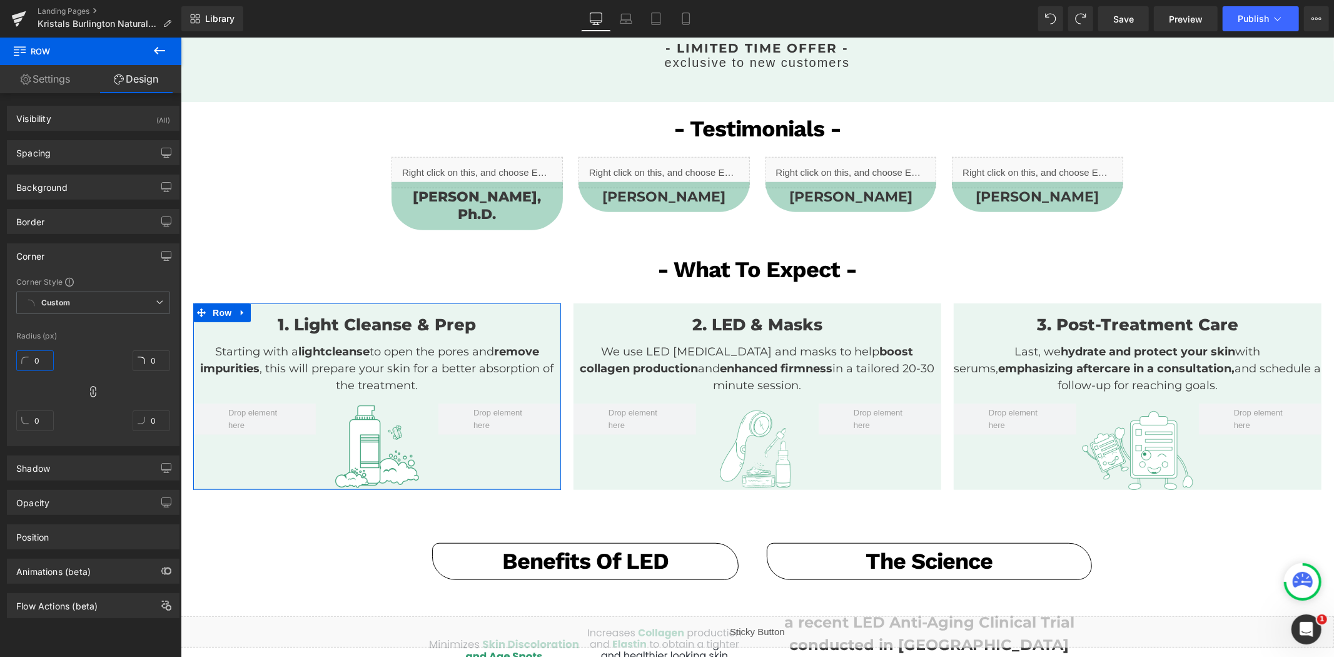
click at [38, 355] on input "0" at bounding box center [35, 360] width 38 height 21
type input "15"
click at [41, 427] on input "0" at bounding box center [35, 420] width 38 height 21
click at [96, 395] on icon at bounding box center [93, 391] width 13 height 13
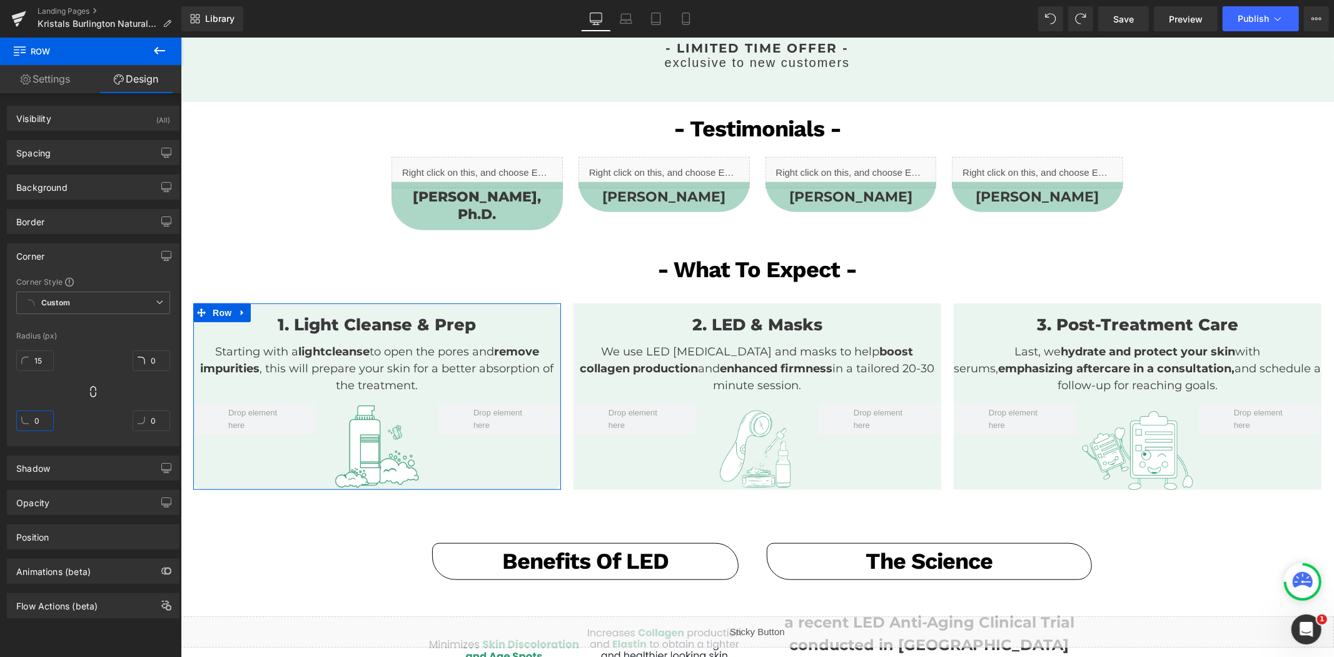
click at [41, 424] on input "0" at bounding box center [35, 420] width 38 height 21
type input "50"
click at [159, 361] on input "0" at bounding box center [152, 360] width 38 height 21
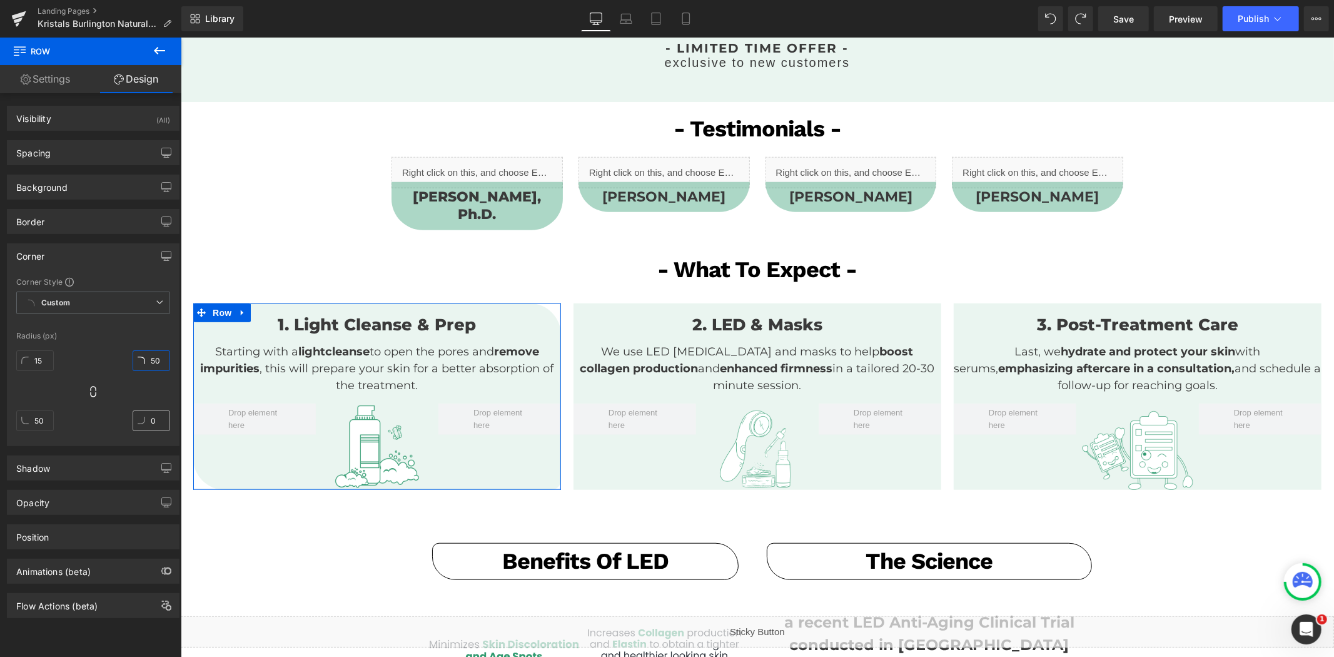
type input "50"
click at [150, 415] on input "0" at bounding box center [152, 420] width 38 height 21
type input "30"
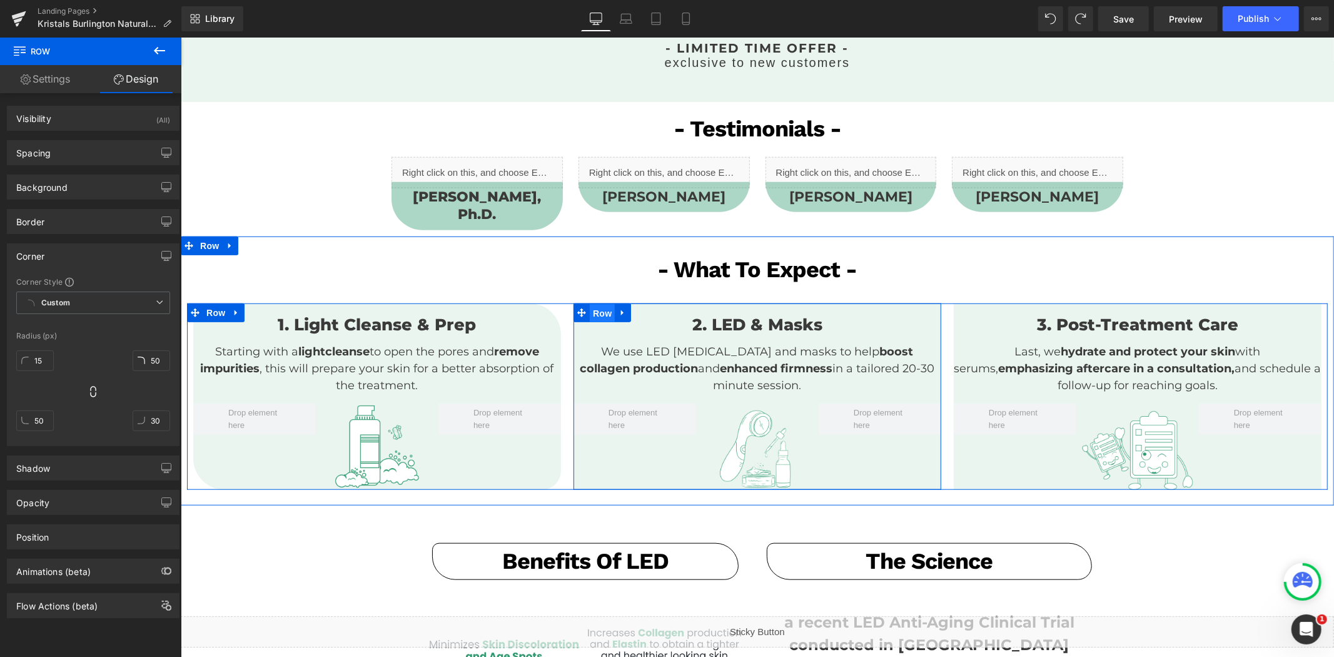
click at [600, 303] on span "Row" at bounding box center [601, 312] width 25 height 19
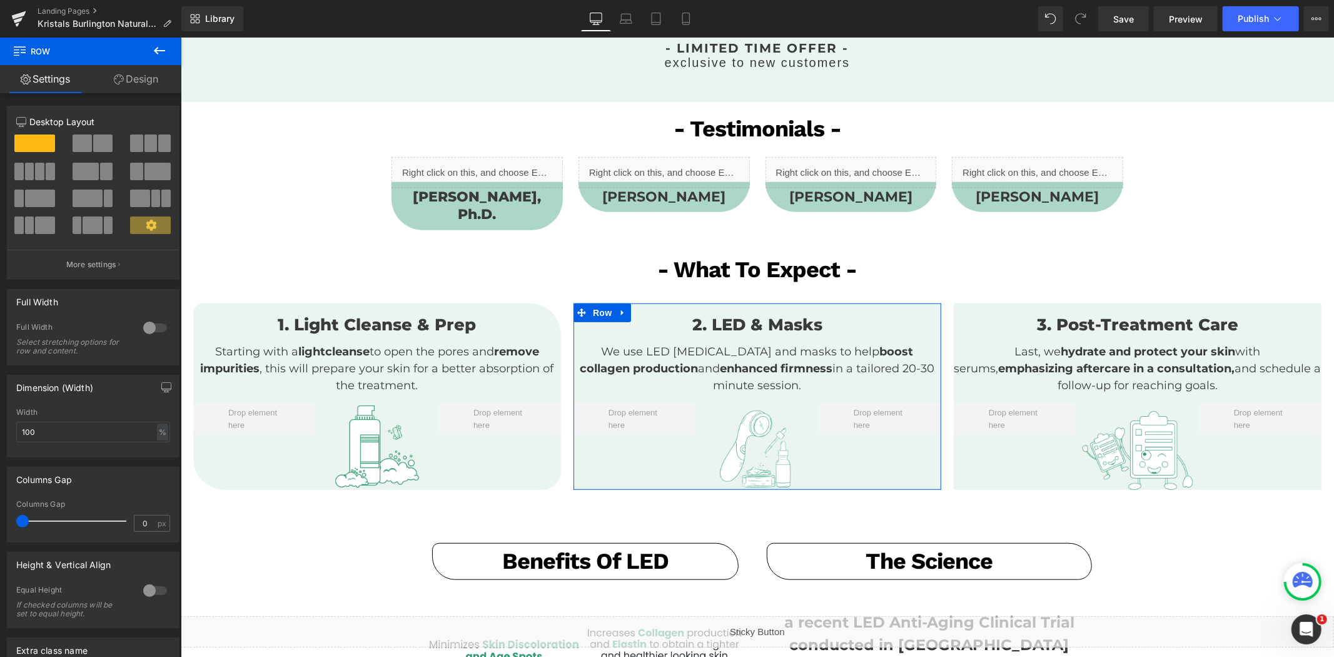
click at [149, 78] on link "Design" at bounding box center [136, 79] width 91 height 28
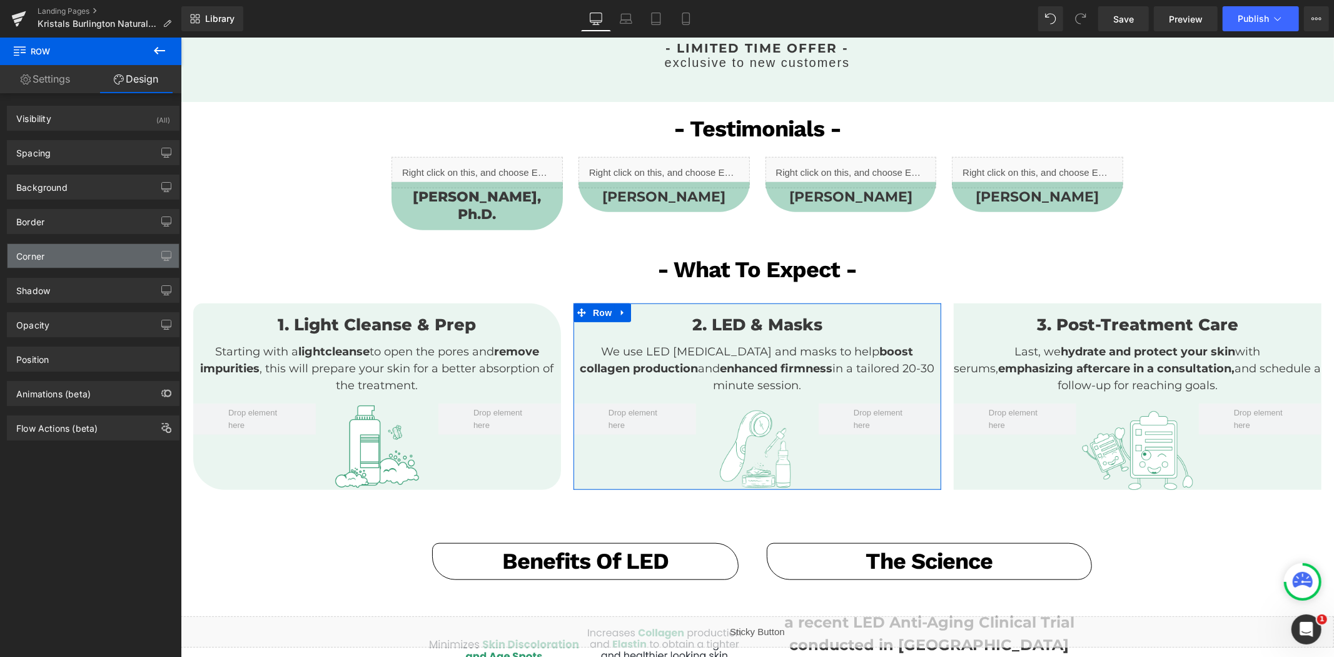
click at [52, 255] on div "Corner" at bounding box center [93, 256] width 171 height 24
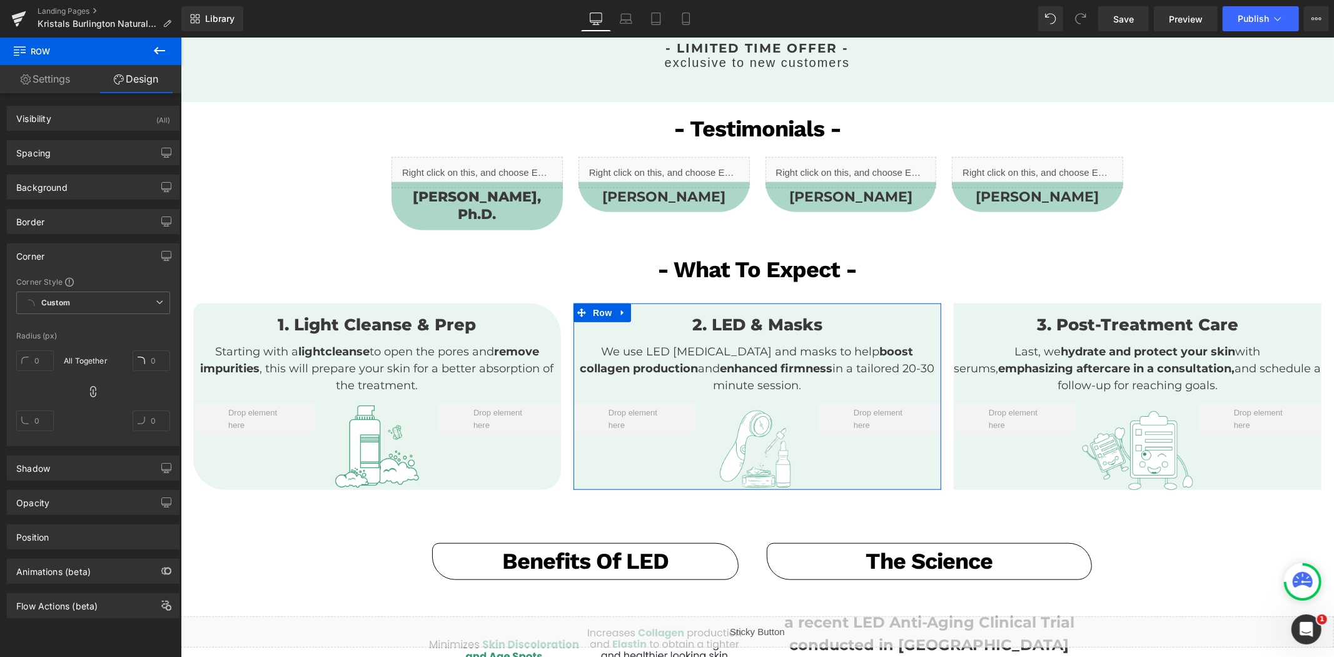
click at [96, 397] on icon at bounding box center [93, 391] width 13 height 13
click at [29, 348] on div at bounding box center [35, 365] width 38 height 40
click at [36, 358] on input "text" at bounding box center [35, 360] width 38 height 21
type input "15"
click at [44, 425] on input "text" at bounding box center [35, 420] width 38 height 21
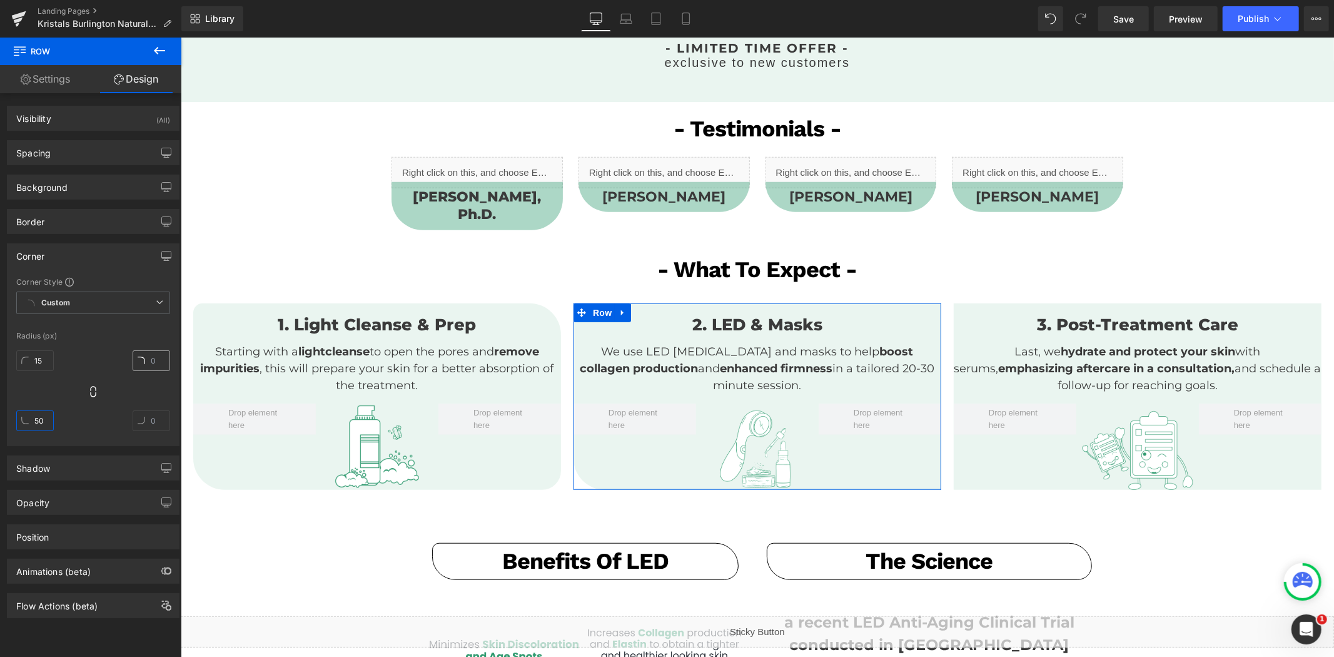
type input "50"
click at [148, 365] on input "text" at bounding box center [152, 360] width 38 height 21
type input "50"
type input "30"
click at [754, 361] on span "Text Block" at bounding box center [748, 368] width 41 height 15
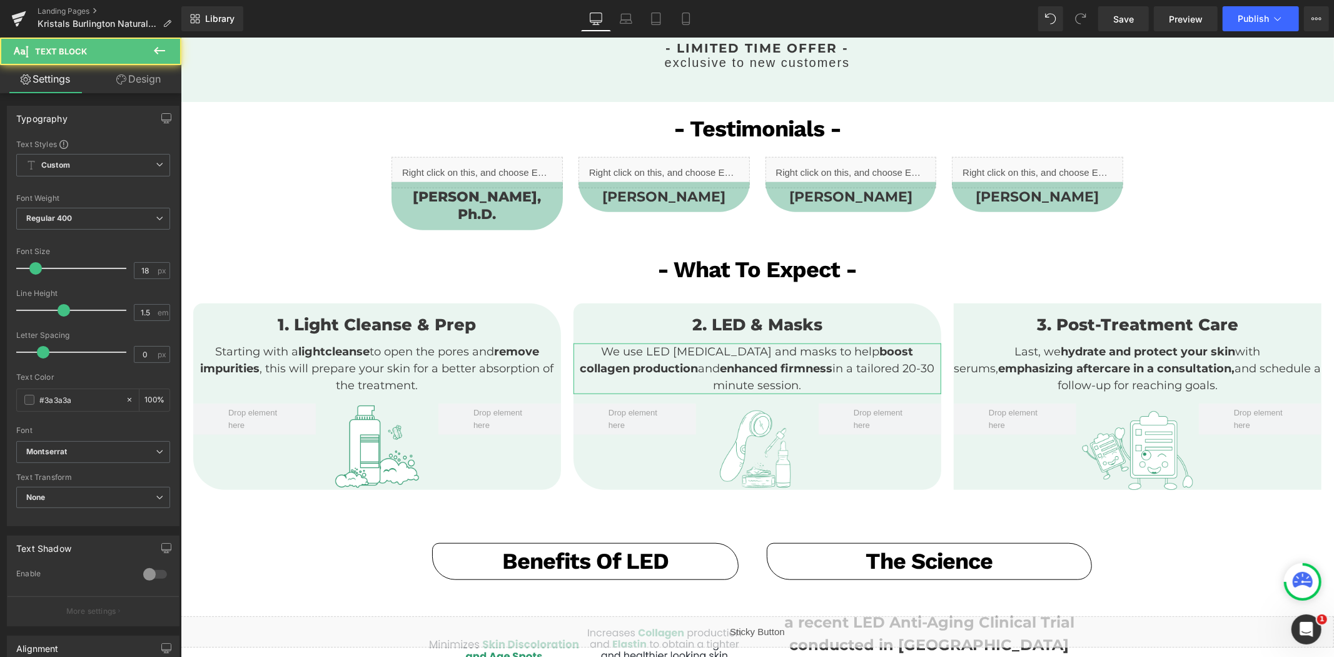
click at [151, 85] on link "Design" at bounding box center [138, 79] width 91 height 28
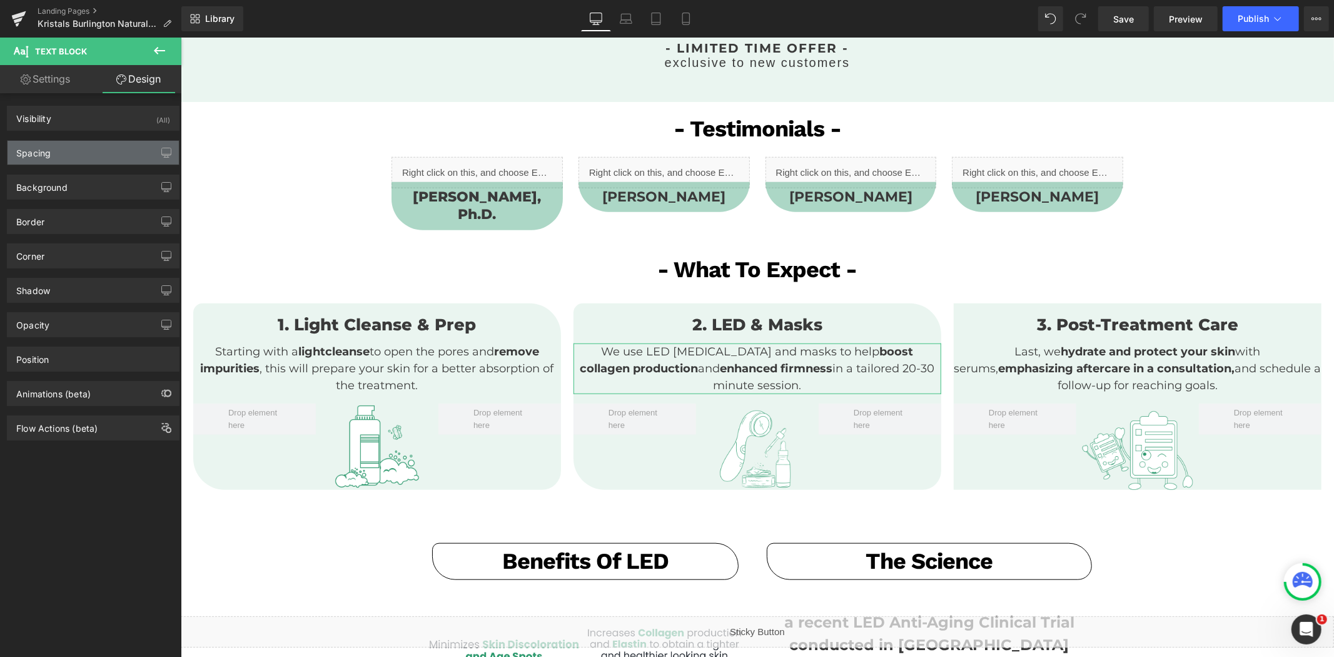
click at [83, 148] on div "Spacing" at bounding box center [93, 153] width 171 height 24
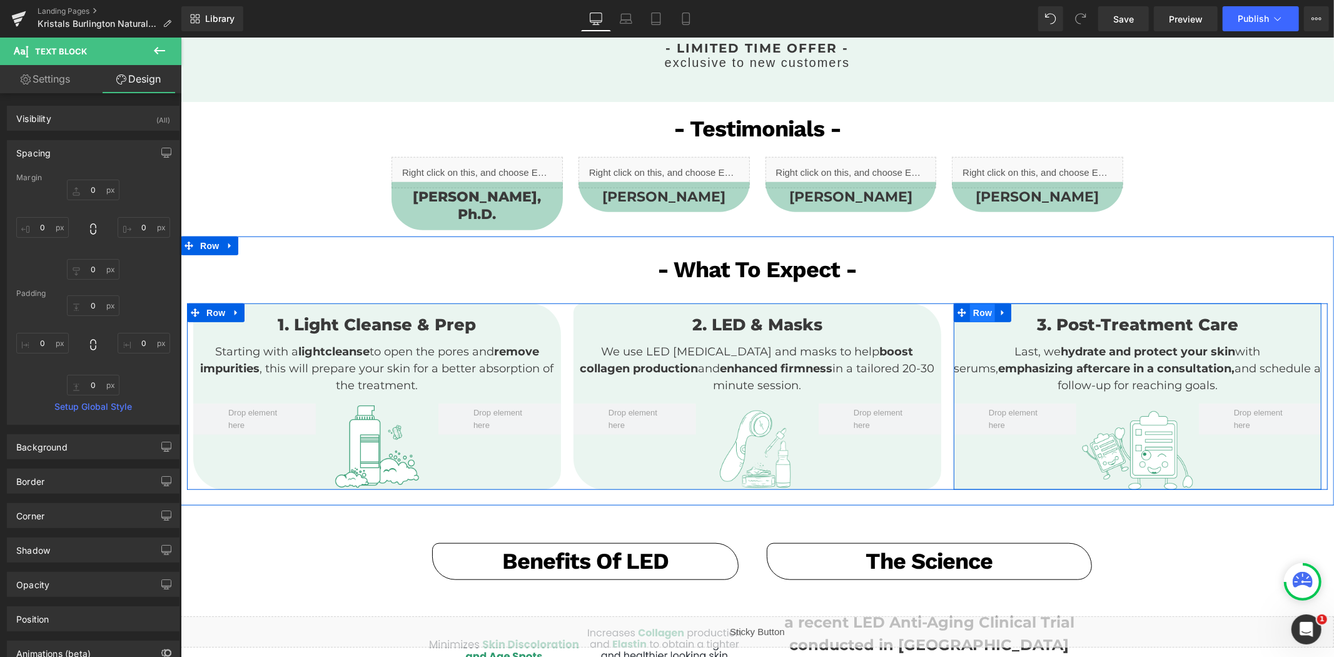
click at [979, 303] on span "Row" at bounding box center [981, 312] width 25 height 19
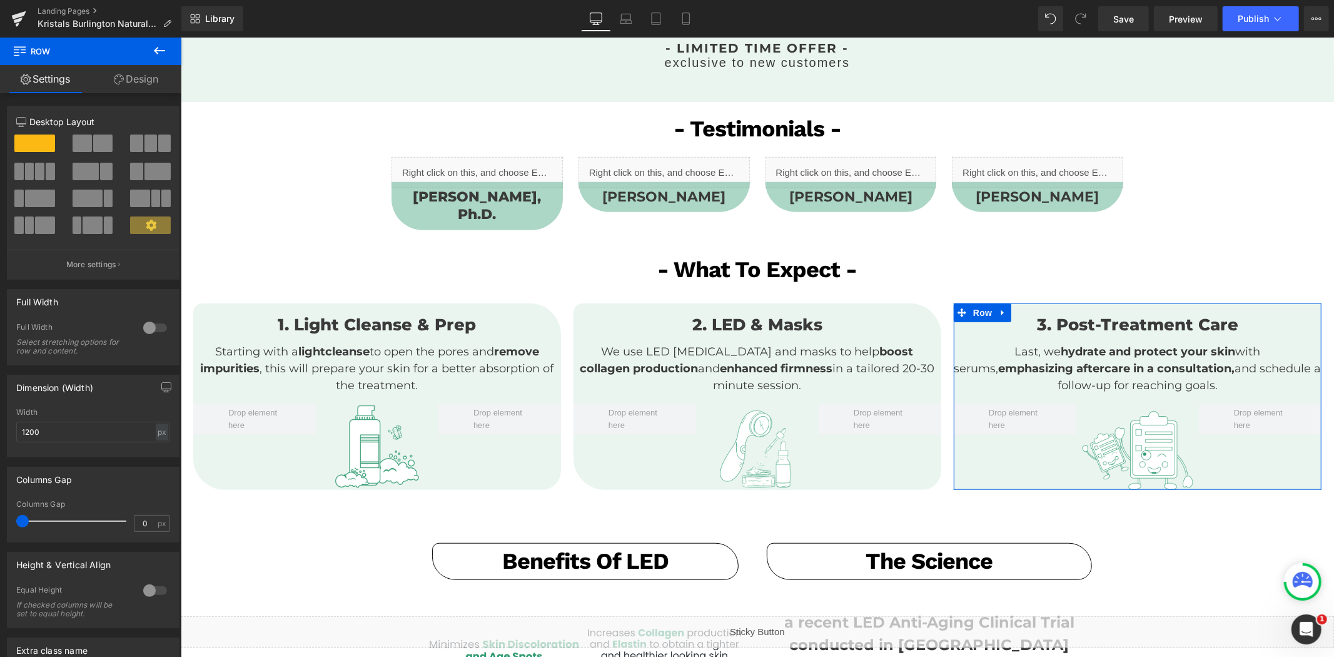
click at [148, 88] on link "Design" at bounding box center [136, 79] width 91 height 28
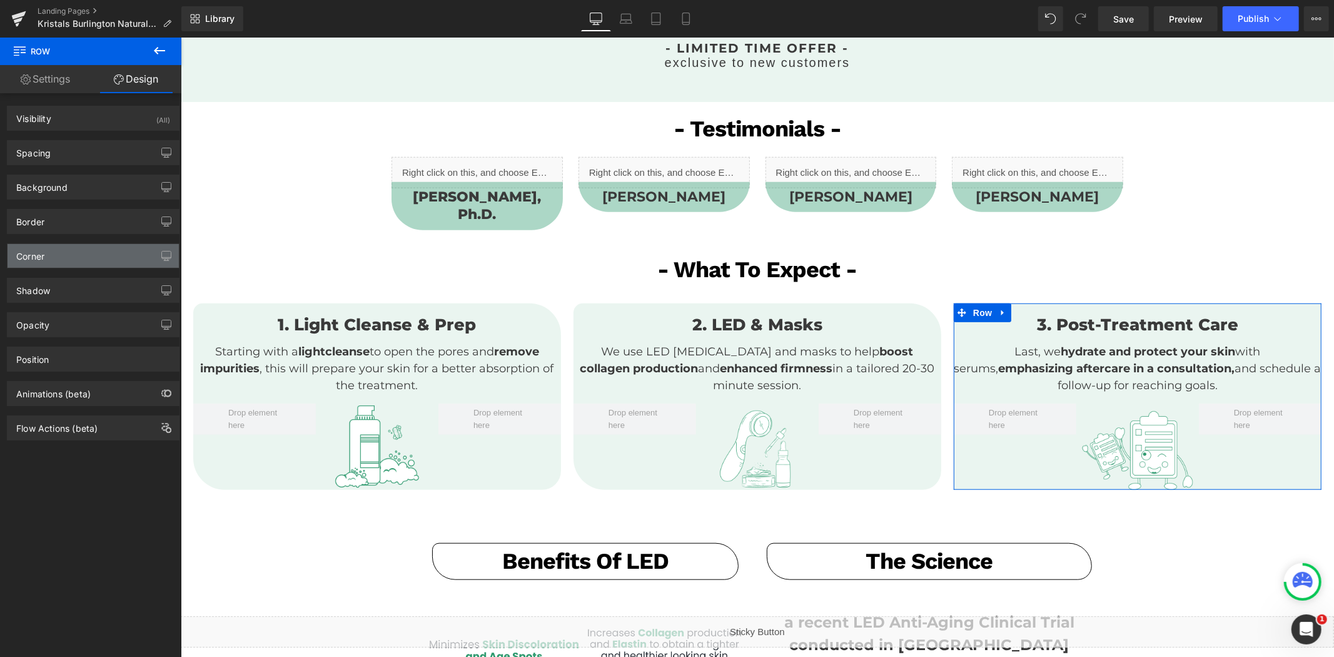
click at [76, 261] on div "Corner" at bounding box center [93, 256] width 171 height 24
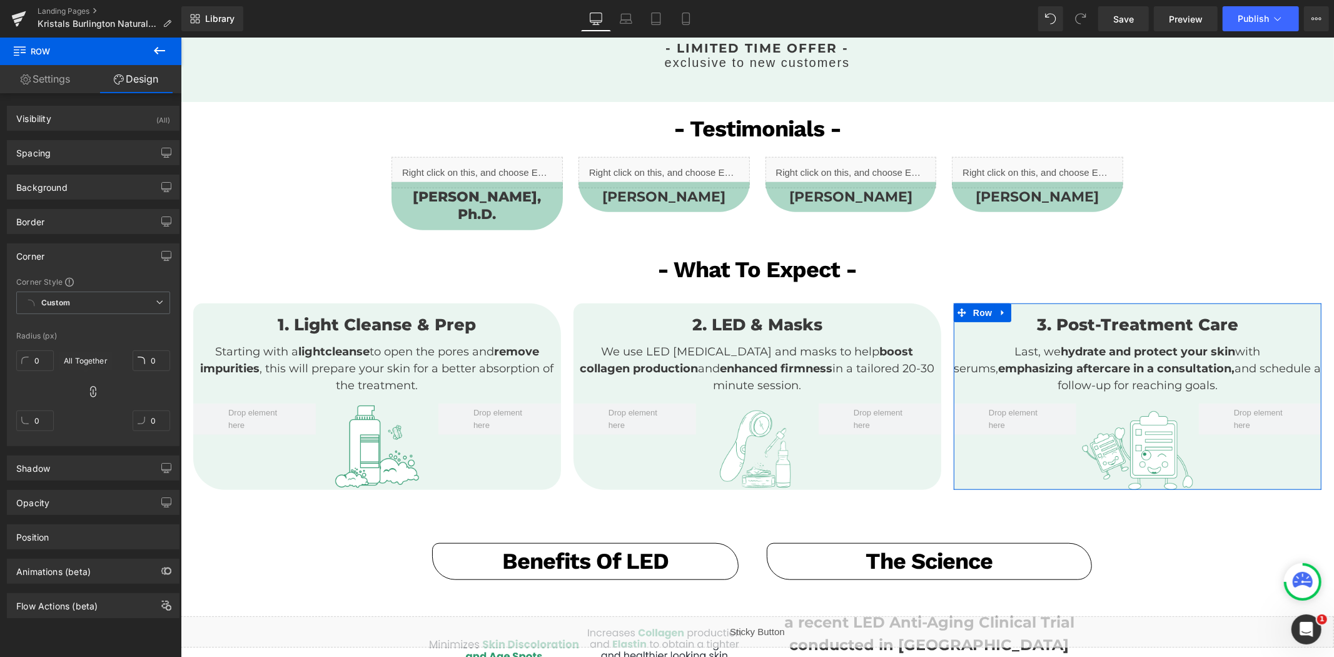
click at [89, 390] on icon at bounding box center [93, 391] width 13 height 13
click at [33, 358] on input "0" at bounding box center [35, 360] width 38 height 21
type input "15"
type input "50"
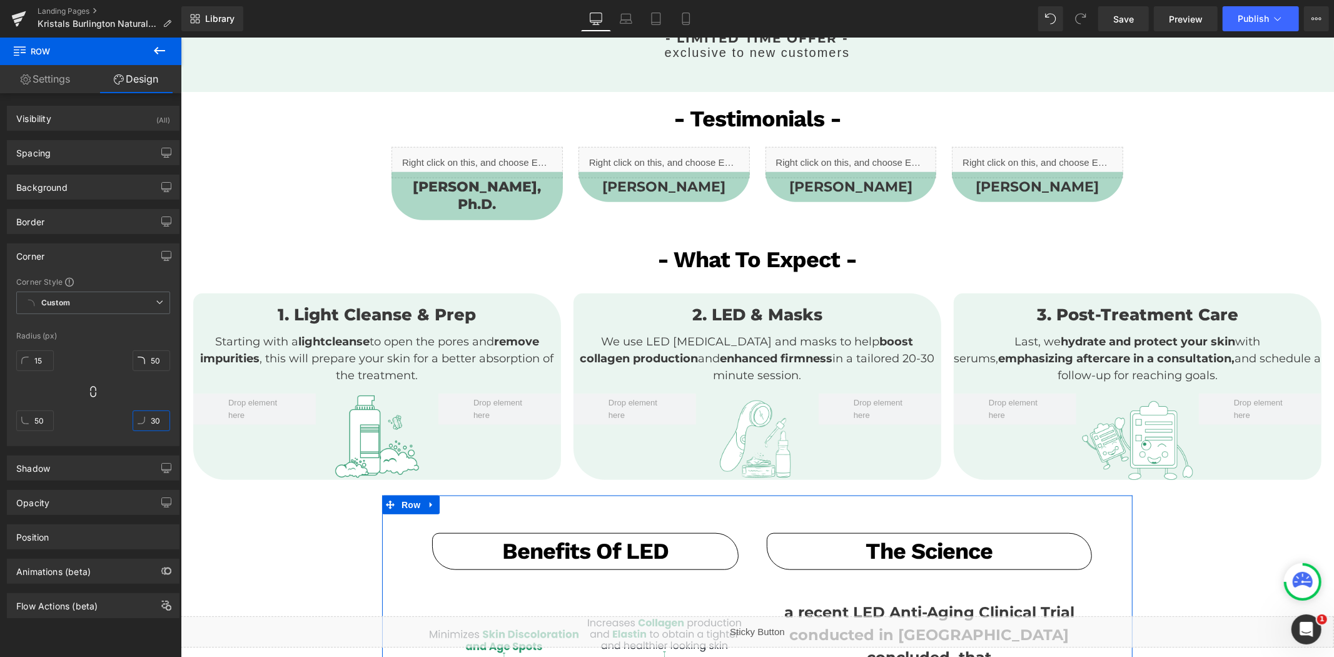
scroll to position [675, 0]
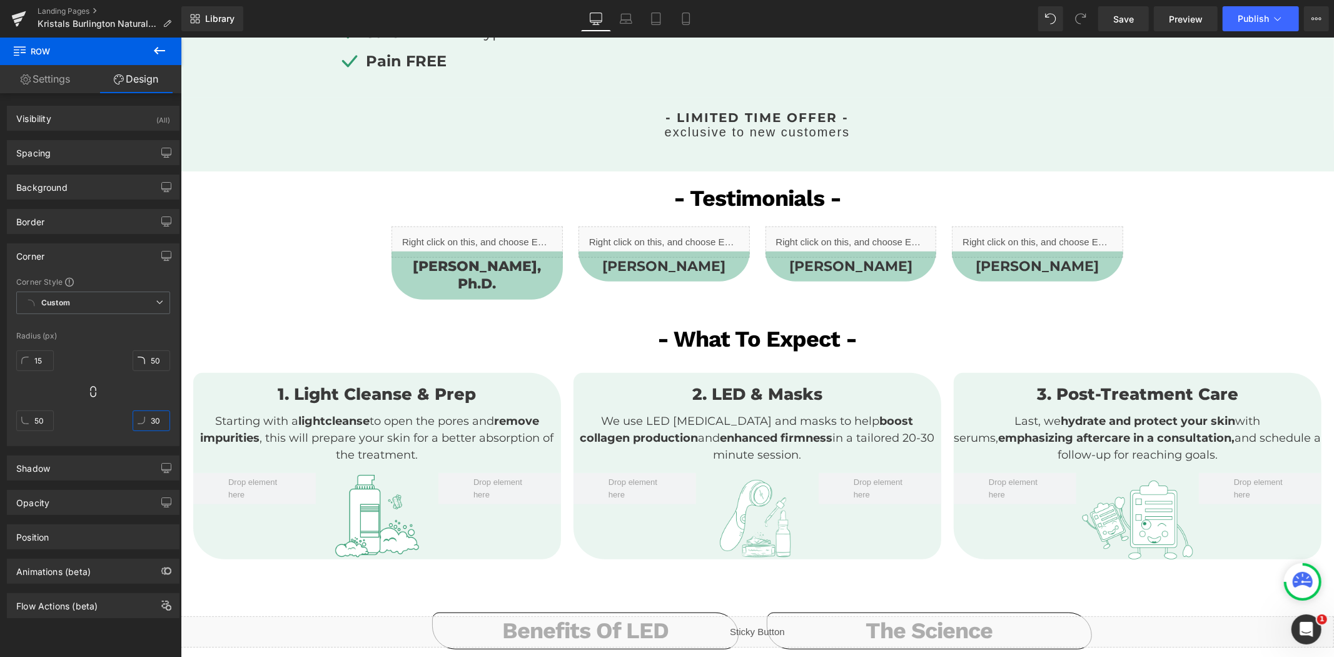
type input "30"
click at [208, 306] on span "Row" at bounding box center [208, 315] width 25 height 19
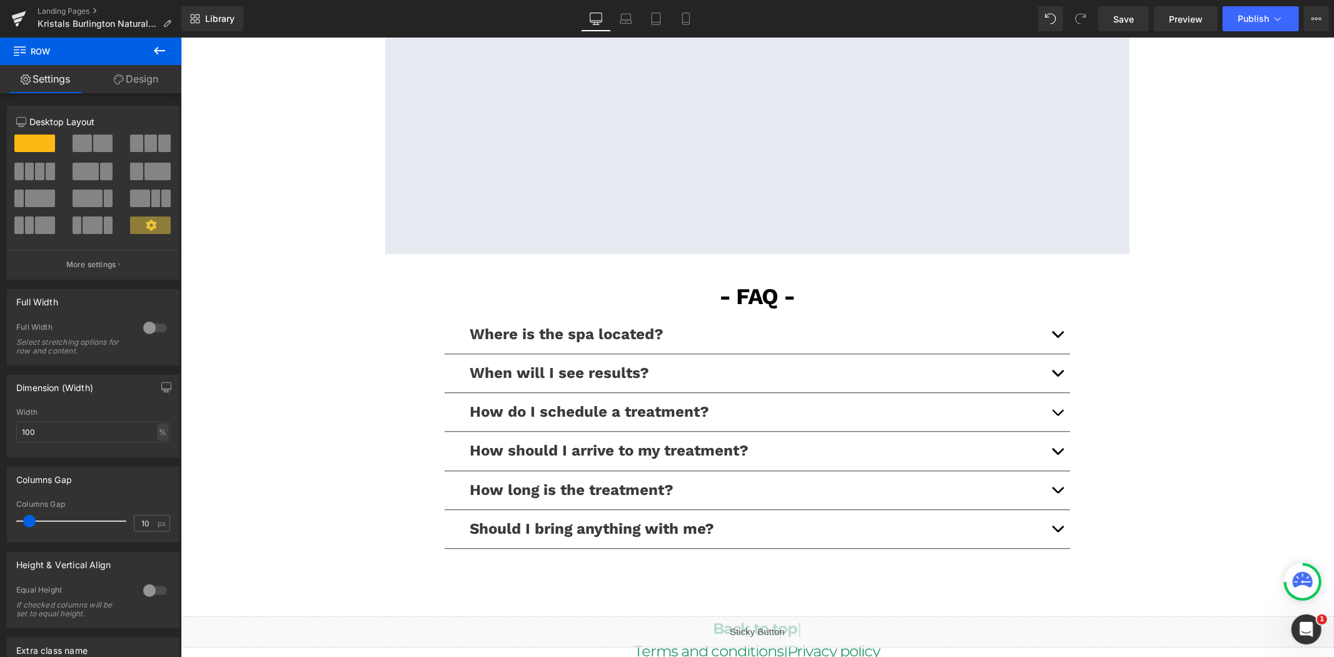
scroll to position [2829, 0]
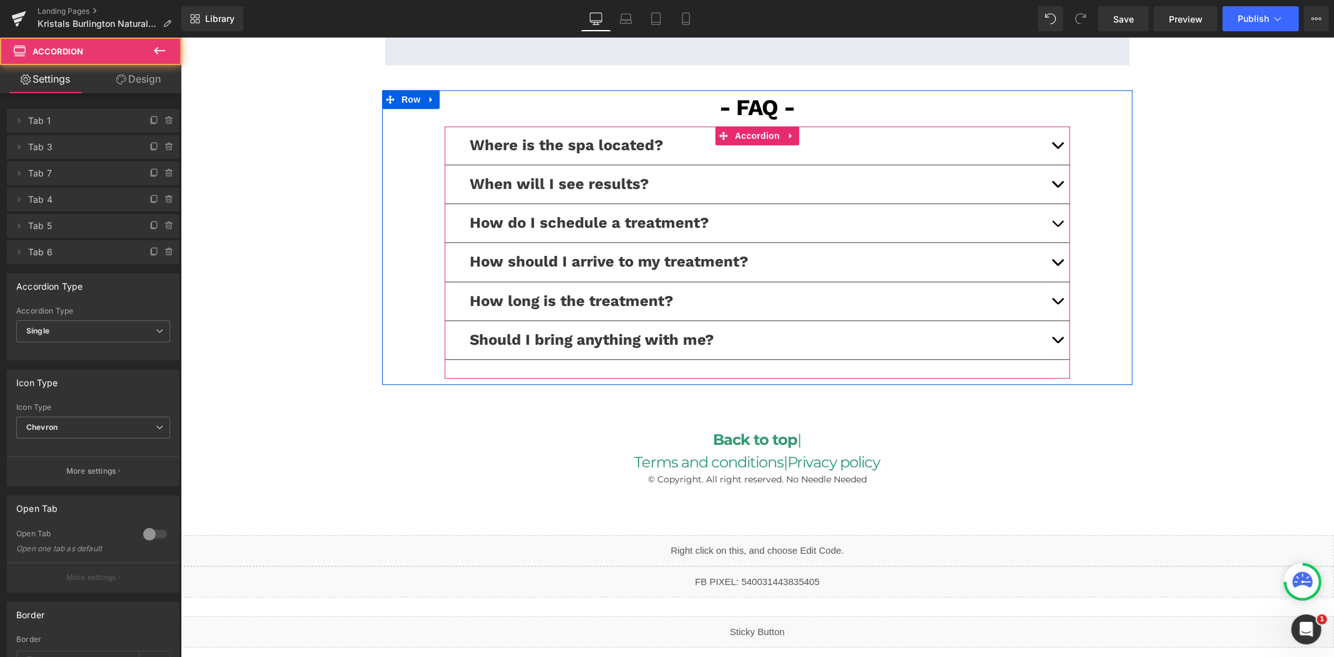
click at [1044, 126] on button "button" at bounding box center [1056, 145] width 25 height 38
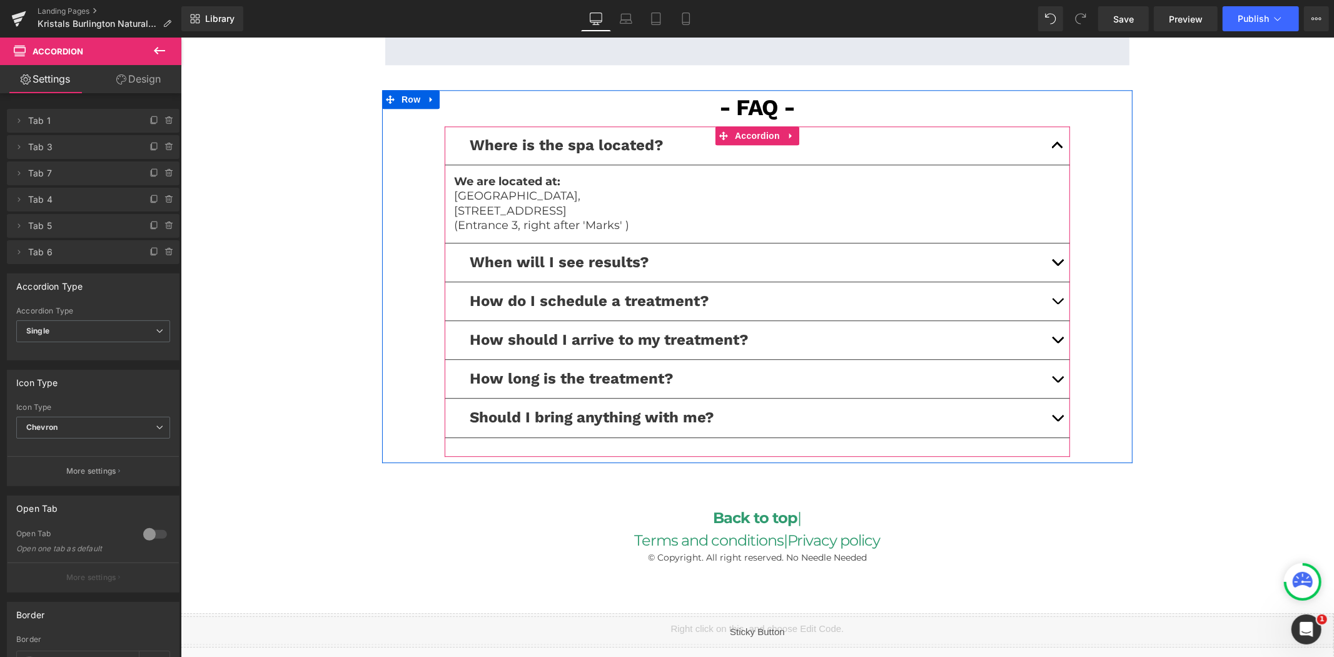
click at [1050, 126] on button "button" at bounding box center [1056, 145] width 25 height 38
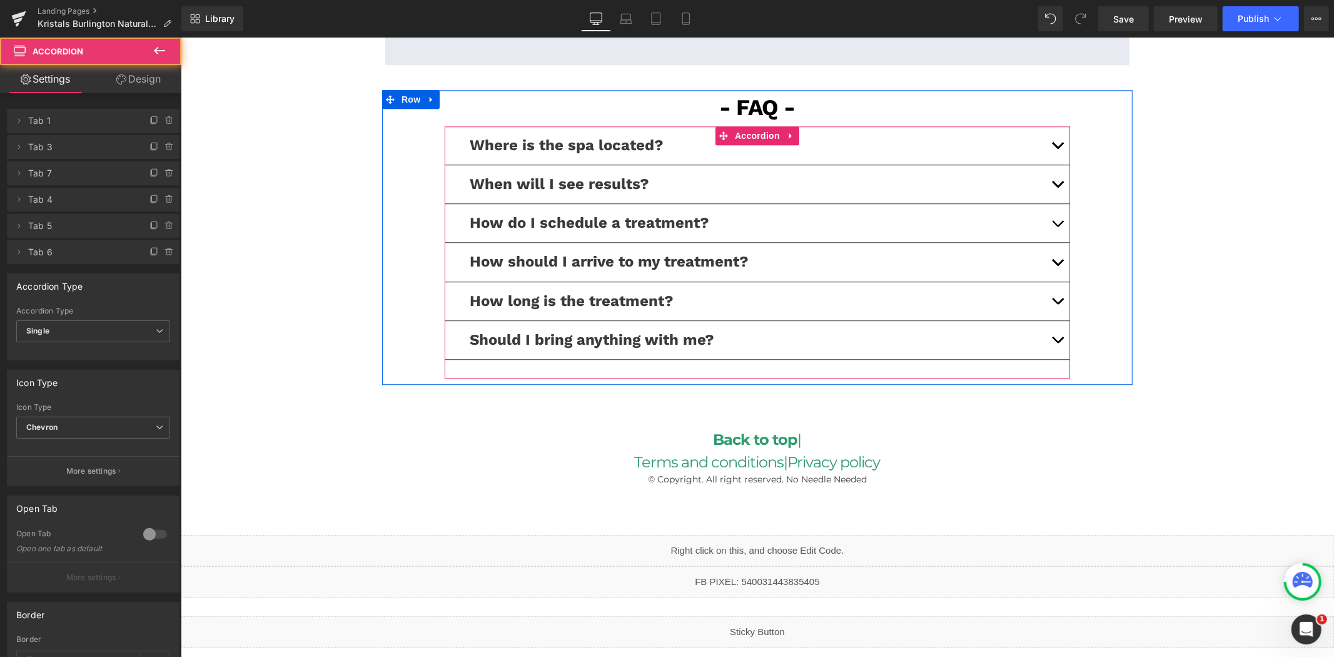
click at [1051, 206] on button "button" at bounding box center [1056, 222] width 25 height 38
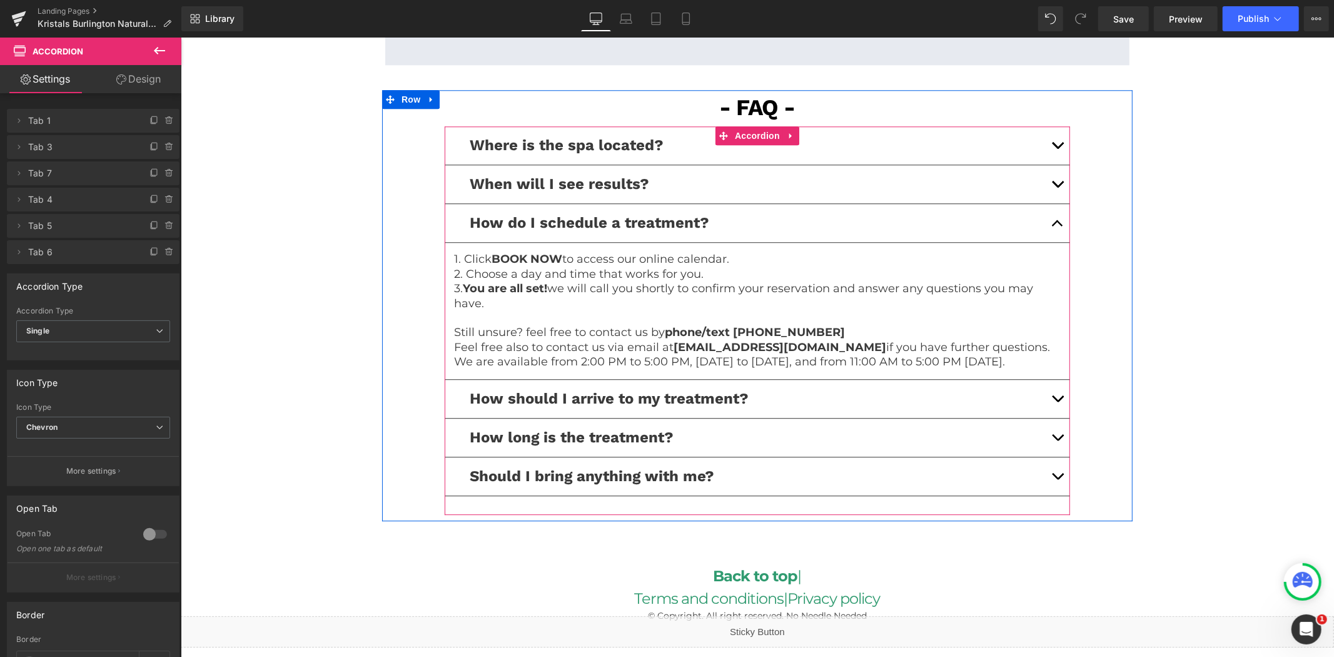
click at [1051, 206] on button "button" at bounding box center [1056, 222] width 25 height 38
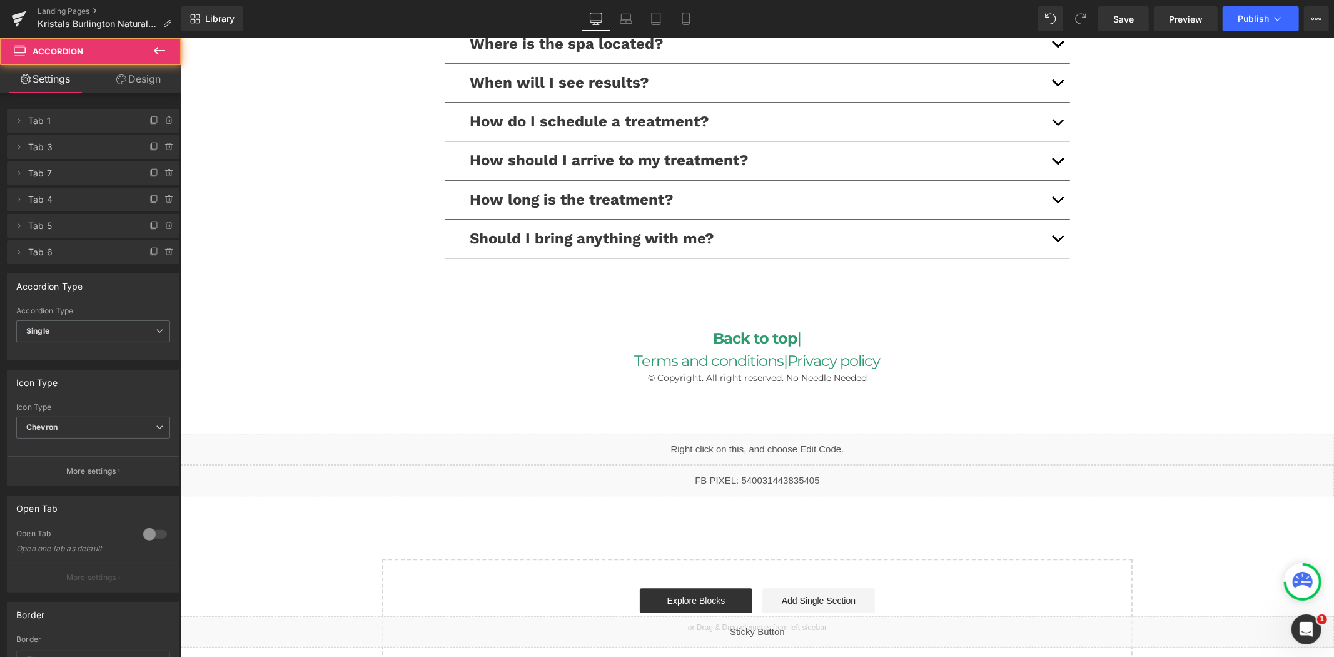
scroll to position [2934, 0]
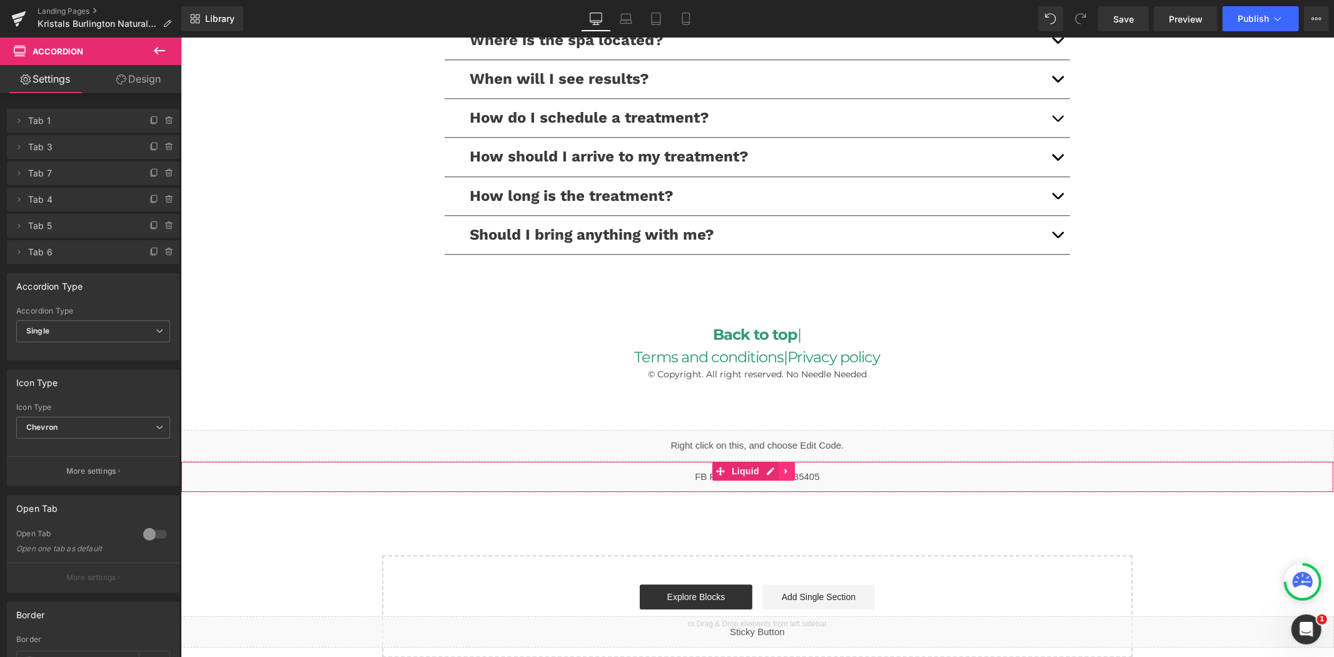
click at [788, 466] on icon at bounding box center [786, 470] width 9 height 9
click at [794, 466] on icon at bounding box center [794, 470] width 9 height 9
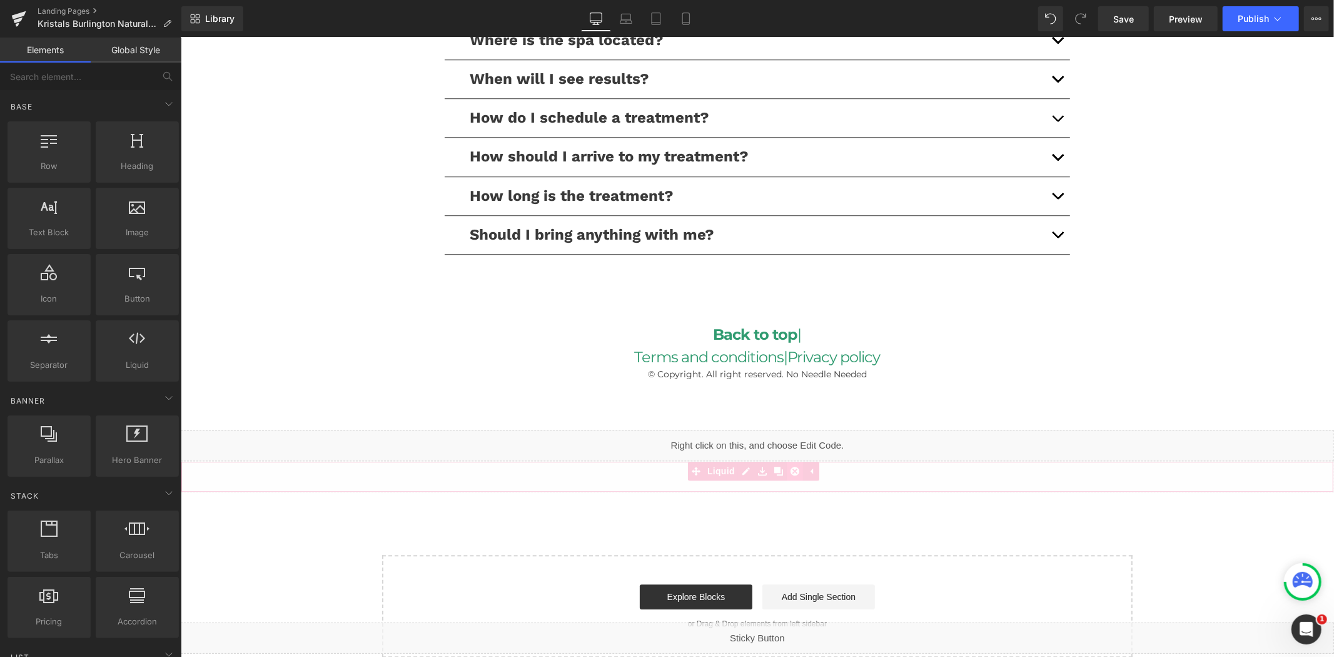
scroll to position [2897, 0]
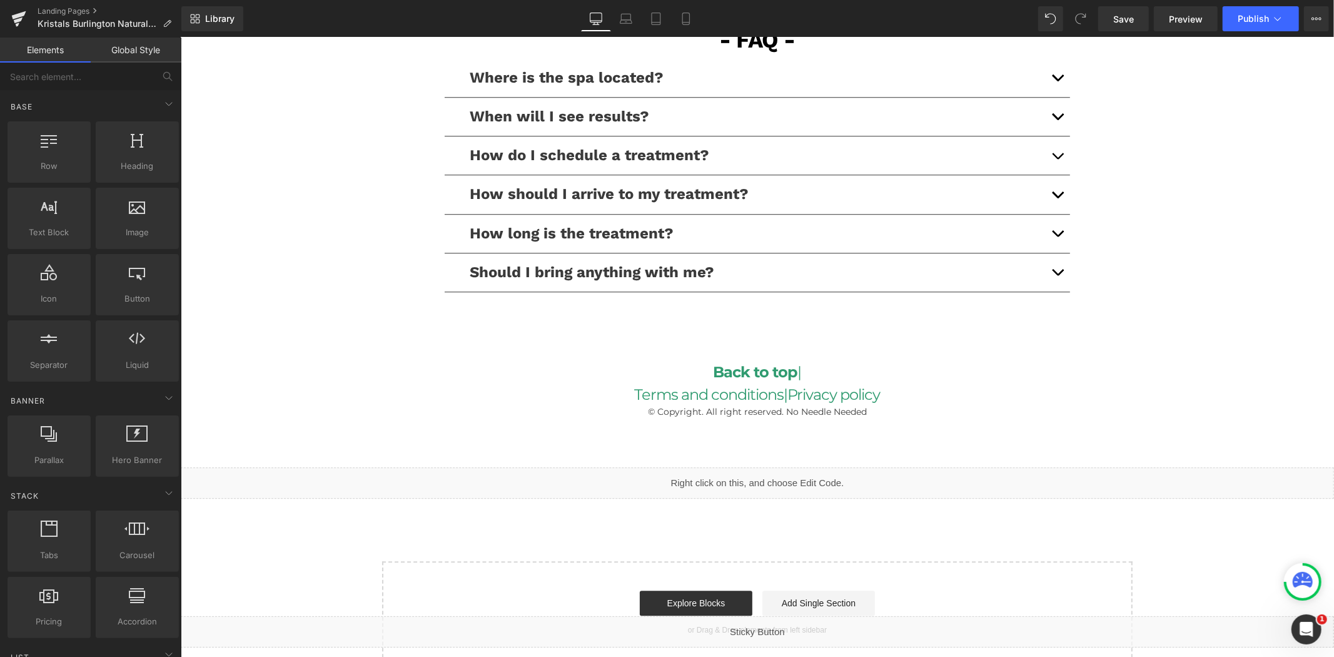
click at [772, 467] on div "Liquid" at bounding box center [756, 482] width 1153 height 31
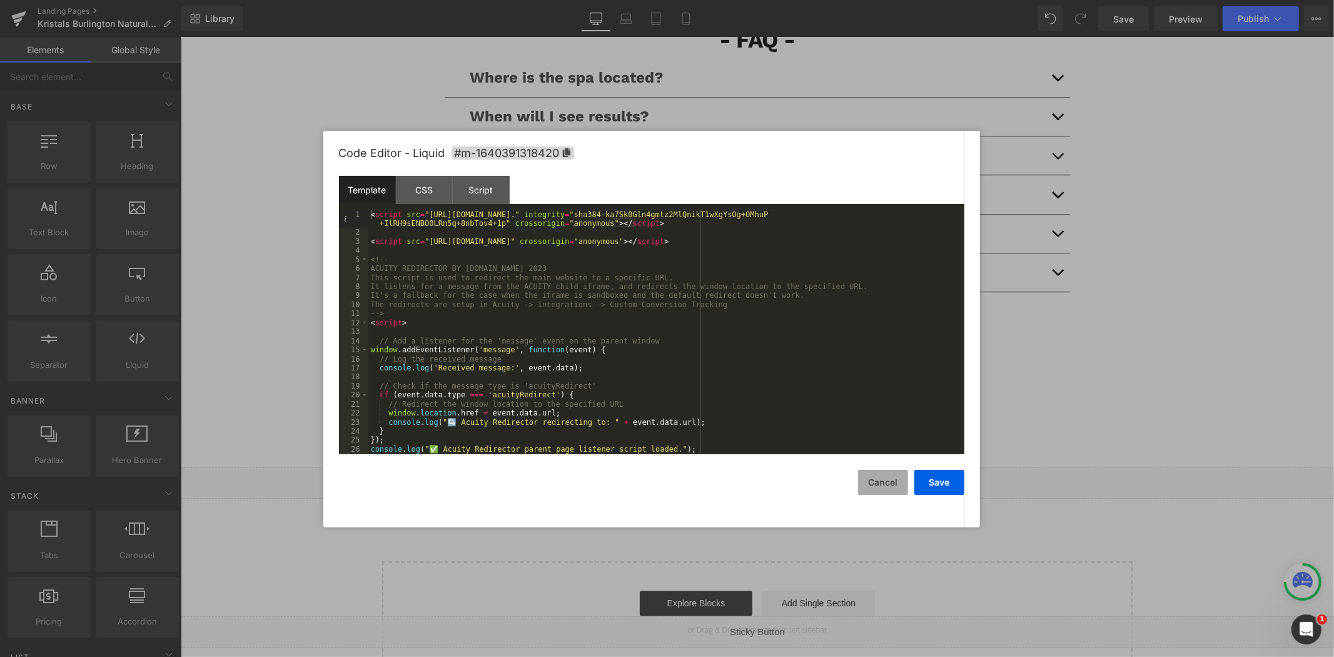
drag, startPoint x: 857, startPoint y: 477, endPoint x: 870, endPoint y: 478, distance: 12.6
click at [858, 477] on button "Cancel" at bounding box center [883, 482] width 50 height 25
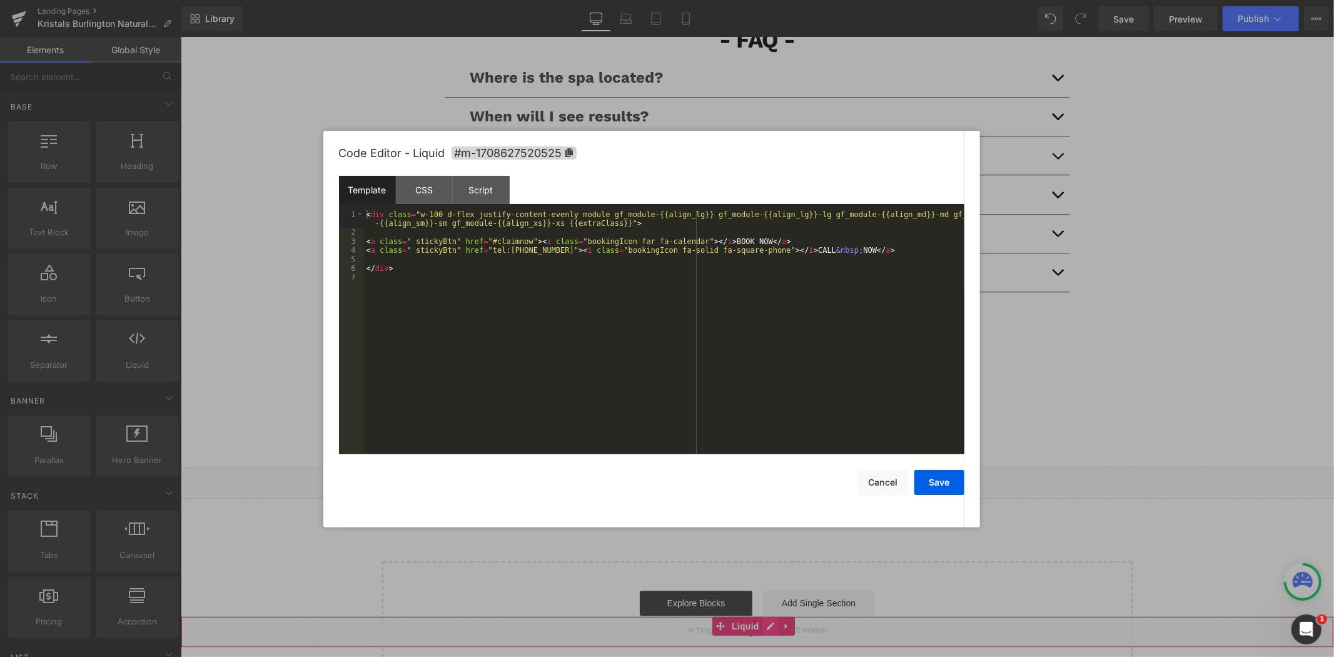
click at [765, 628] on div "Liquid" at bounding box center [756, 630] width 1153 height 31
click at [876, 485] on button "Cancel" at bounding box center [883, 482] width 50 height 25
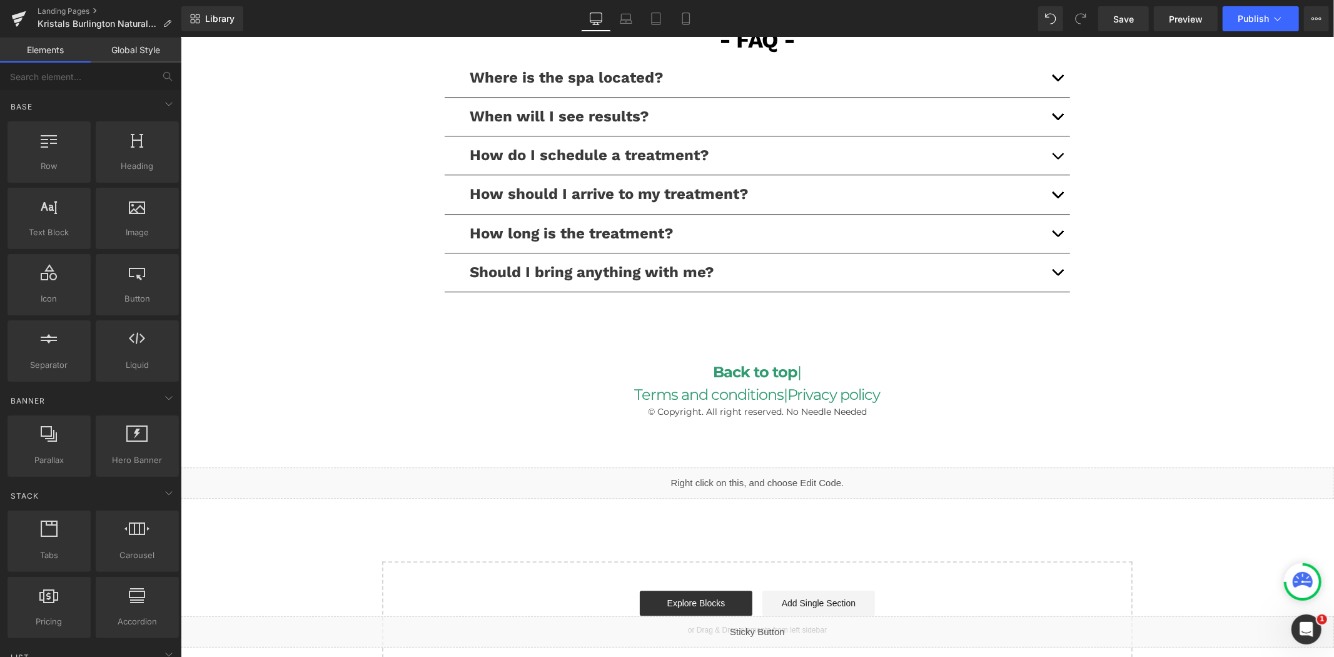
scroll to position [2480, 0]
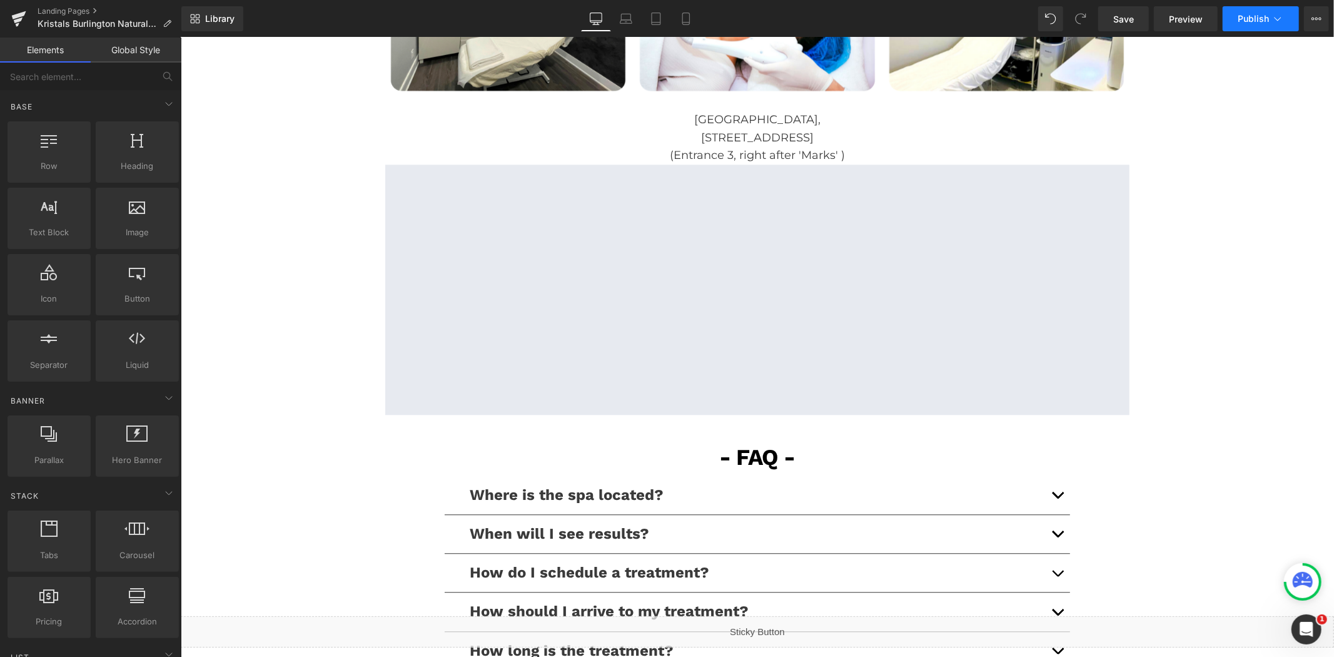
click at [1246, 30] on button "Publish" at bounding box center [1261, 18] width 76 height 25
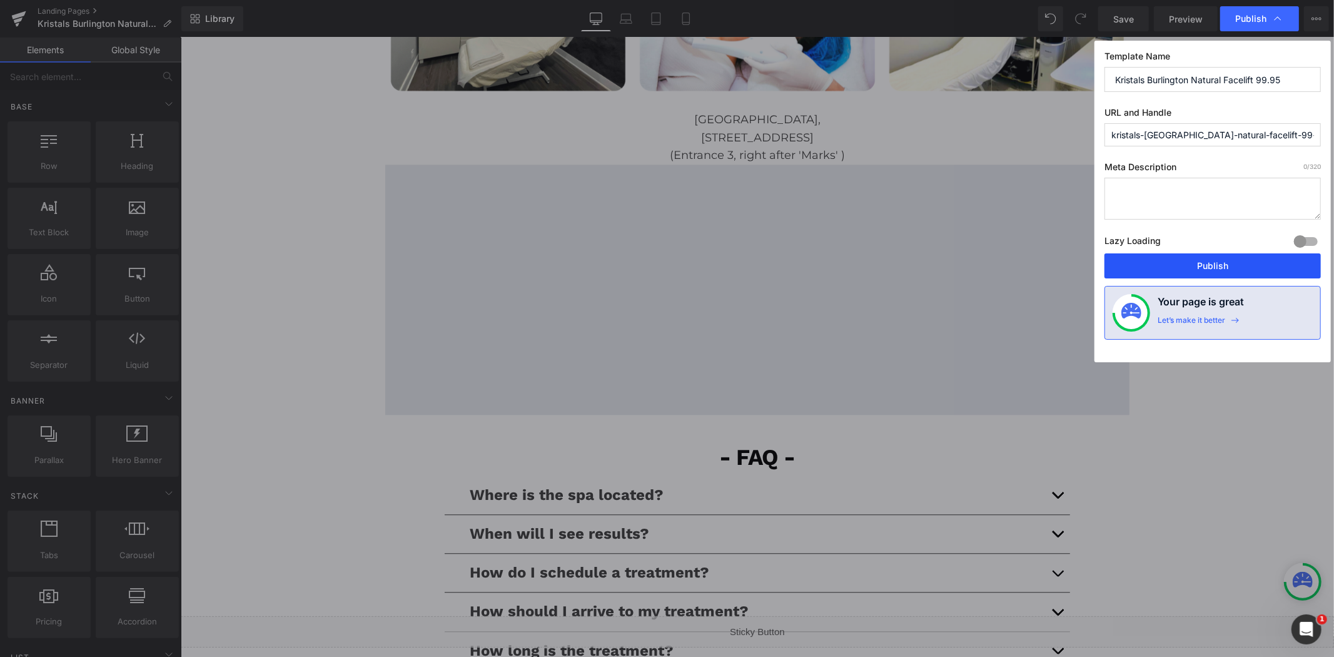
click at [1192, 263] on button "Publish" at bounding box center [1212, 265] width 216 height 25
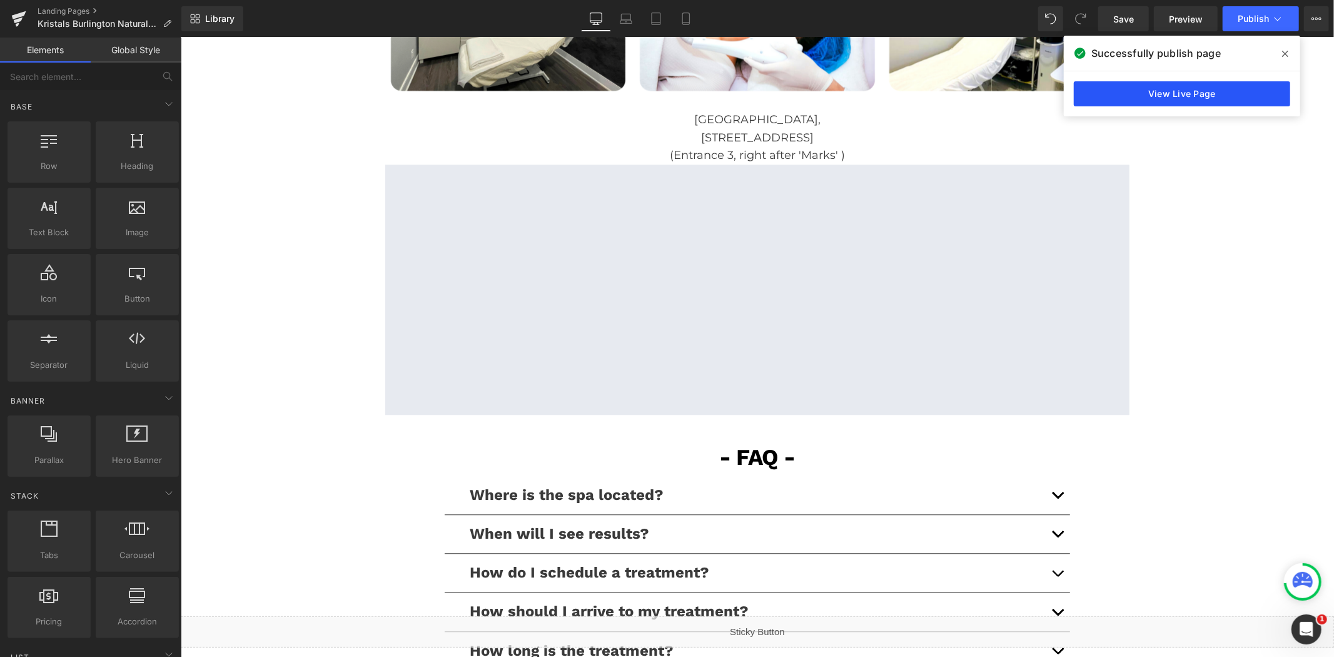
click at [1141, 102] on link "View Live Page" at bounding box center [1182, 93] width 216 height 25
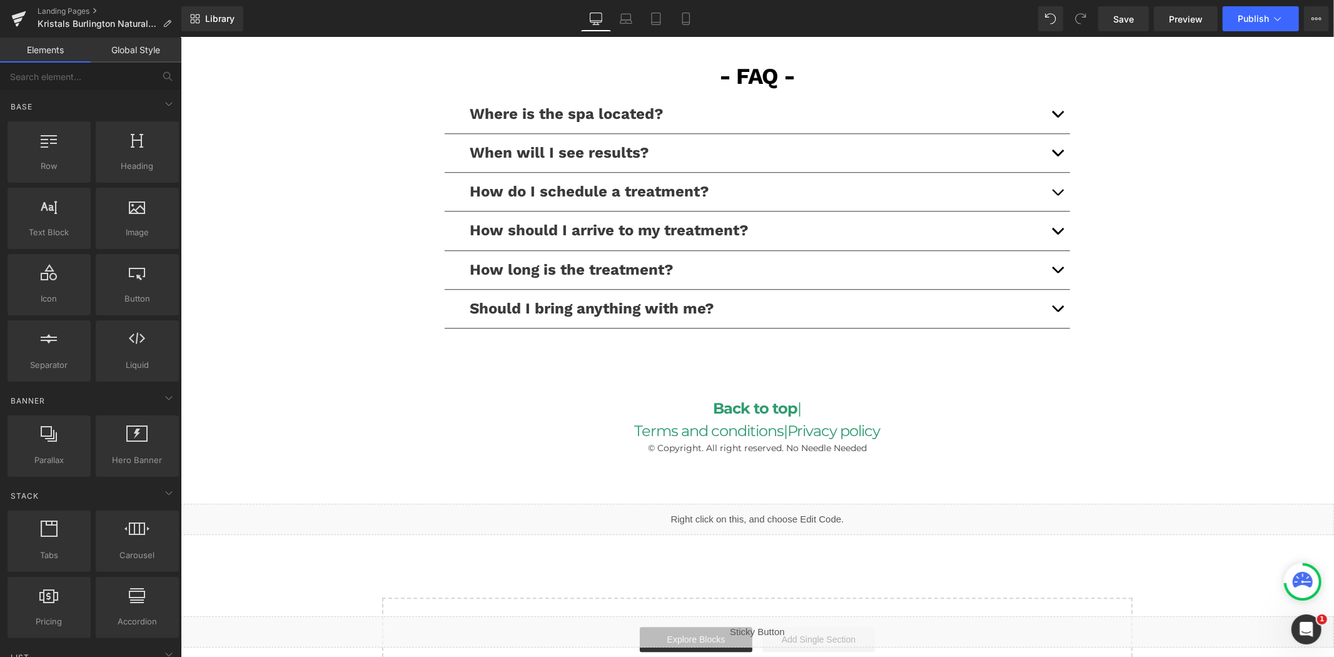
scroll to position [2903, 0]
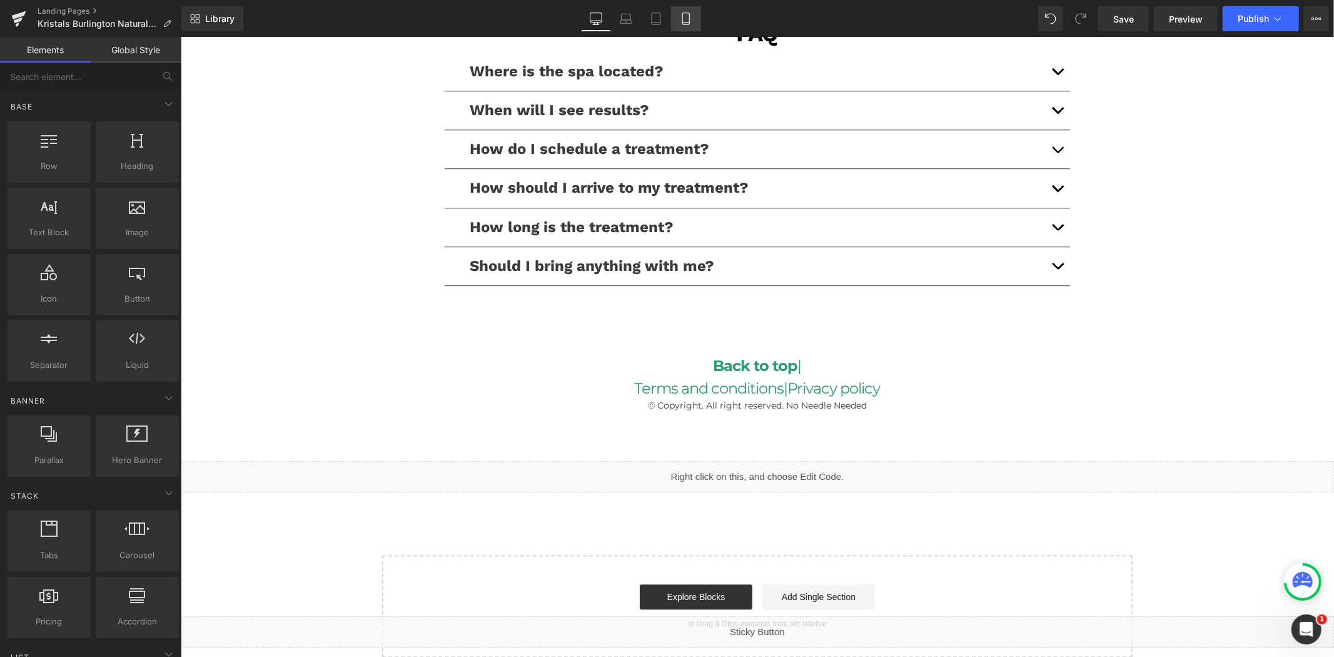
click at [680, 17] on icon at bounding box center [686, 19] width 13 height 13
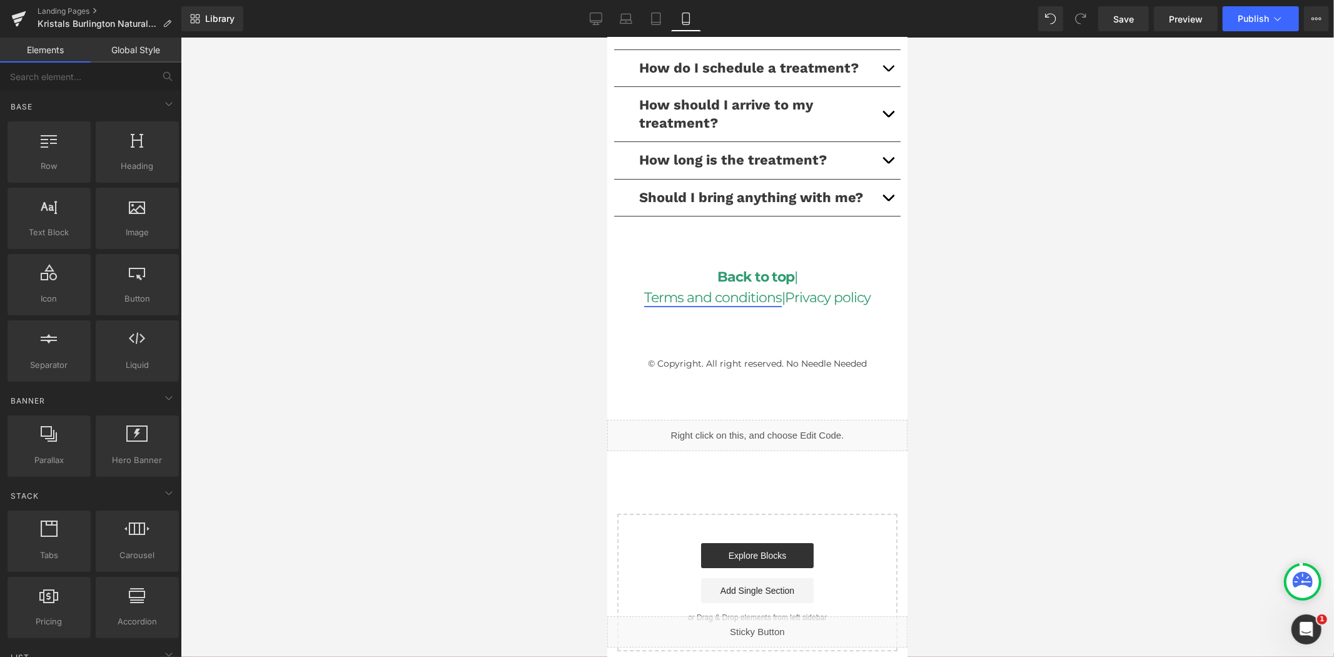
scroll to position [3843, 0]
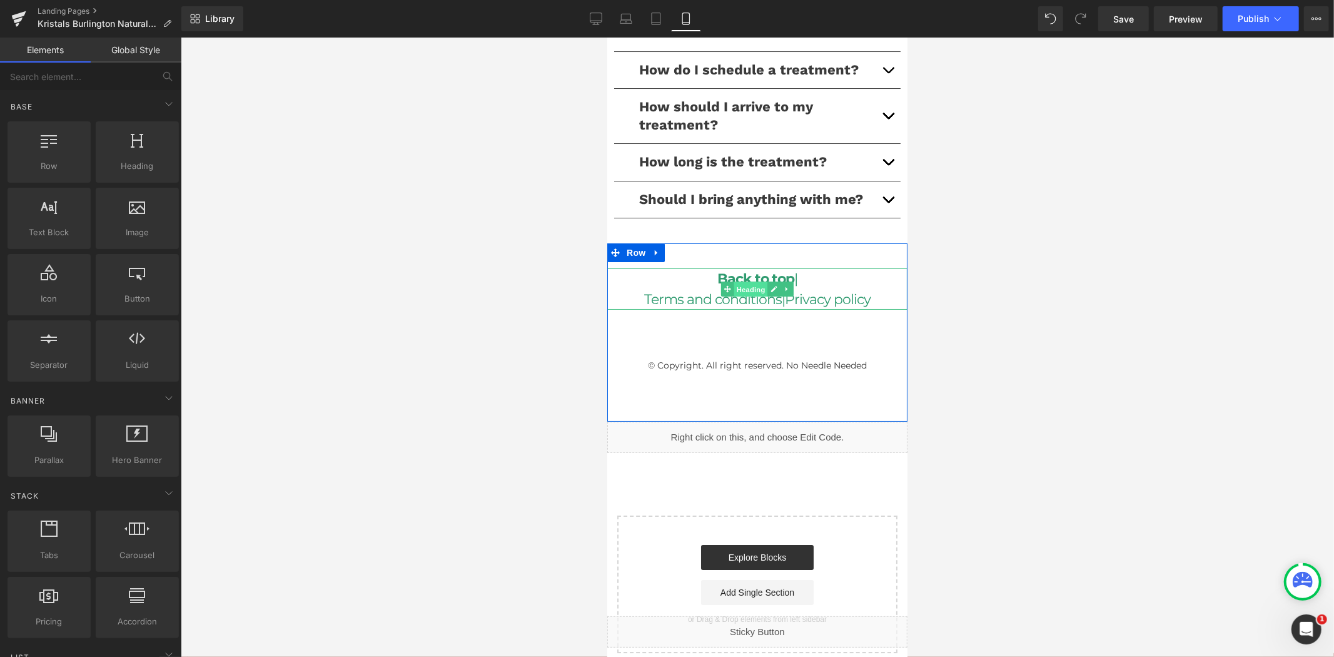
click at [754, 281] on span "Heading" at bounding box center [751, 288] width 34 height 15
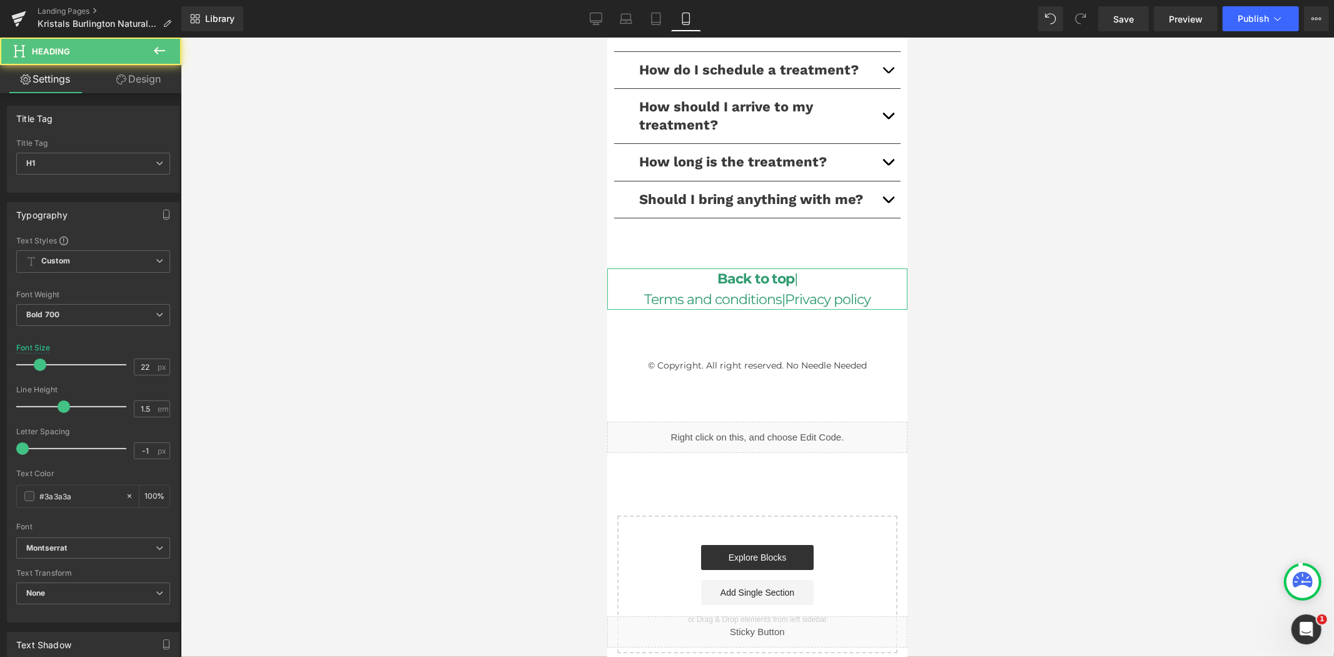
click at [140, 73] on link "Design" at bounding box center [138, 79] width 91 height 28
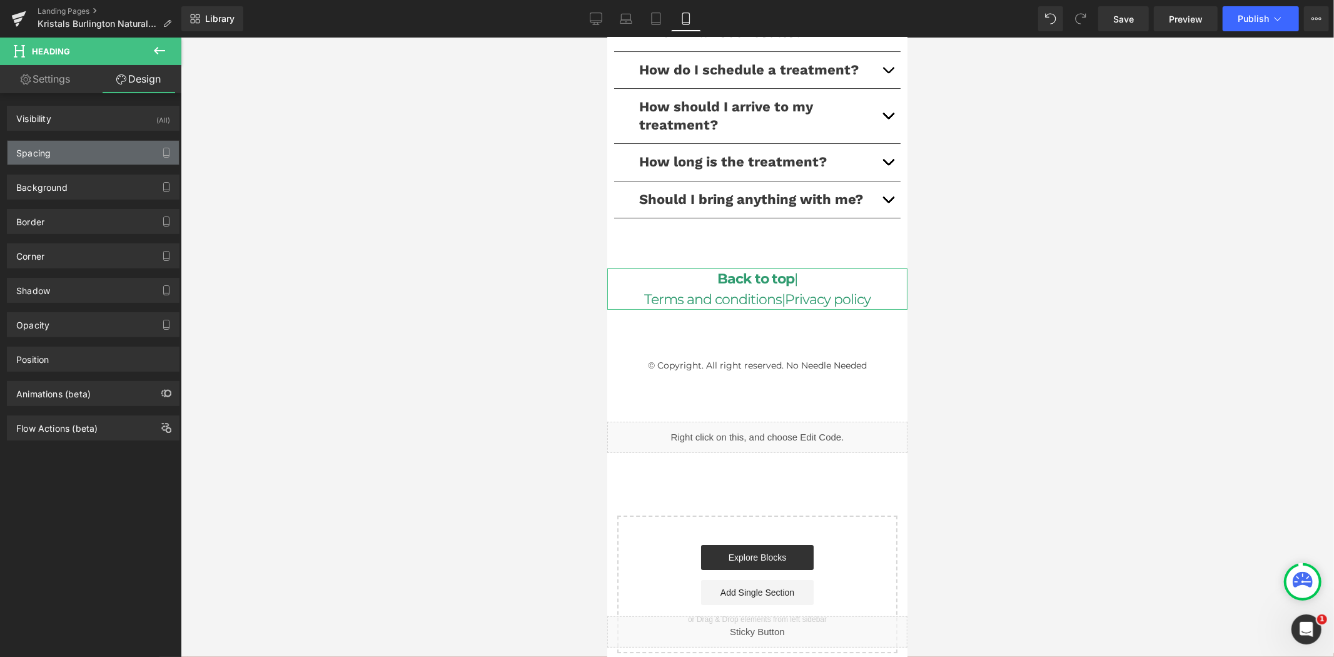
click at [85, 154] on div "Spacing" at bounding box center [93, 153] width 171 height 24
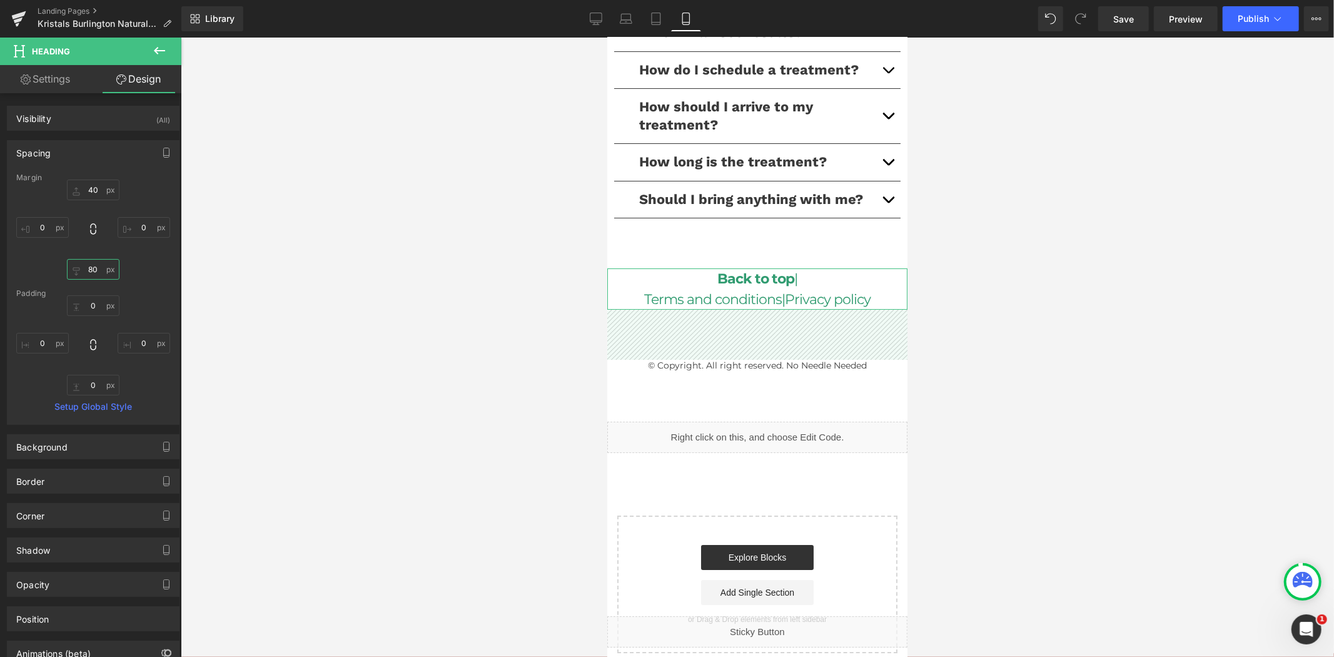
click at [98, 265] on input "80" at bounding box center [93, 269] width 53 height 21
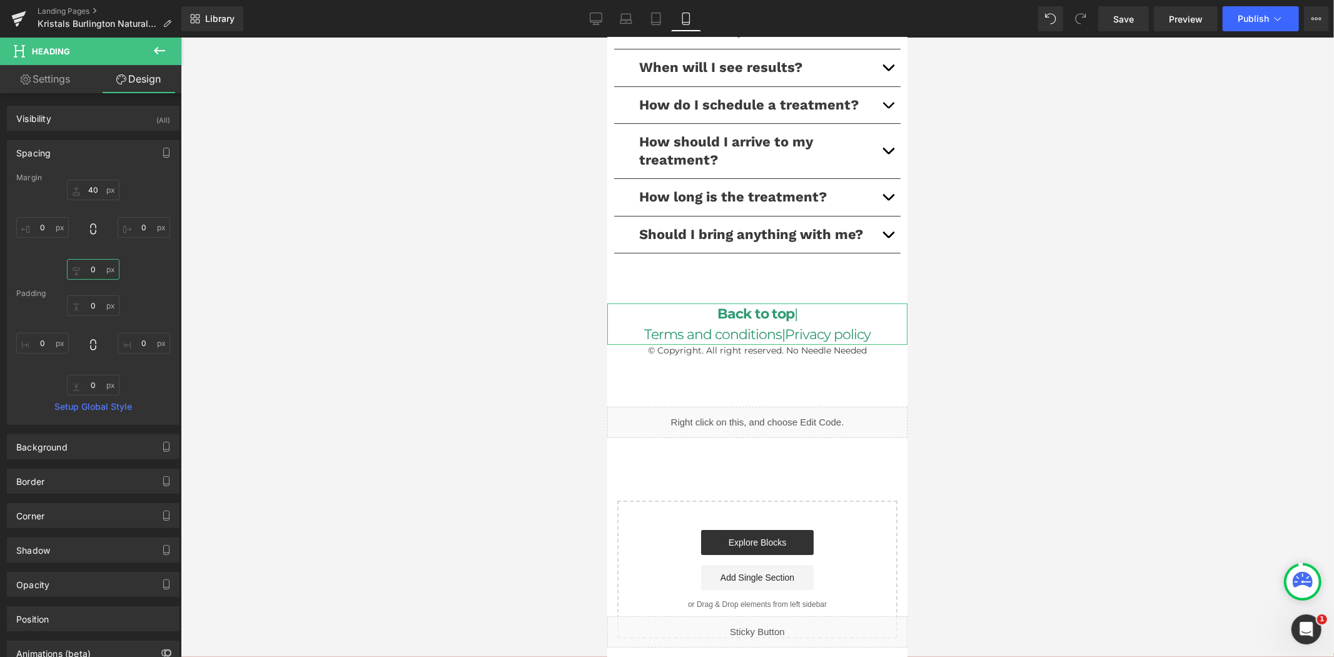
scroll to position [3799, 0]
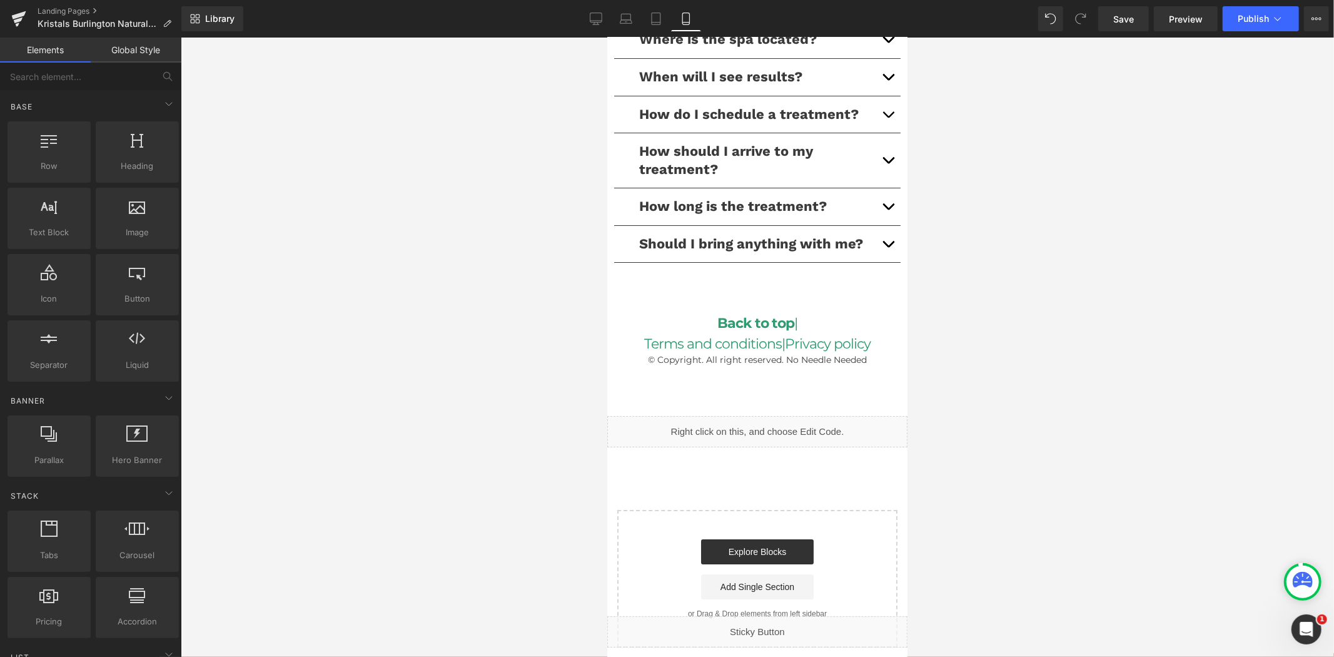
click at [278, 283] on div at bounding box center [757, 347] width 1153 height 619
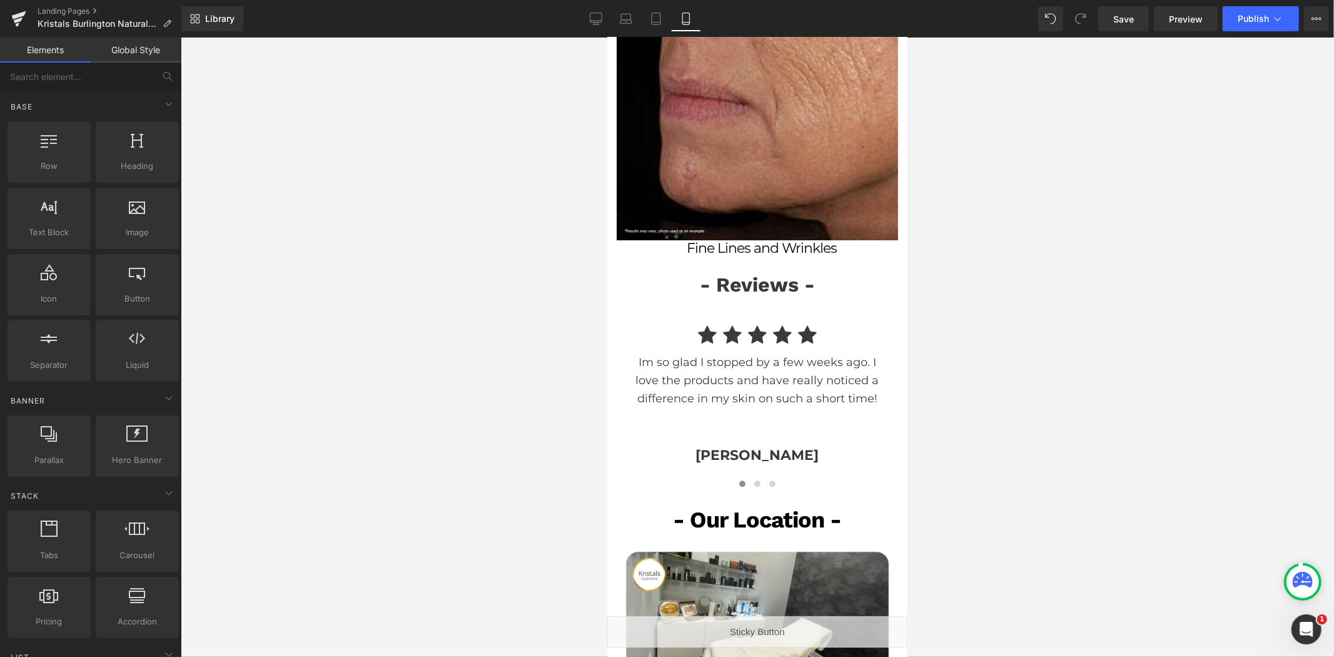
scroll to position [2826, 0]
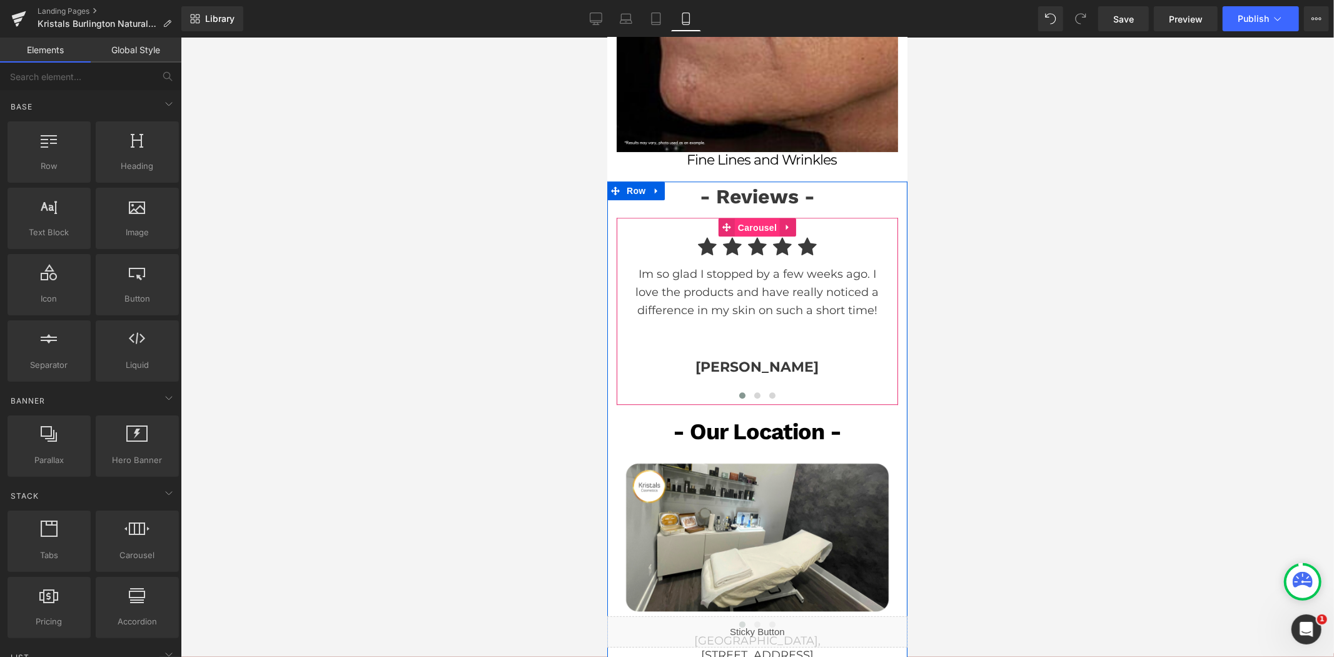
click at [756, 221] on span "Carousel" at bounding box center [756, 227] width 45 height 19
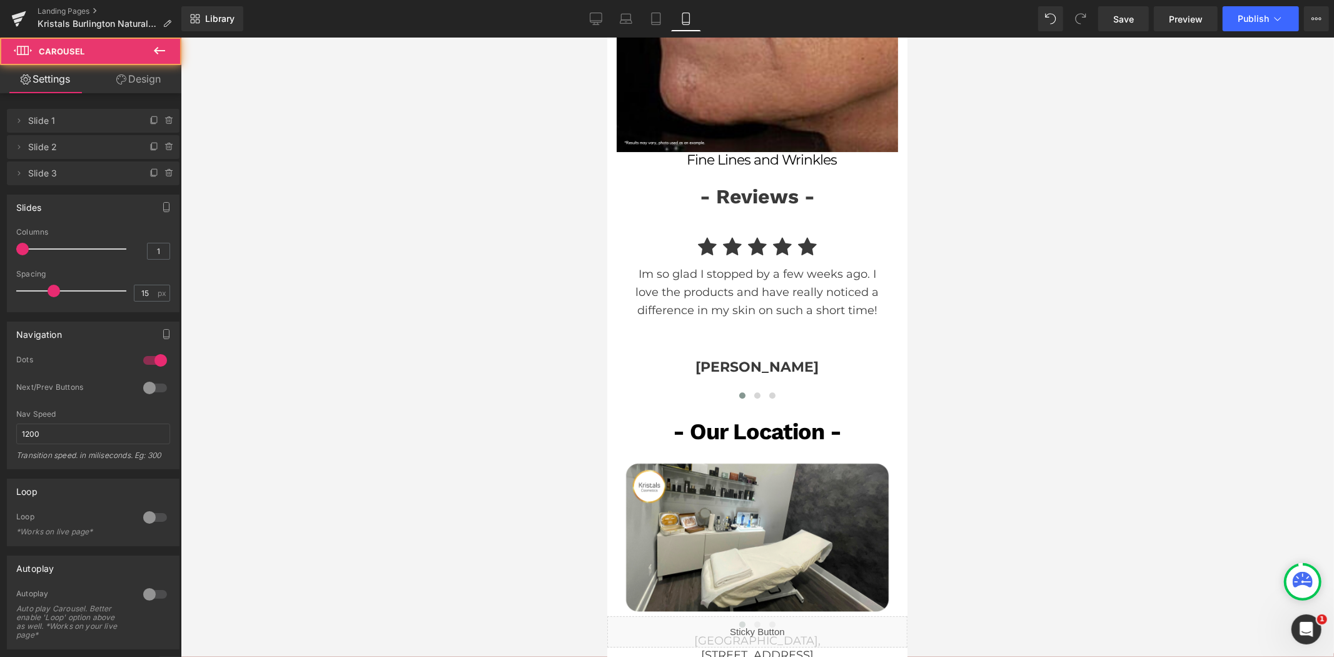
click at [158, 84] on link "Design" at bounding box center [138, 79] width 91 height 28
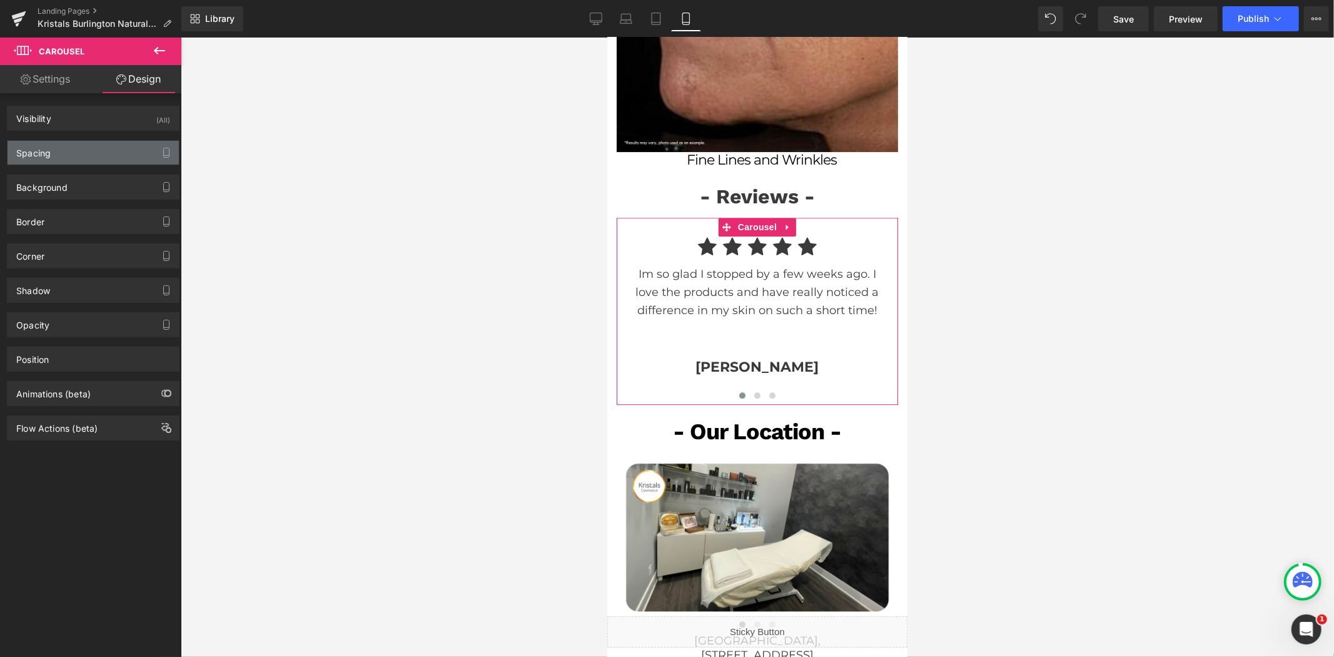
click at [88, 153] on div "Spacing" at bounding box center [93, 153] width 171 height 24
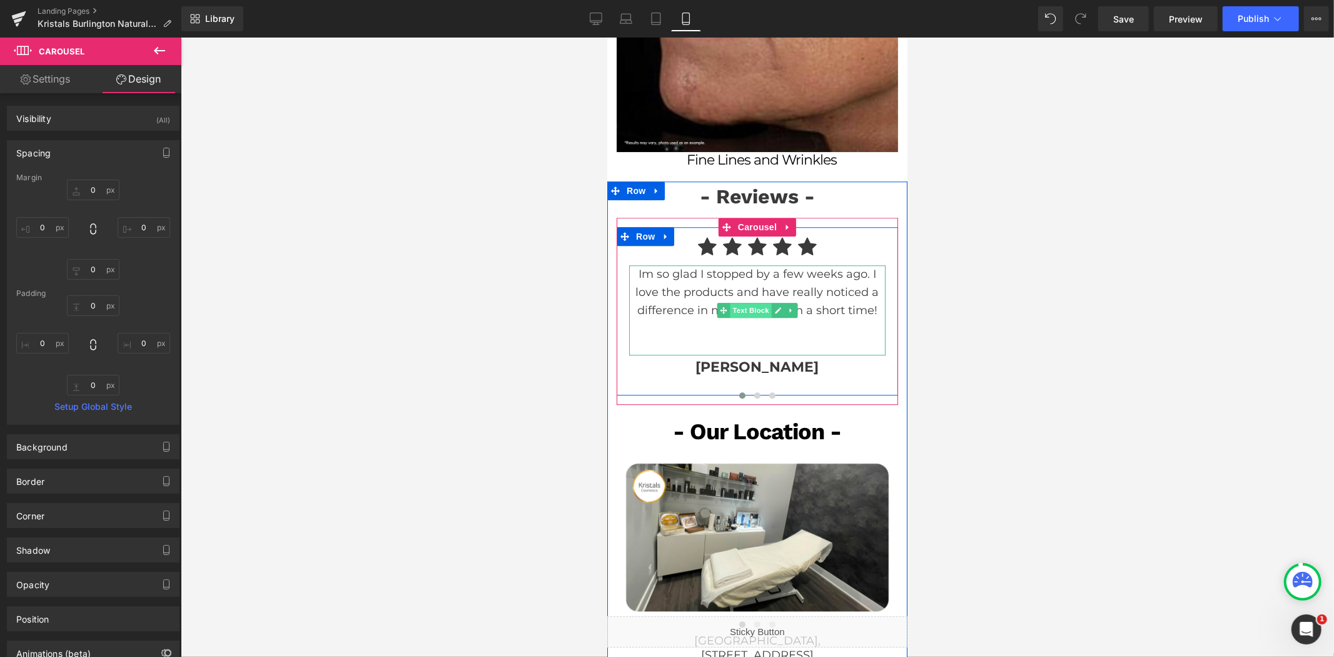
click at [742, 302] on span "Text Block" at bounding box center [749, 309] width 41 height 15
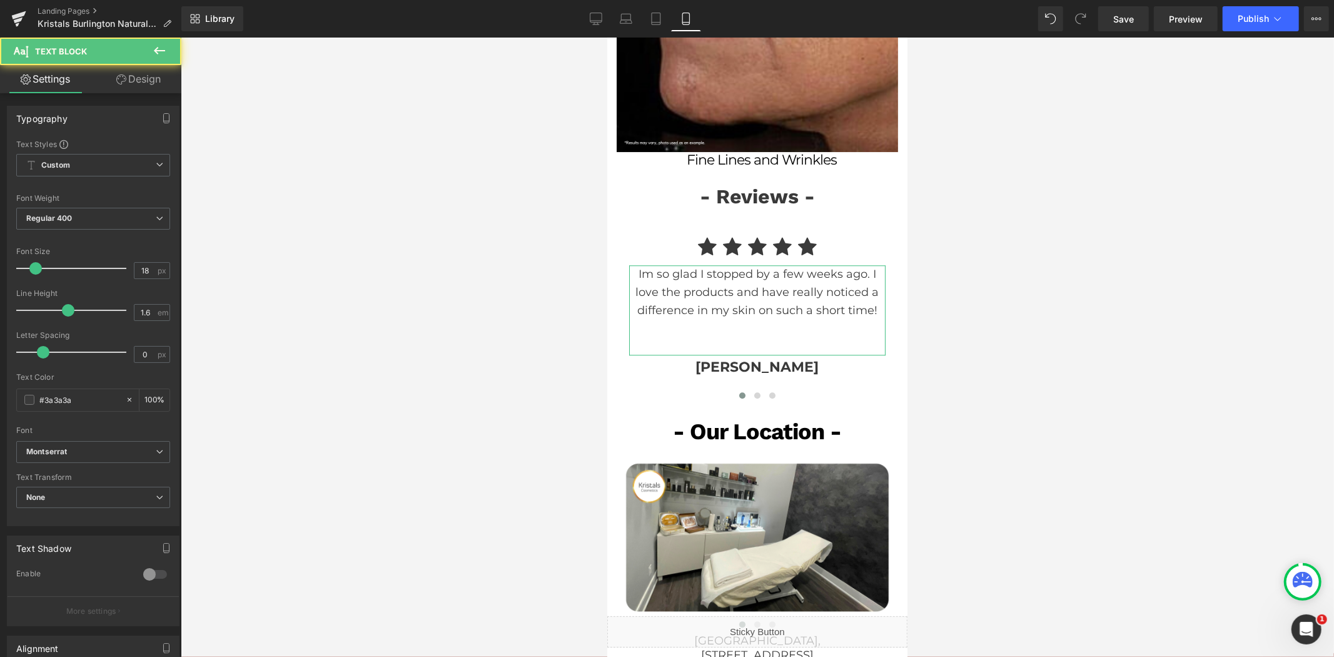
click at [151, 81] on link "Design" at bounding box center [138, 79] width 91 height 28
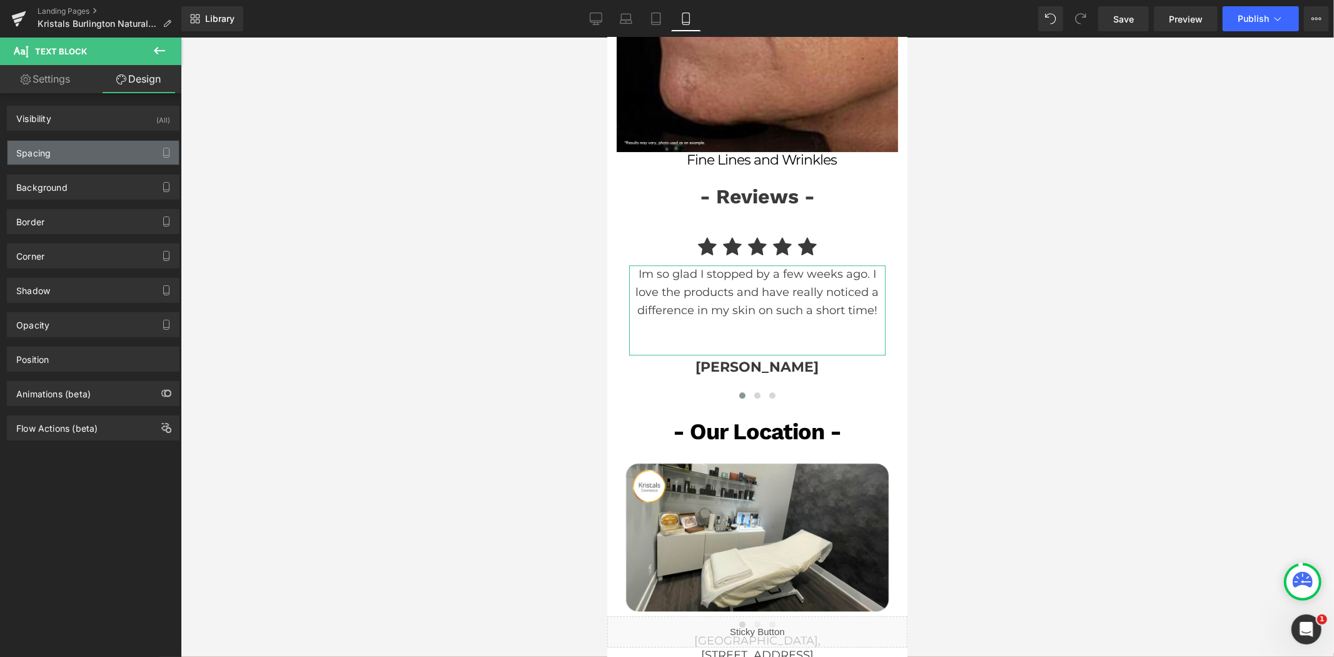
click at [86, 155] on div "Spacing" at bounding box center [93, 153] width 171 height 24
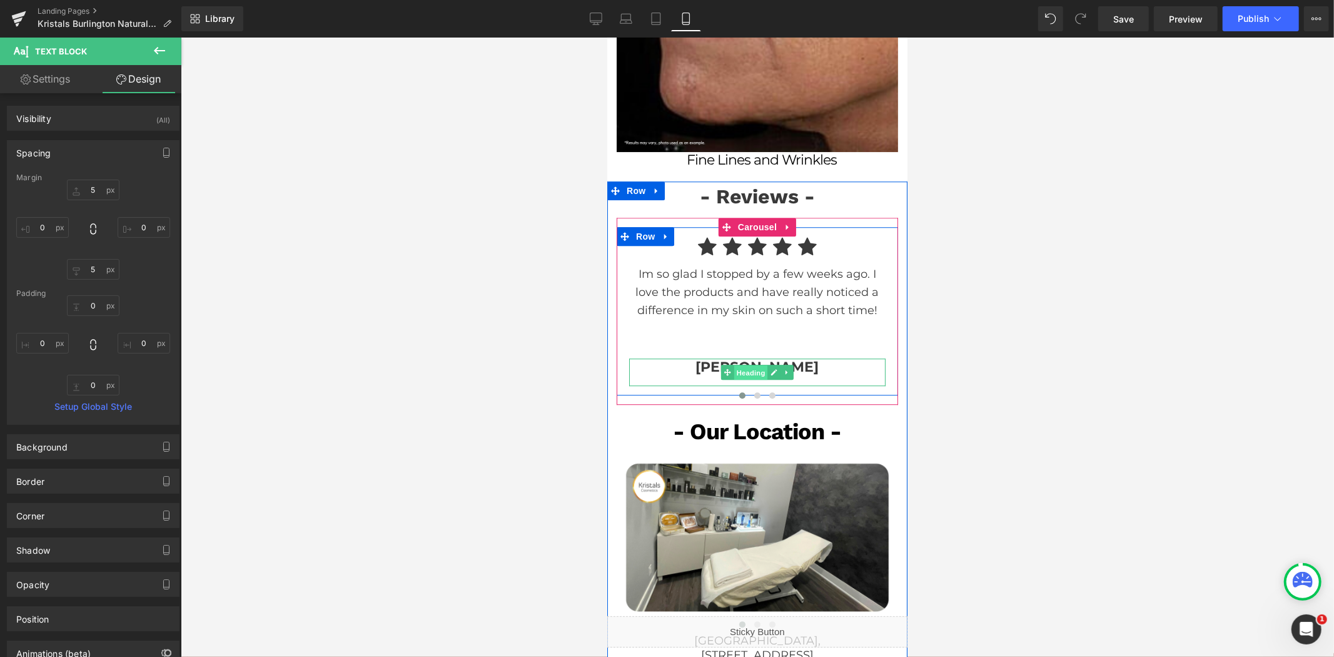
click at [747, 365] on span "Heading" at bounding box center [751, 372] width 34 height 15
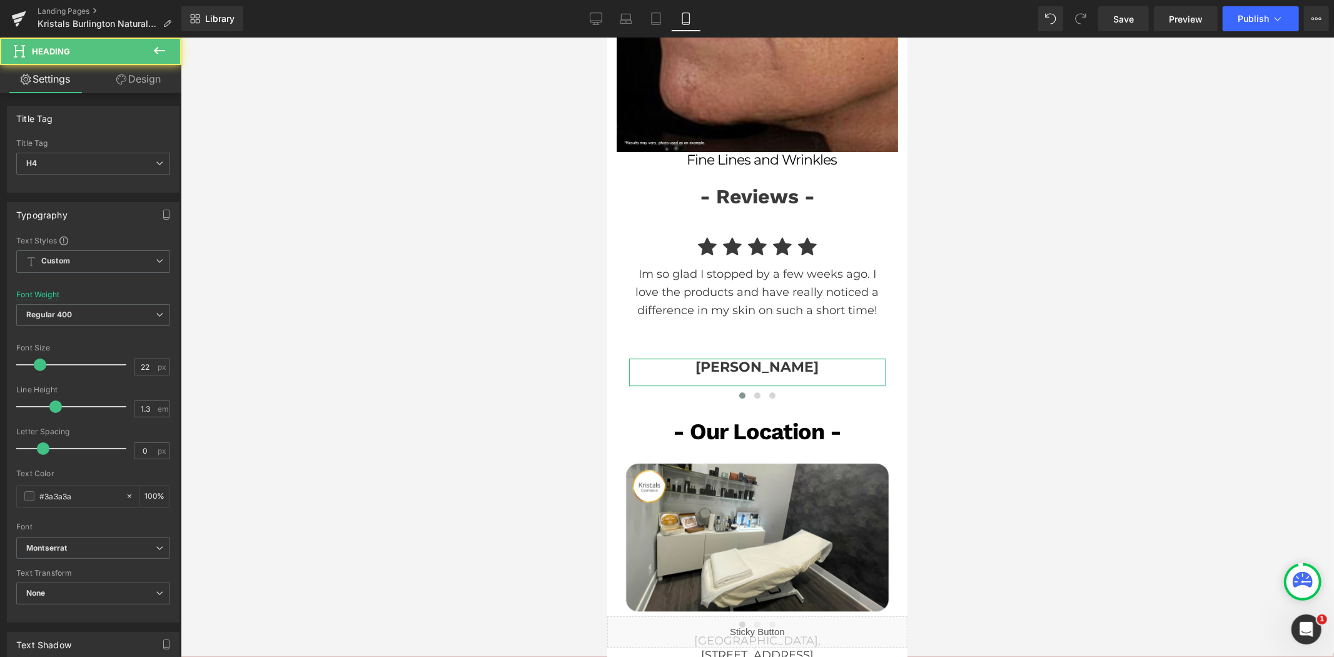
click at [164, 88] on link "Design" at bounding box center [138, 79] width 91 height 28
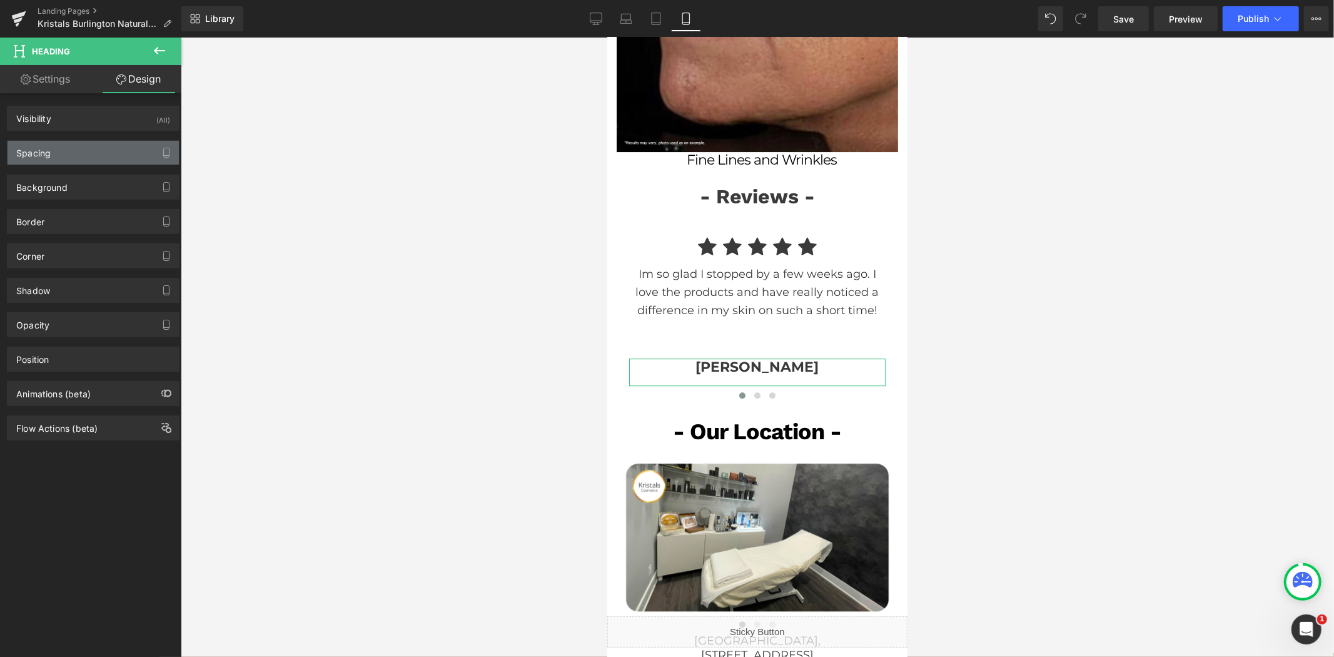
click at [88, 158] on div "Spacing" at bounding box center [93, 153] width 171 height 24
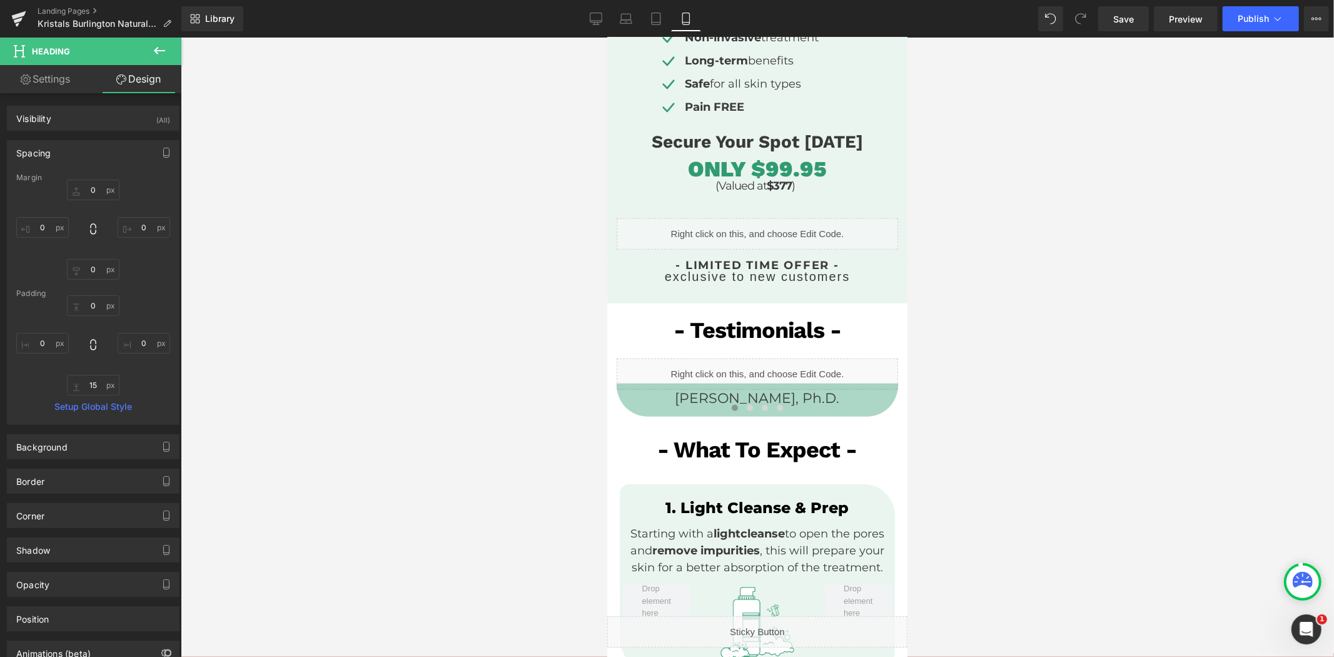
scroll to position [602, 0]
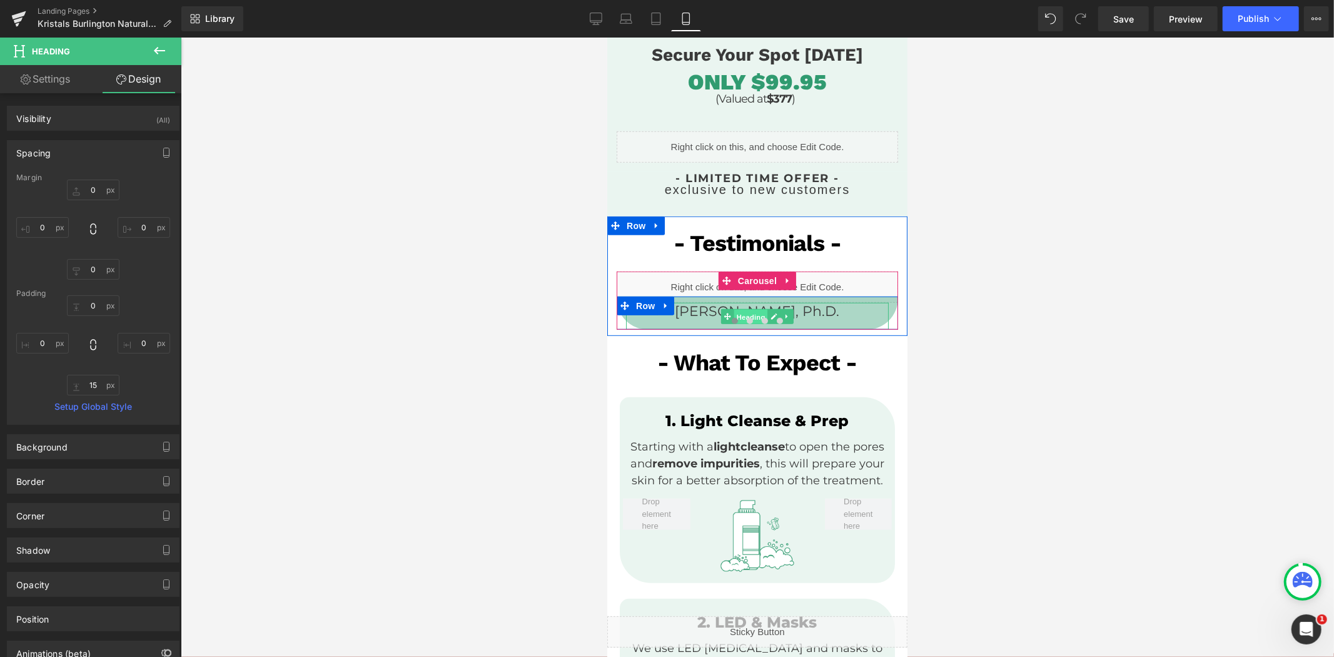
click at [747, 308] on span "Heading" at bounding box center [751, 315] width 34 height 15
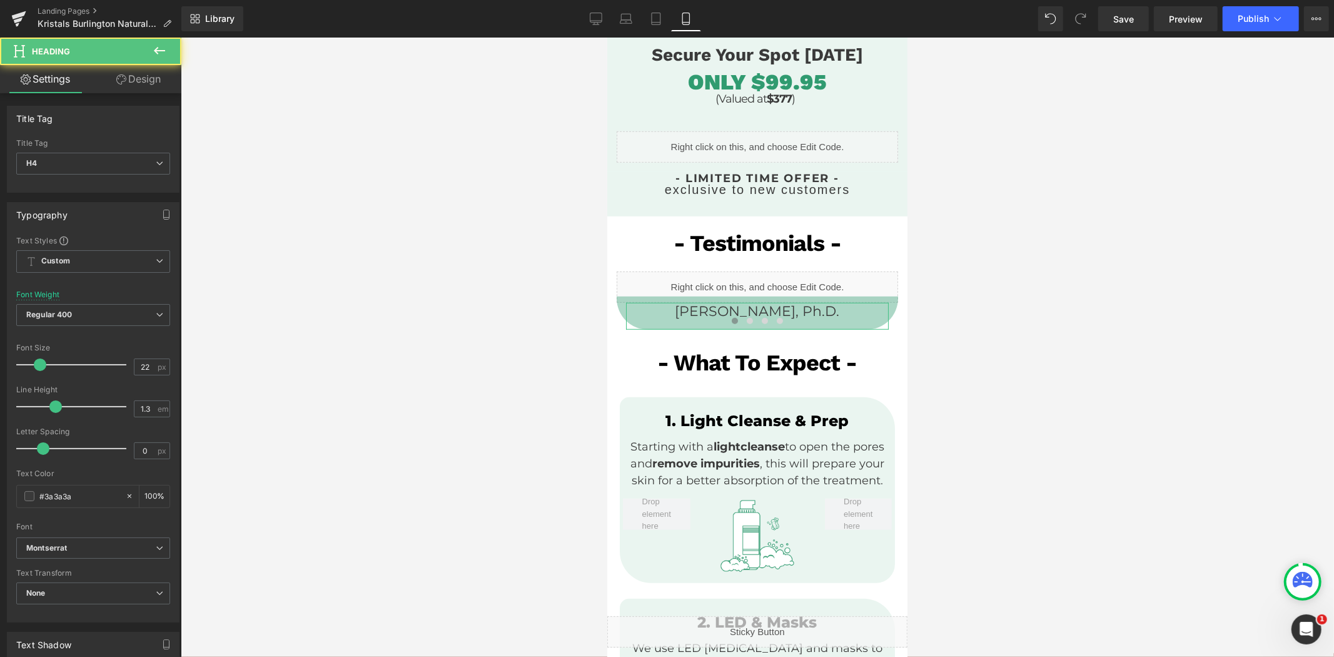
click at [134, 85] on link "Design" at bounding box center [138, 79] width 91 height 28
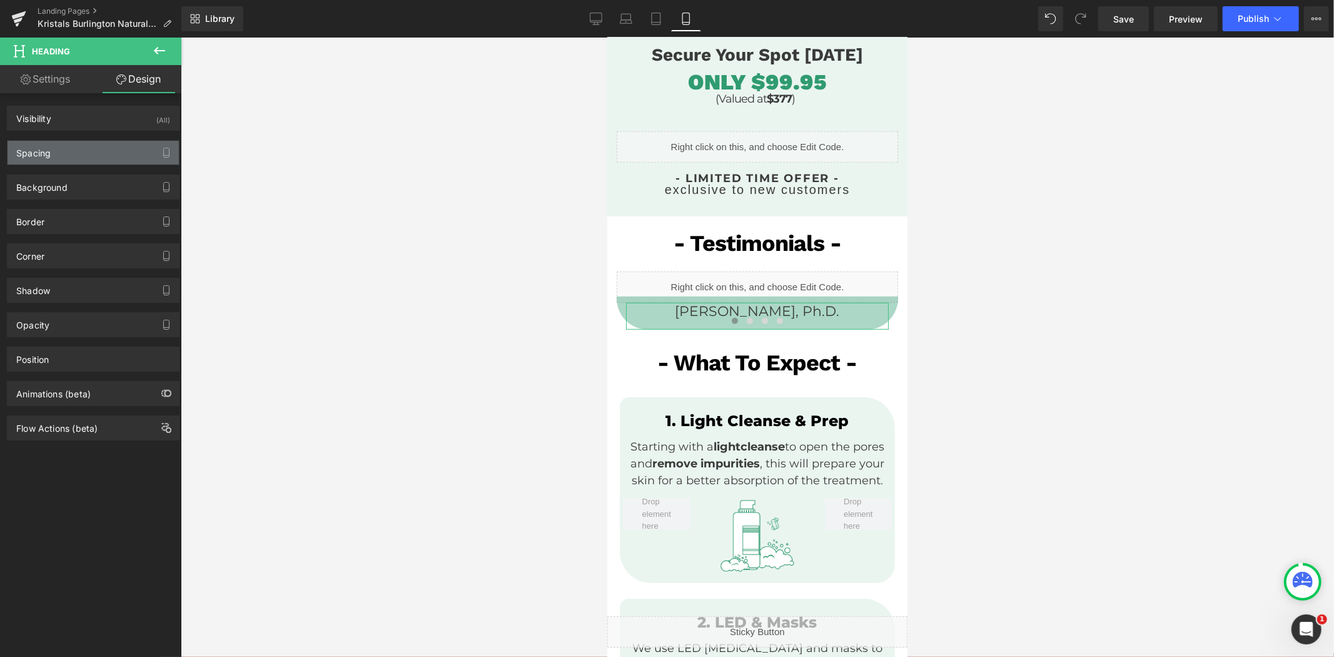
click at [86, 152] on div "Spacing" at bounding box center [93, 153] width 171 height 24
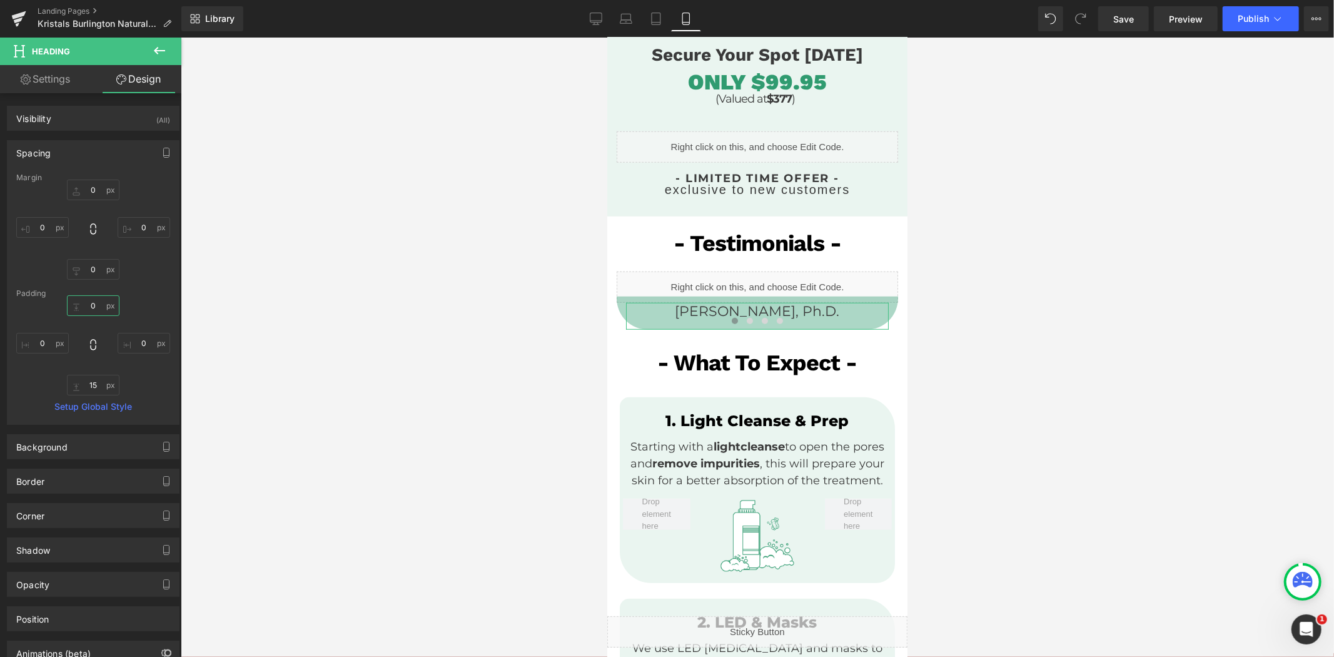
click at [96, 310] on input "text" at bounding box center [93, 305] width 53 height 21
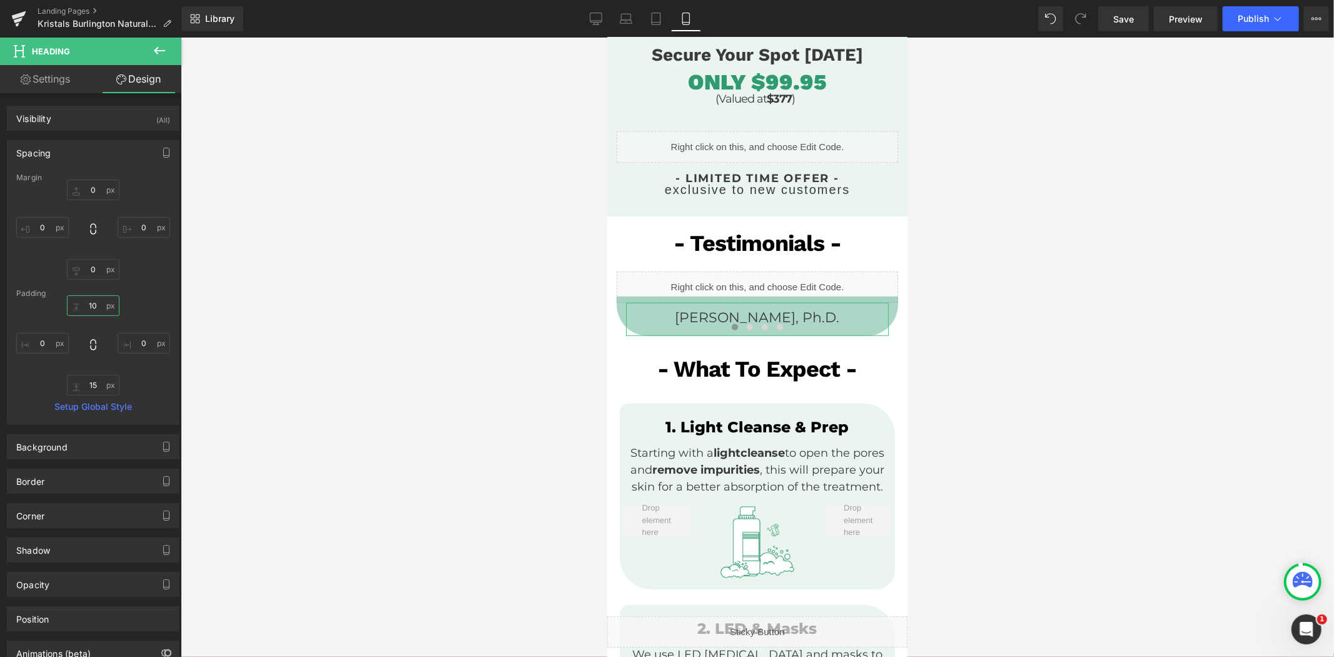
type input "1"
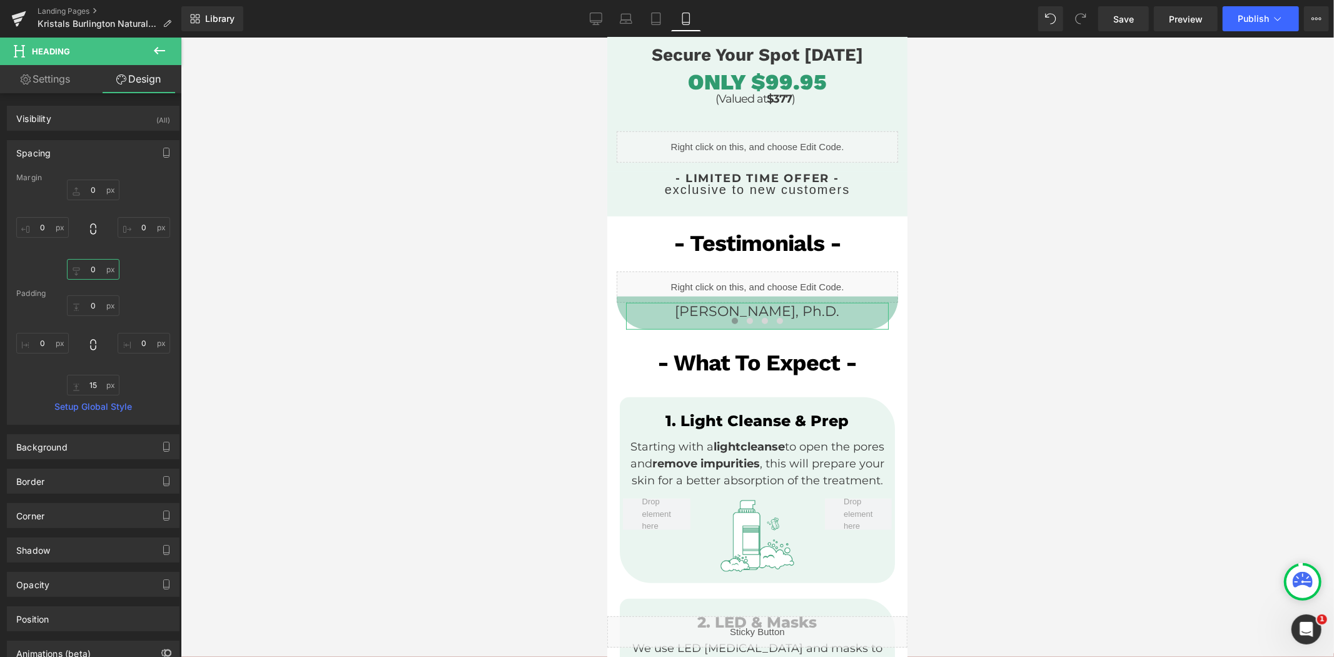
click at [92, 266] on input "text" at bounding box center [93, 269] width 53 height 21
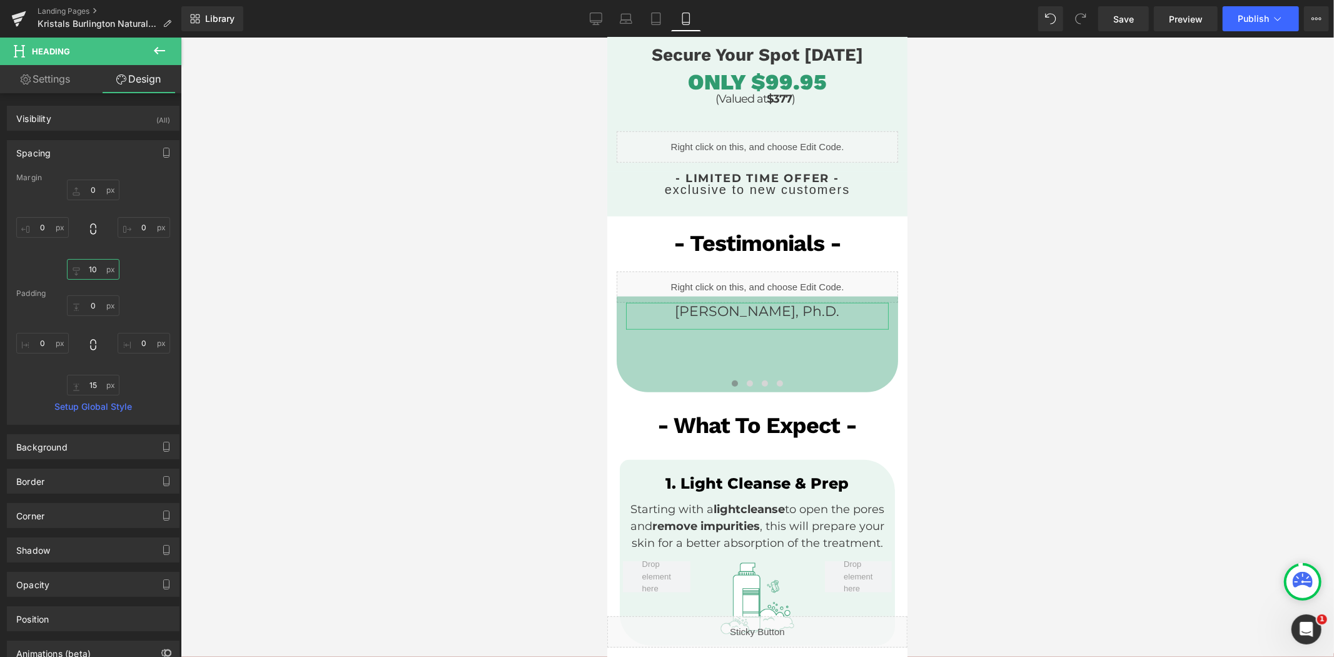
type input "1"
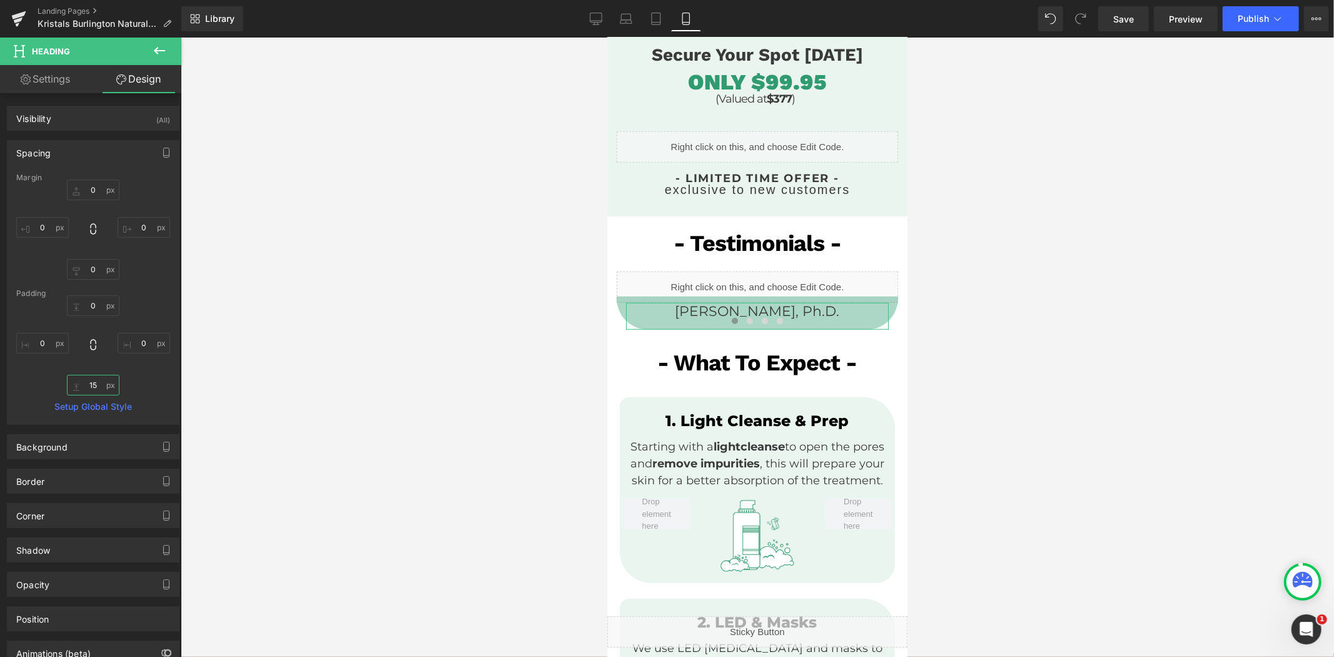
click at [94, 385] on input "text" at bounding box center [93, 385] width 53 height 21
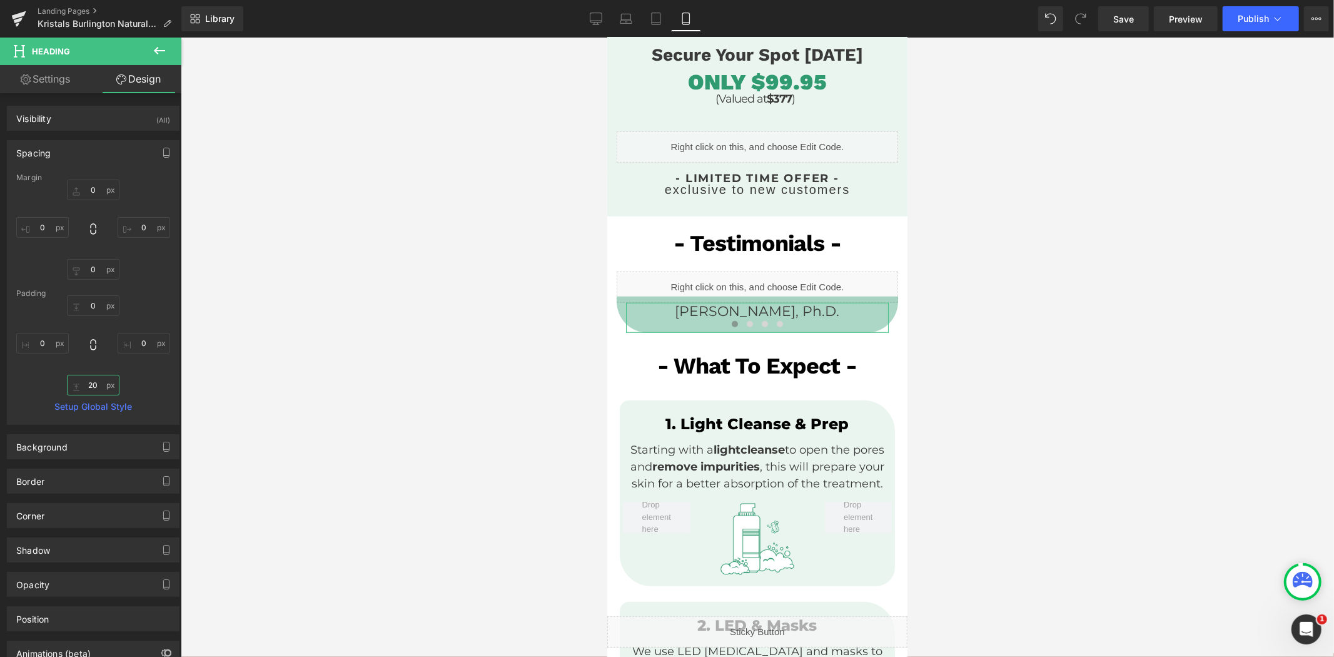
type input "2"
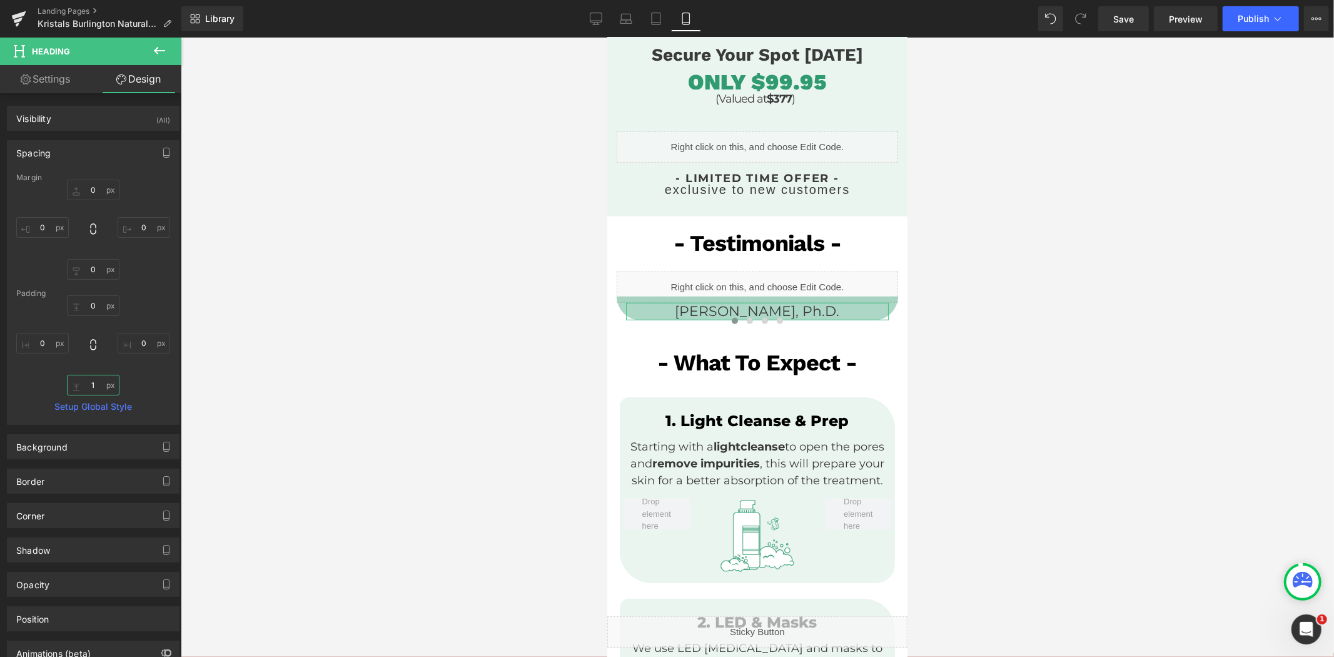
type input "15"
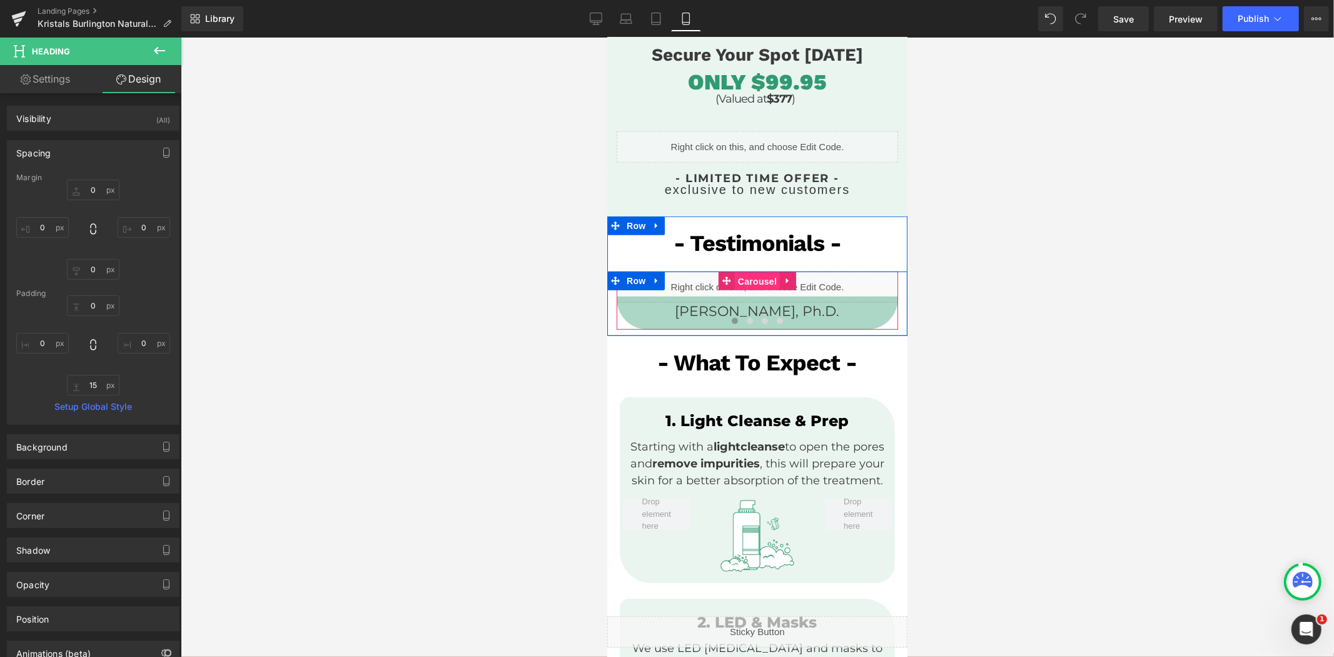
click at [753, 275] on span "Carousel" at bounding box center [756, 280] width 45 height 19
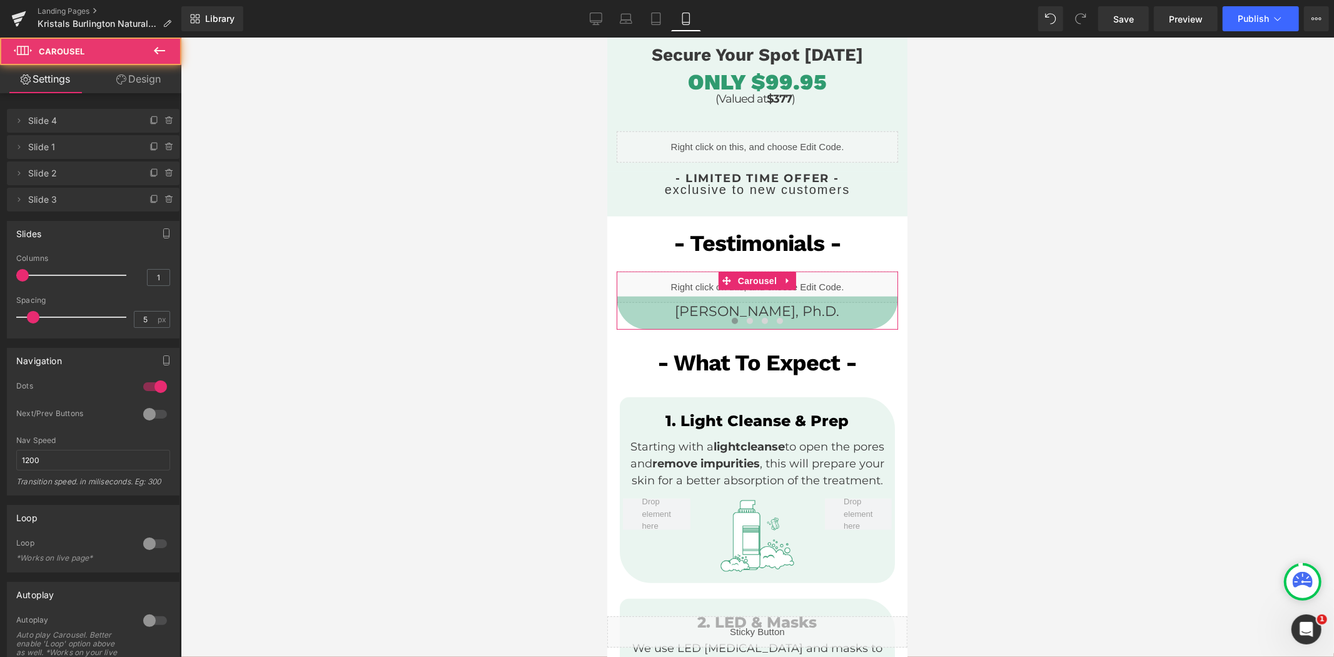
click at [150, 83] on link "Design" at bounding box center [138, 79] width 91 height 28
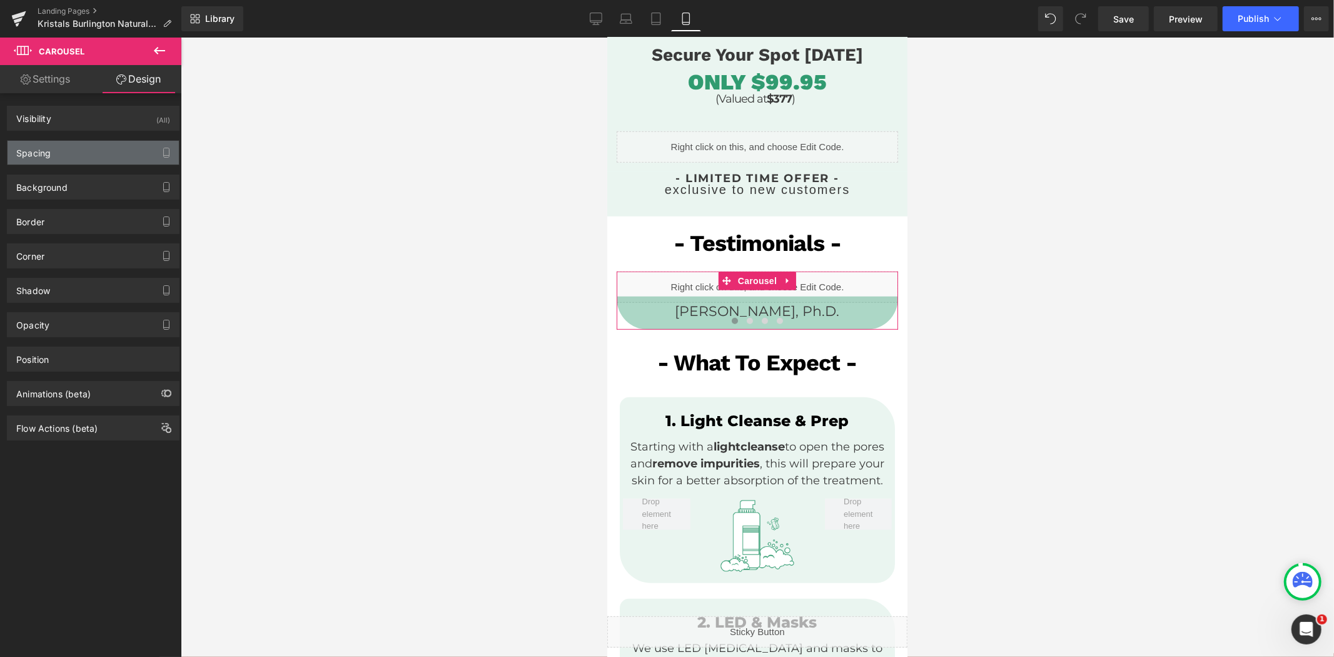
click at [94, 150] on div "Spacing" at bounding box center [93, 153] width 171 height 24
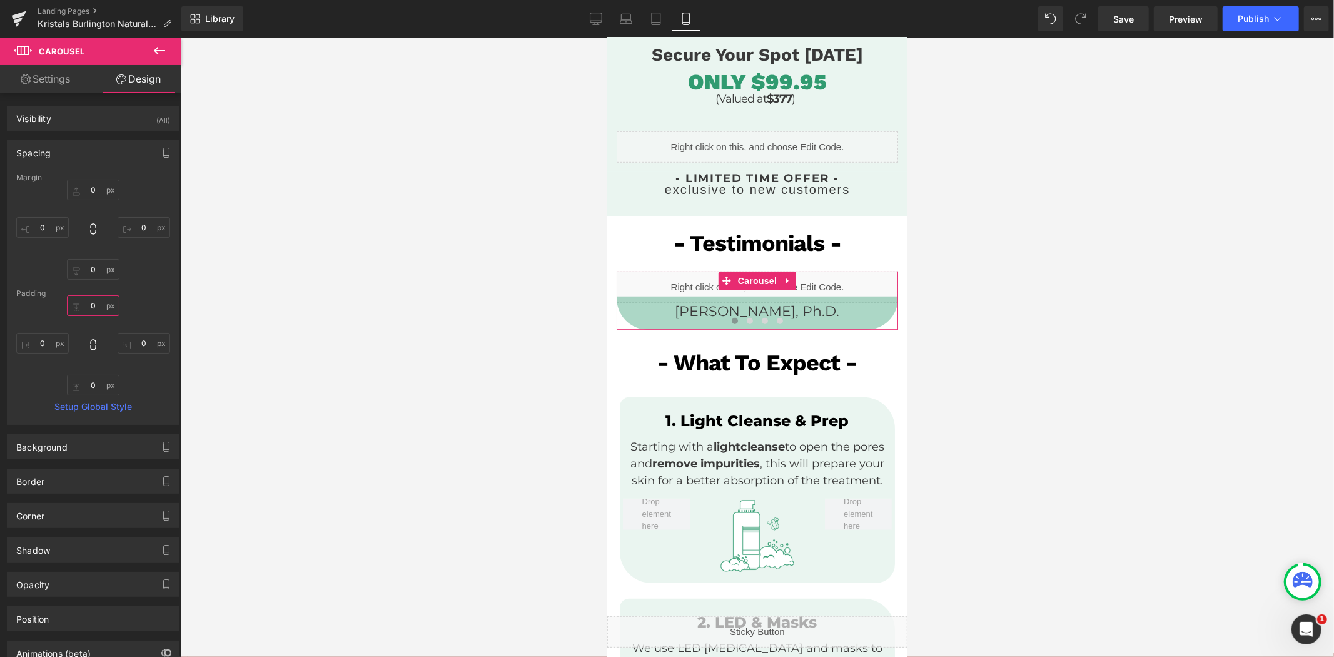
click at [100, 307] on input "0" at bounding box center [93, 305] width 53 height 21
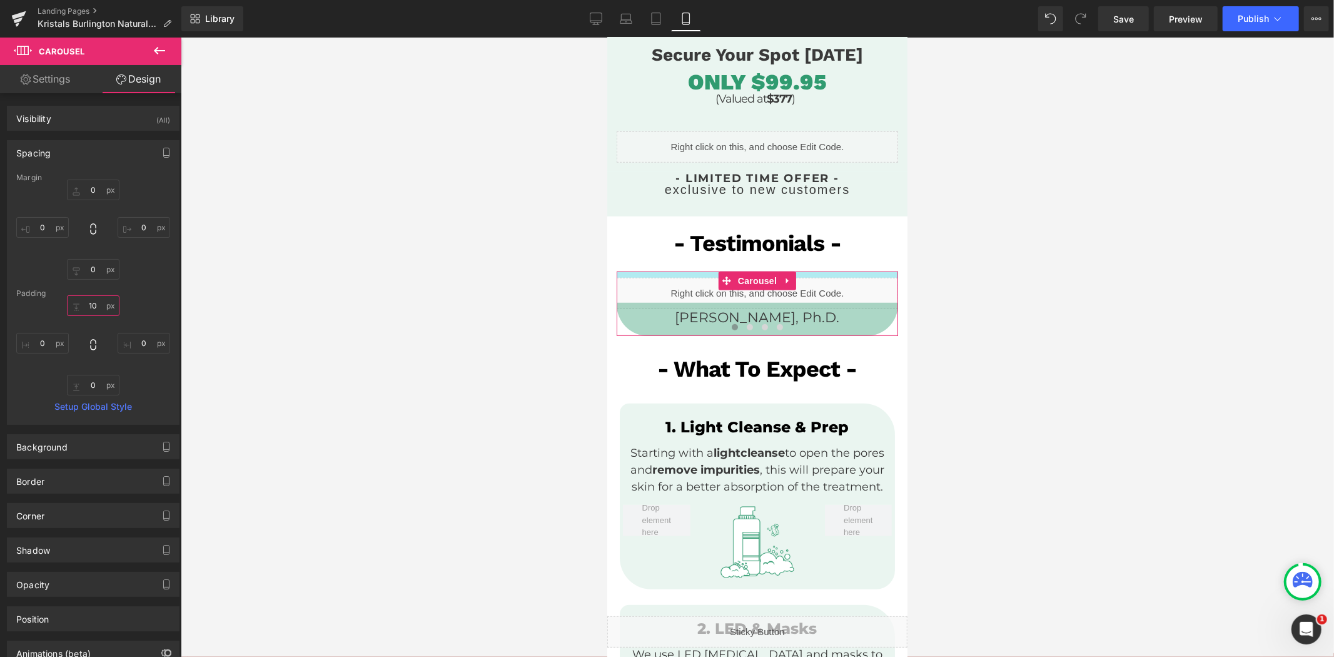
type input "1"
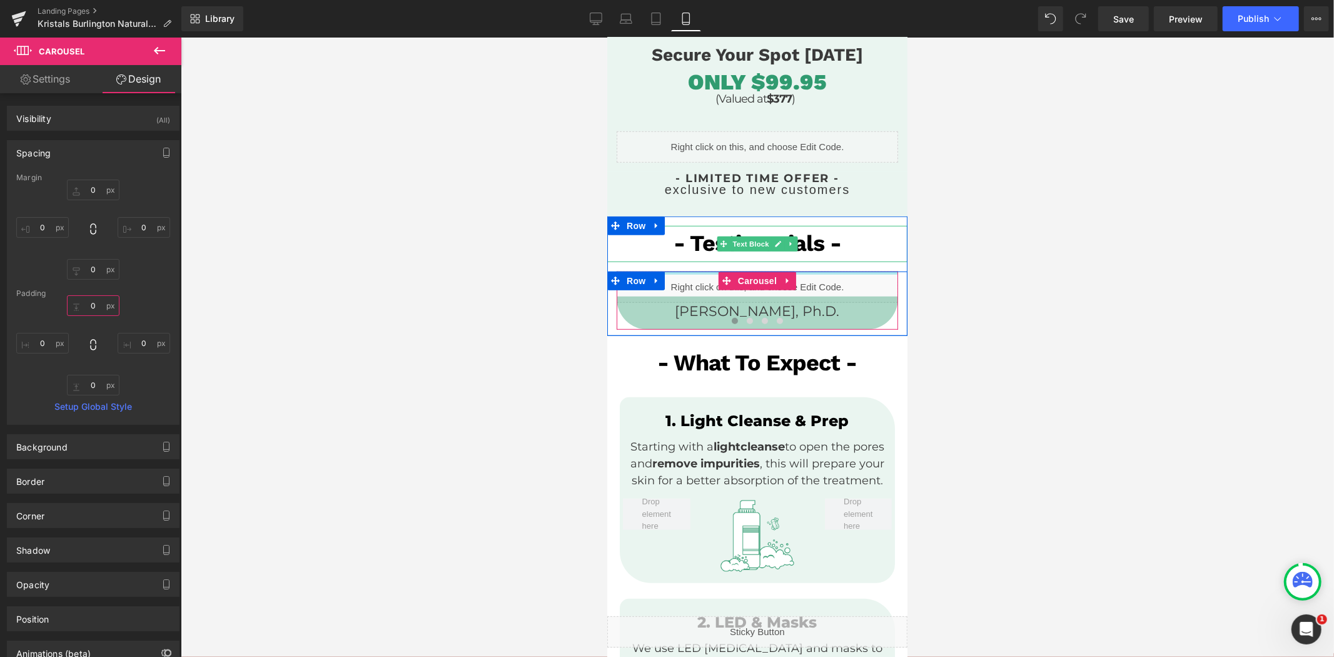
drag, startPoint x: 676, startPoint y: 283, endPoint x: 684, endPoint y: 246, distance: 37.7
click at [639, 307] on span "Row" at bounding box center [644, 305] width 25 height 19
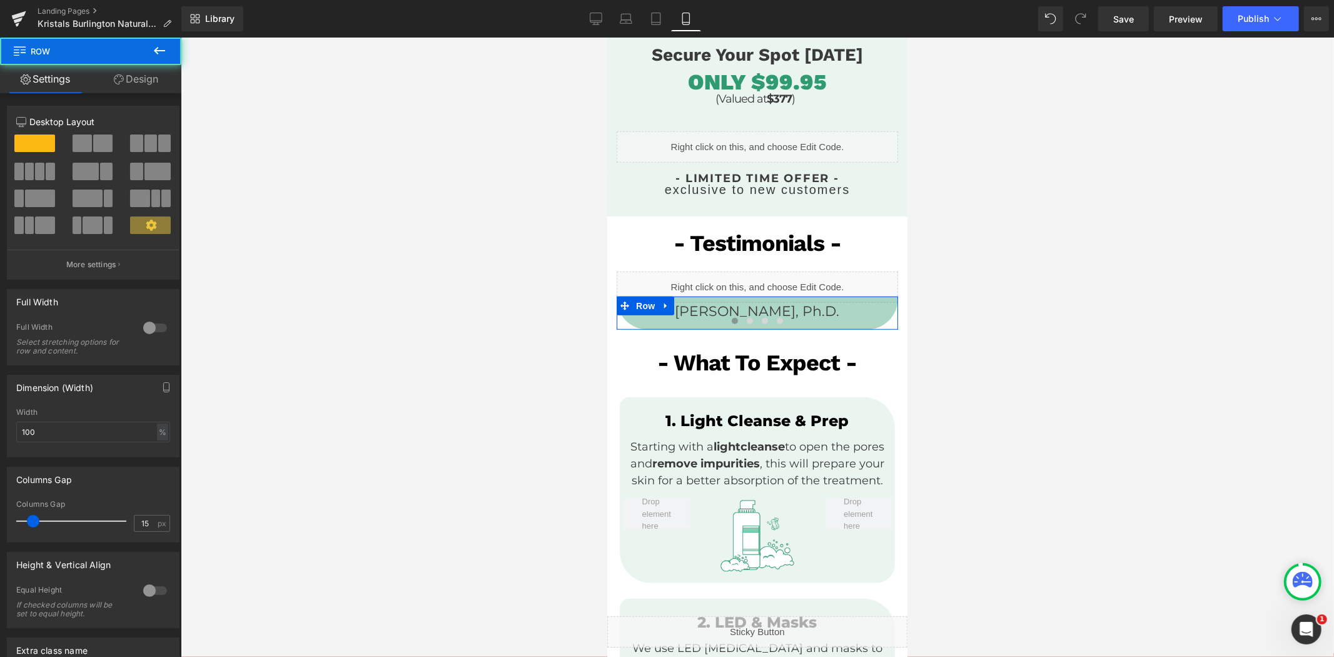
drag, startPoint x: 144, startPoint y: 83, endPoint x: 93, endPoint y: 142, distance: 78.4
click at [144, 83] on link "Design" at bounding box center [136, 79] width 91 height 28
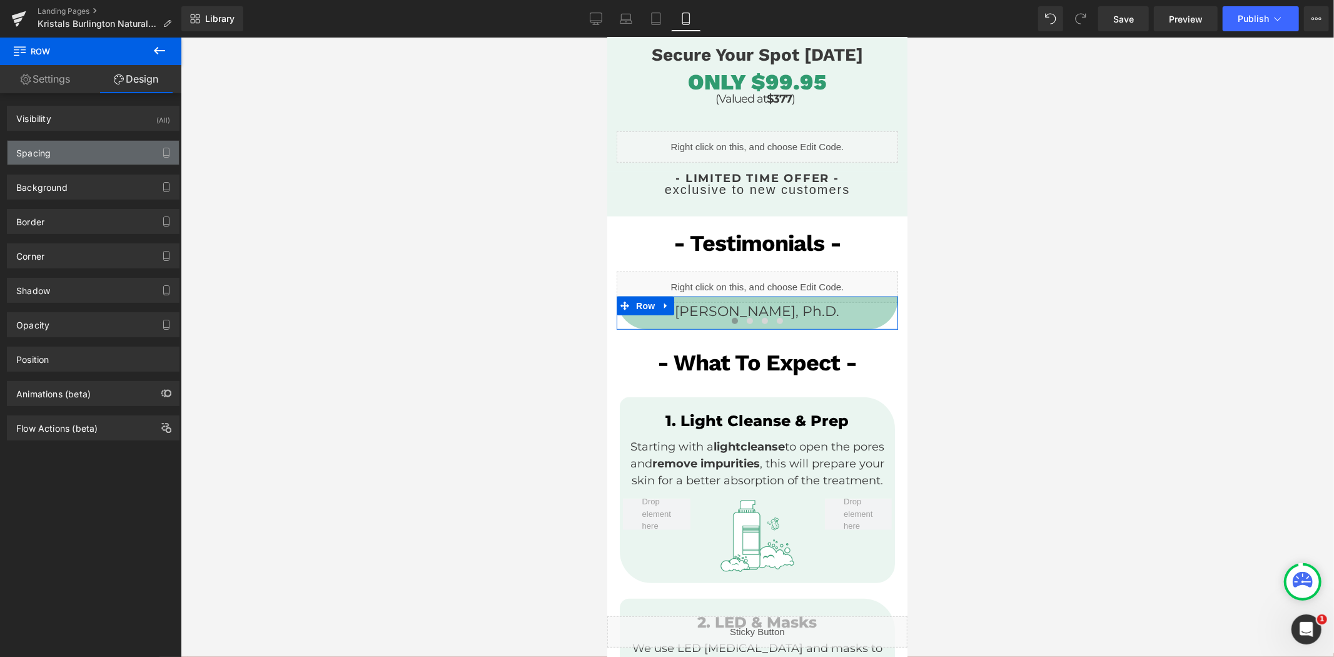
click at [88, 148] on div "Spacing" at bounding box center [93, 153] width 171 height 24
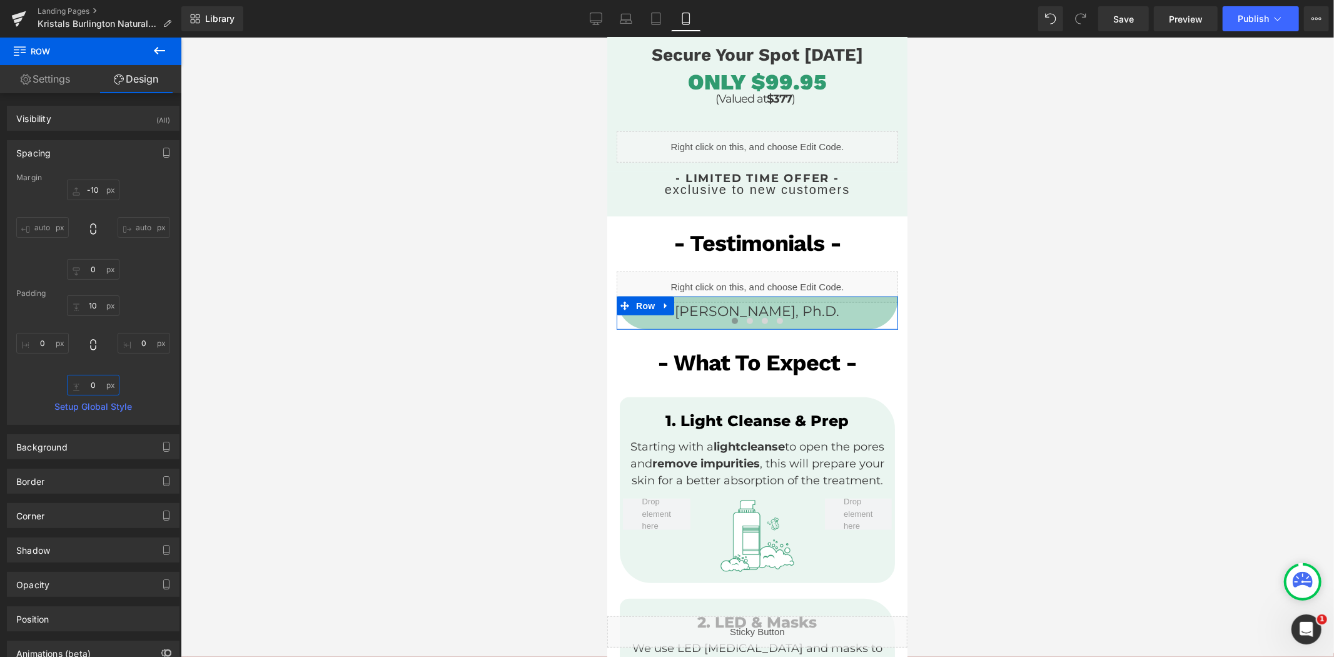
click at [97, 380] on input "0" at bounding box center [93, 385] width 53 height 21
click at [102, 305] on input "10" at bounding box center [93, 305] width 53 height 21
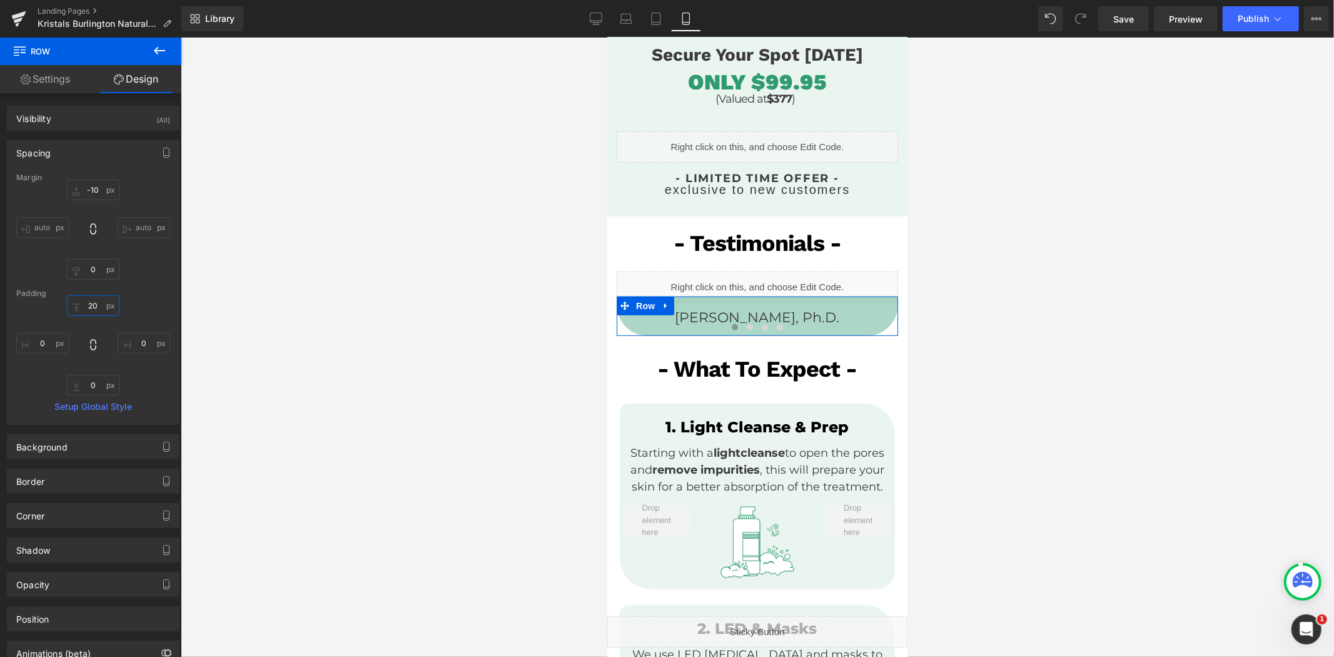
type input "2"
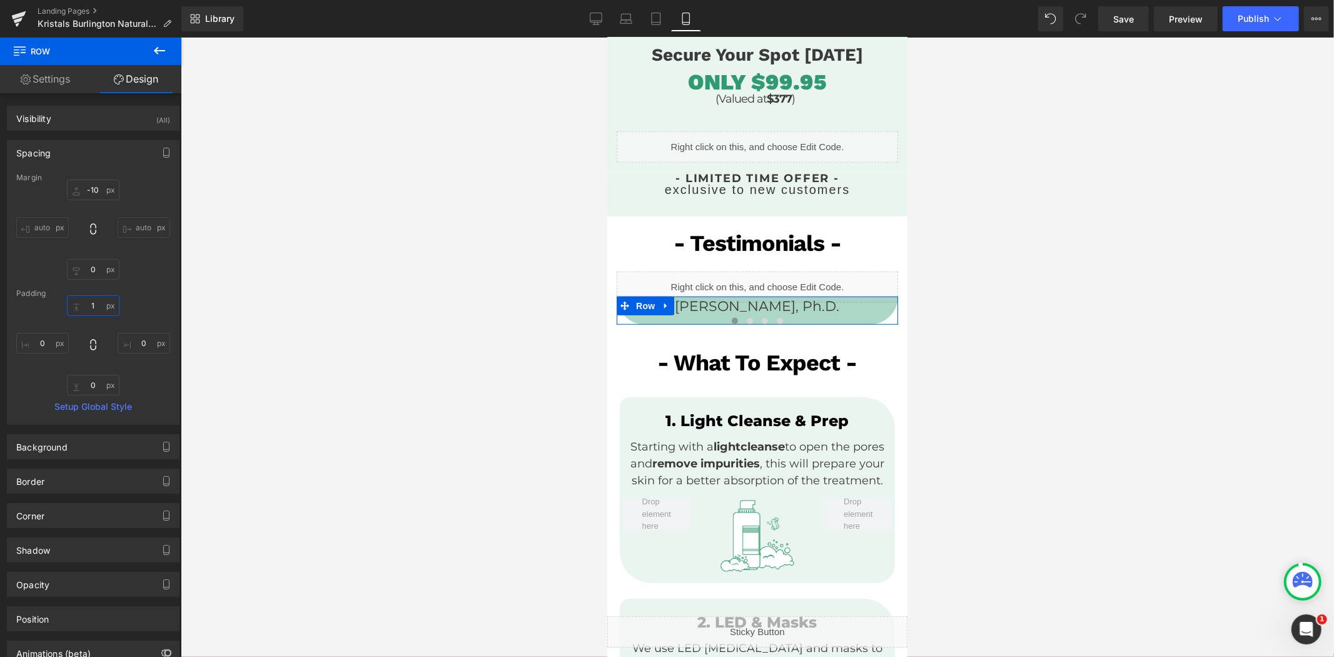
type input "10"
click at [103, 271] on input "0" at bounding box center [93, 269] width 53 height 21
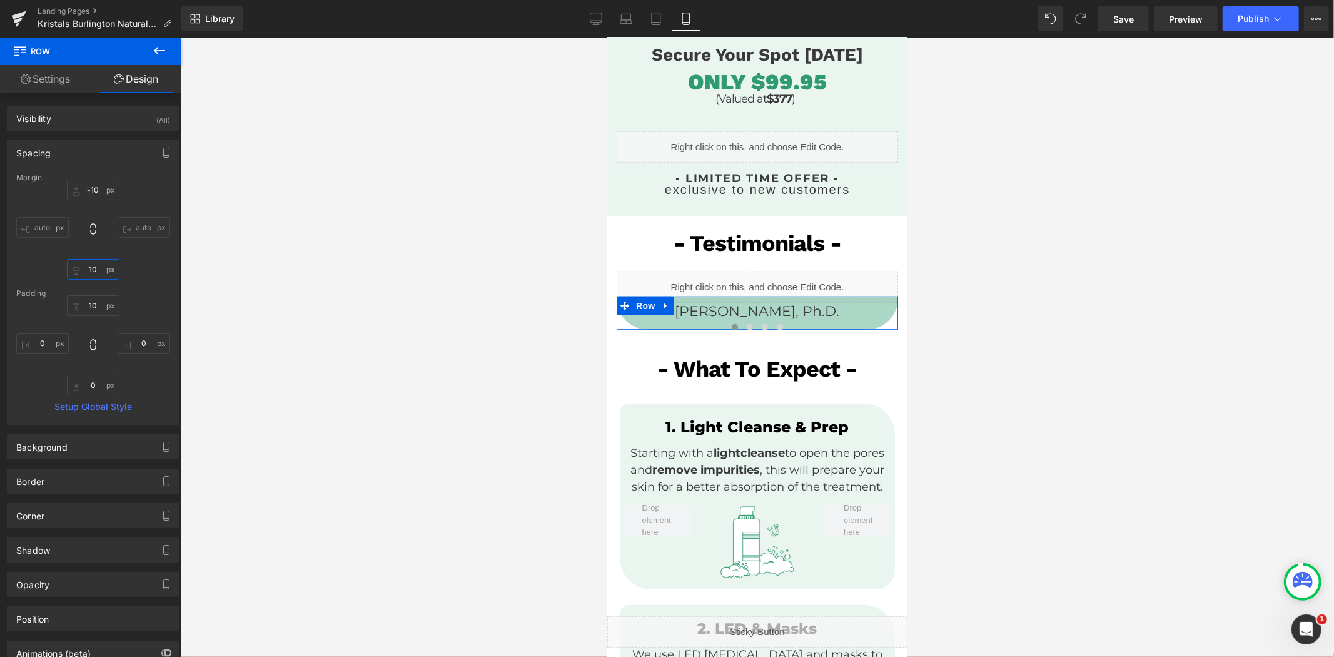
type input "1"
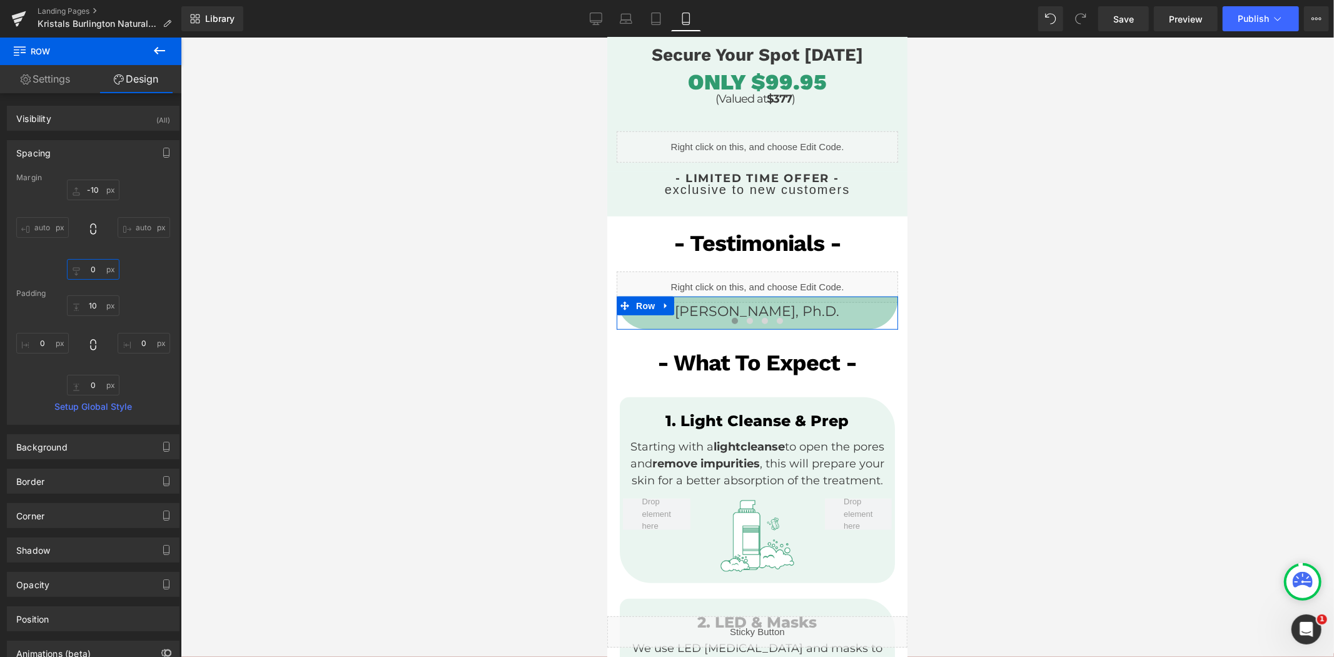
type input "1"
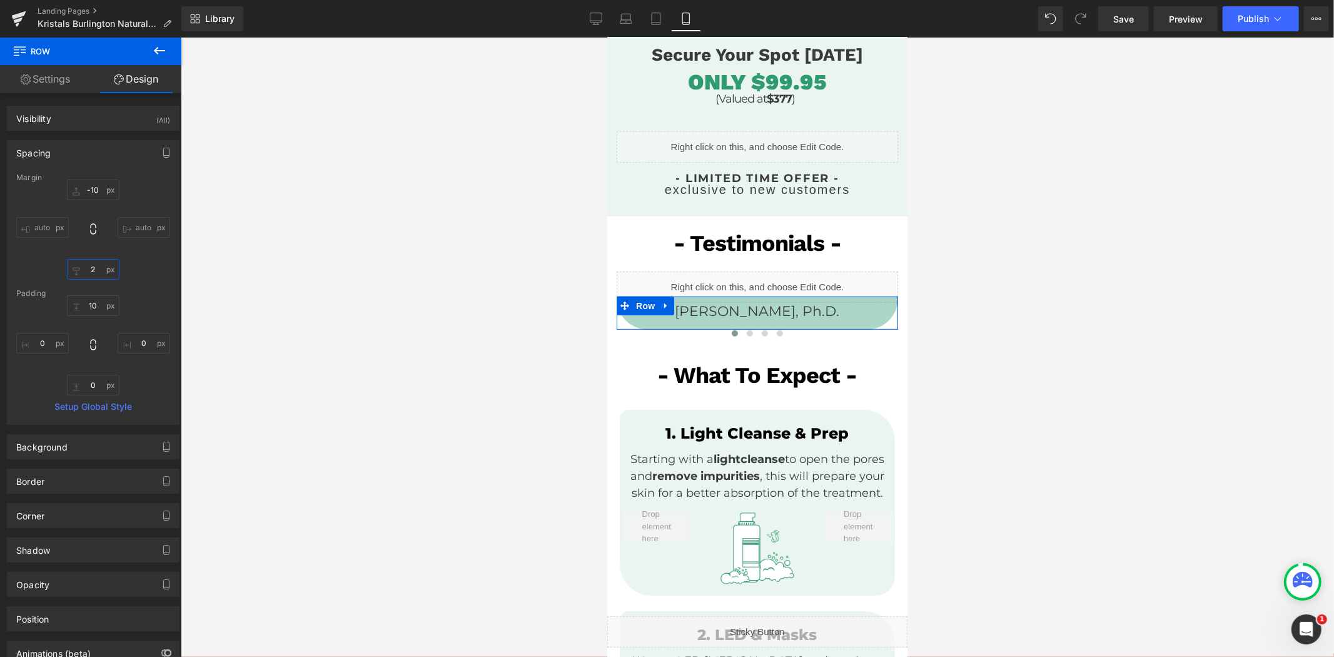
type input "25"
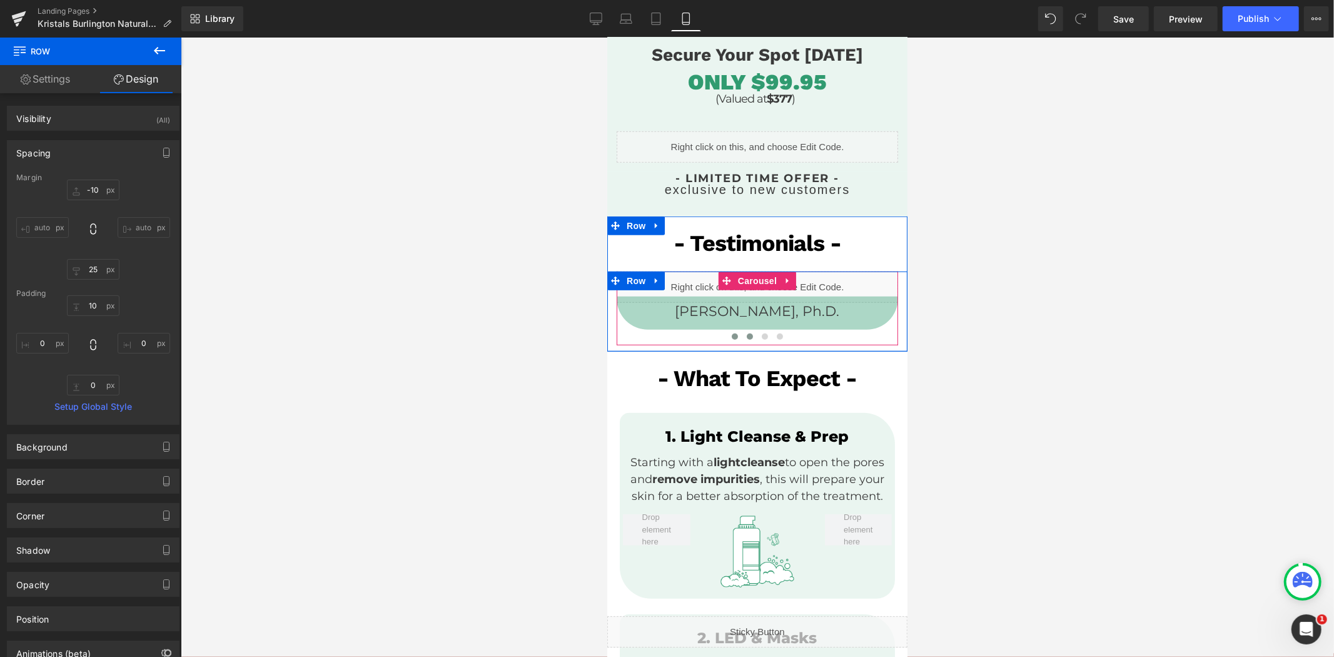
click at [746, 336] on span at bounding box center [749, 336] width 6 height 6
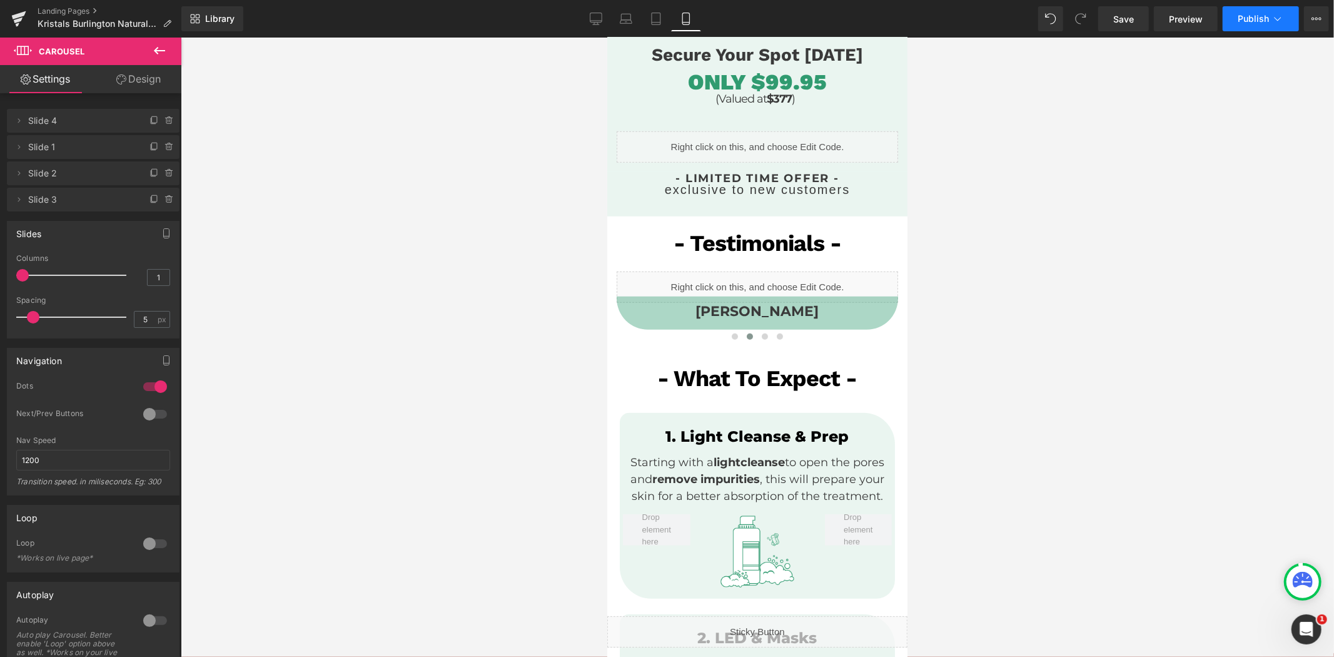
click at [1246, 25] on button "Publish" at bounding box center [1261, 18] width 76 height 25
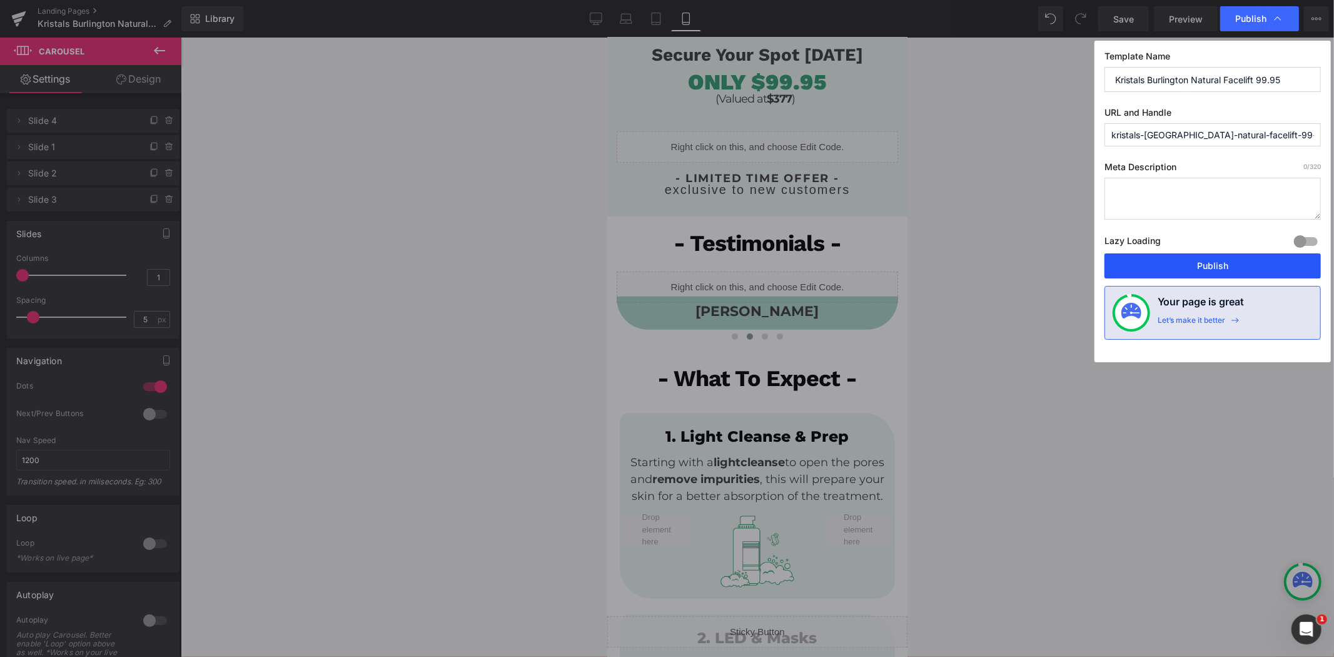
click at [1187, 270] on button "Publish" at bounding box center [1212, 265] width 216 height 25
